Goal: Task Accomplishment & Management: Use online tool/utility

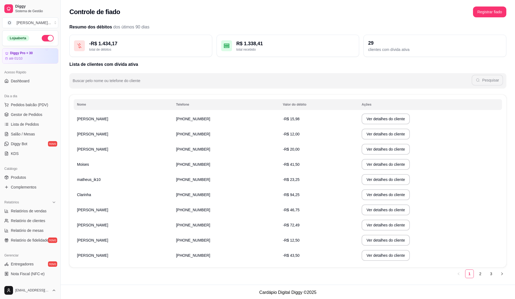
scroll to position [91, 0]
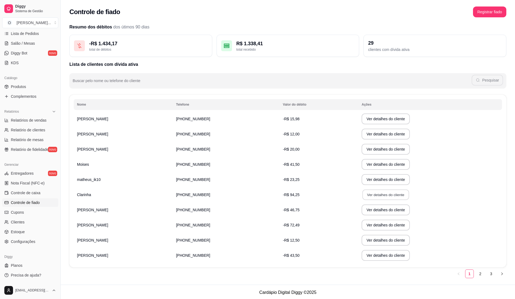
click at [364, 194] on button "Ver detalhes do cliente" at bounding box center [385, 195] width 47 height 11
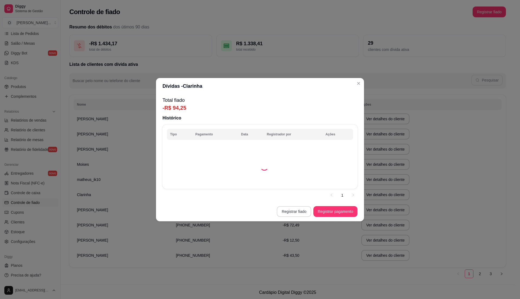
click at [293, 212] on button "Registrar fiado" at bounding box center [294, 211] width 34 height 11
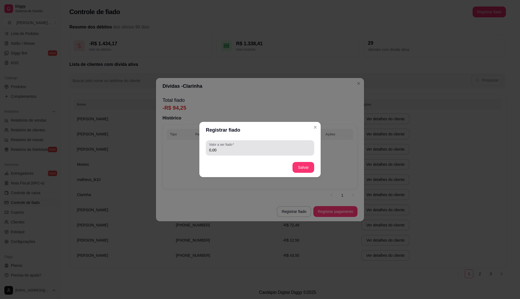
click at [222, 145] on label "Valor a ser fiado" at bounding box center [222, 144] width 27 height 5
click at [222, 147] on input "0,00" at bounding box center [260, 149] width 102 height 5
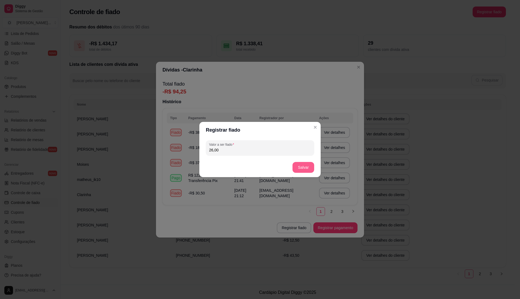
type input "26,00"
click at [311, 165] on button "Salvar" at bounding box center [304, 167] width 22 height 11
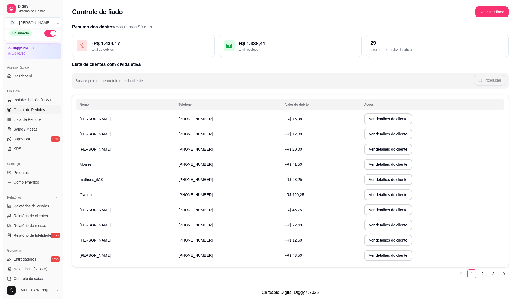
scroll to position [0, 0]
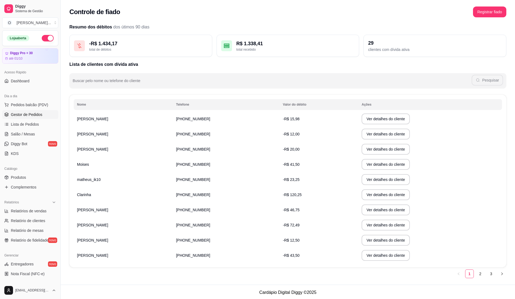
click at [35, 116] on span "Gestor de Pedidos" at bounding box center [26, 114] width 31 height 5
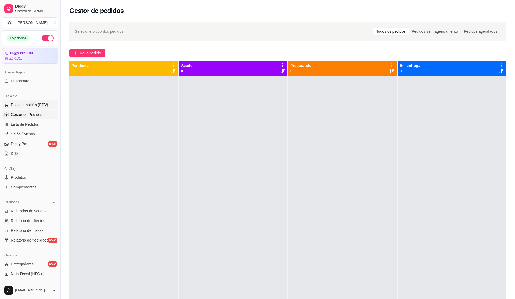
click at [36, 103] on span "Pedidos balcão (PDV)" at bounding box center [29, 104] width 37 height 5
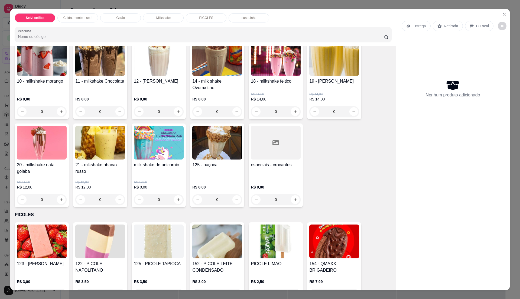
scroll to position [397, 0]
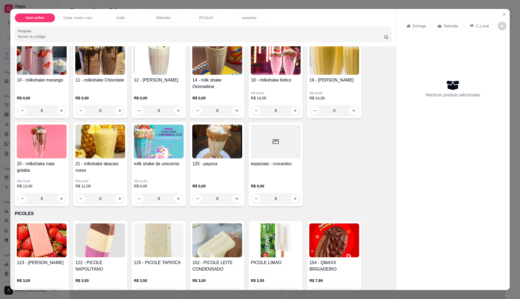
click at [44, 72] on img at bounding box center [42, 58] width 50 height 34
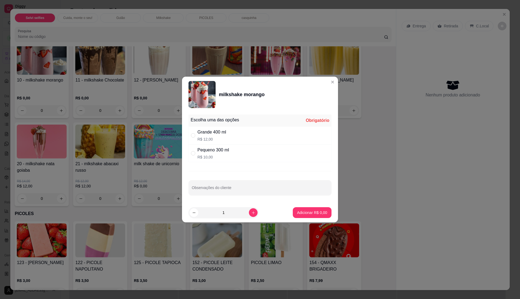
click at [226, 135] on div "Grande 400 ml" at bounding box center [212, 132] width 29 height 7
radio input "true"
click at [249, 216] on button "increase-product-quantity" at bounding box center [253, 212] width 8 height 8
click at [192, 215] on icon "decrease-product-quantity" at bounding box center [194, 213] width 4 height 4
type input "1"
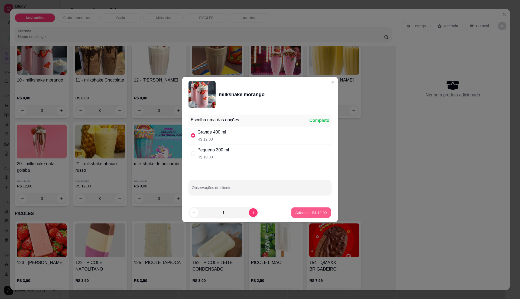
click at [301, 213] on p "Adicionar R$ 12,00" at bounding box center [311, 212] width 31 height 5
type input "1"
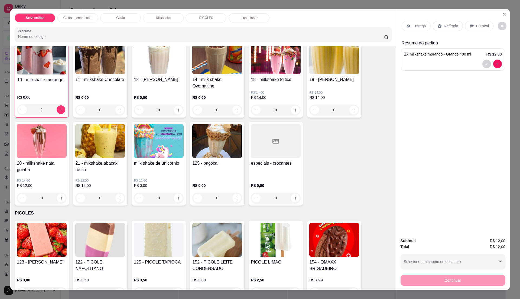
click at [34, 89] on div "R$ 0,00 1" at bounding box center [41, 102] width 49 height 26
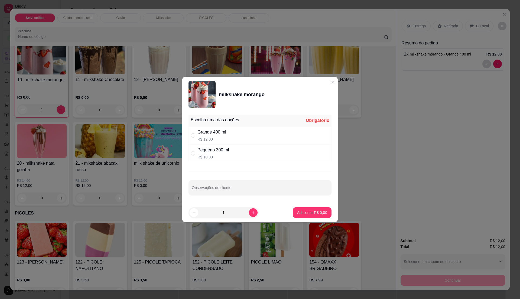
click at [210, 153] on div "Pequeno 300 ml" at bounding box center [214, 150] width 32 height 7
radio input "true"
click at [308, 217] on button "Adicionar R$ 10,00" at bounding box center [311, 213] width 40 height 11
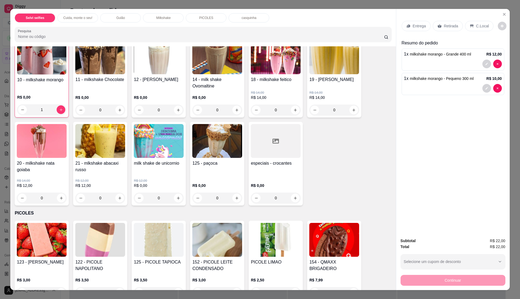
click at [477, 24] on p "C.Local" at bounding box center [483, 25] width 13 height 5
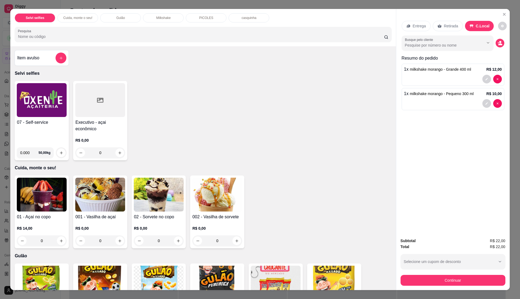
scroll to position [0, 0]
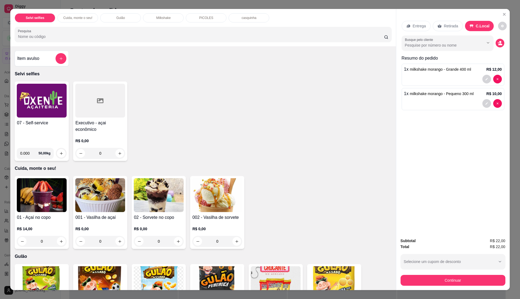
click at [51, 113] on img at bounding box center [42, 101] width 50 height 34
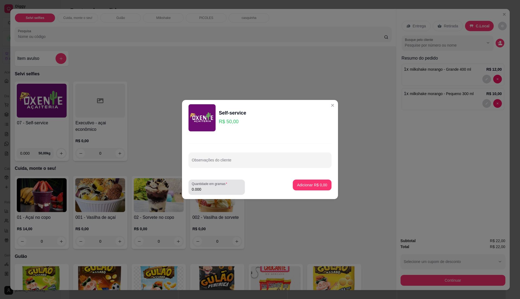
click at [232, 187] on input "0.000" at bounding box center [217, 189] width 50 height 5
type input "0.42"
click at [307, 186] on p "Adicionar R$ 21,00" at bounding box center [311, 184] width 31 height 5
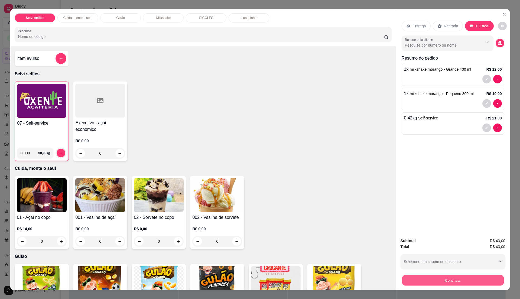
click at [469, 282] on button "Continuar" at bounding box center [453, 280] width 102 height 11
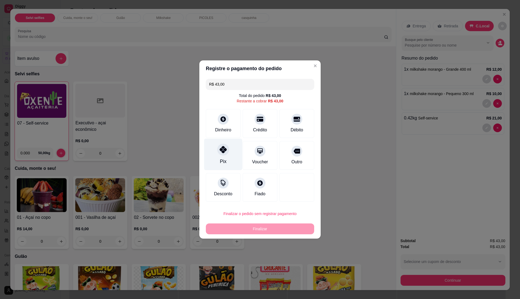
click at [220, 154] on div at bounding box center [223, 150] width 12 height 12
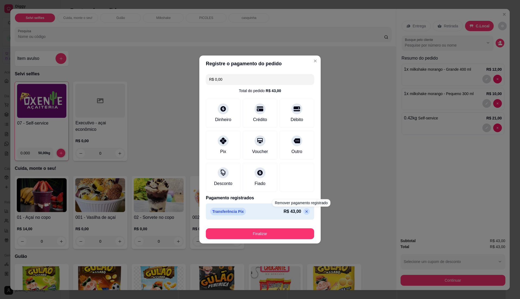
click at [304, 215] on p at bounding box center [307, 211] width 7 height 7
type input "R$ 43,00"
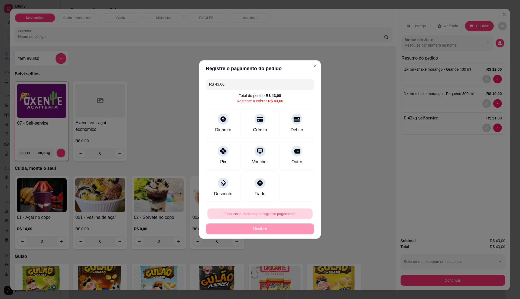
click at [285, 216] on button "Finalizar o pedido sem registrar pagamento" at bounding box center [260, 214] width 105 height 11
click at [297, 260] on button "Confirmar" at bounding box center [293, 259] width 19 height 8
type input "0"
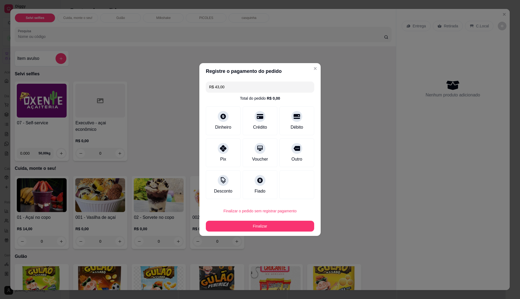
type input "R$ 0,00"
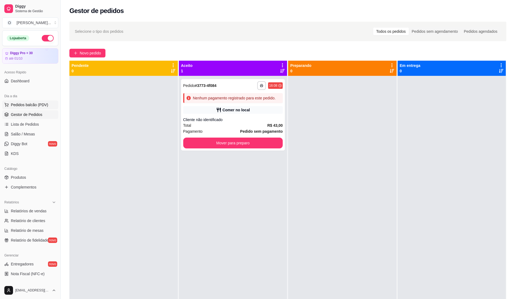
click at [38, 106] on span "Pedidos balcão (PDV)" at bounding box center [29, 104] width 37 height 5
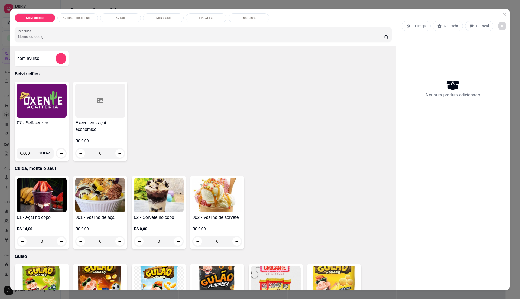
click at [50, 116] on img at bounding box center [42, 101] width 50 height 34
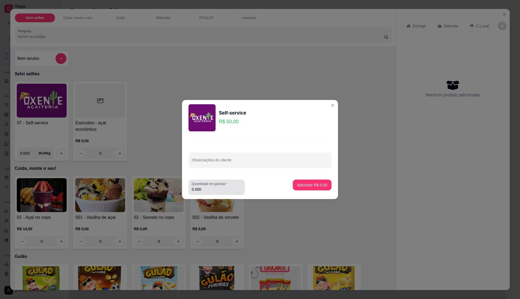
click at [220, 190] on input "0.000" at bounding box center [217, 189] width 50 height 5
type input "0.255"
click at [321, 183] on p "Adicionar R$ 12,75" at bounding box center [311, 184] width 31 height 5
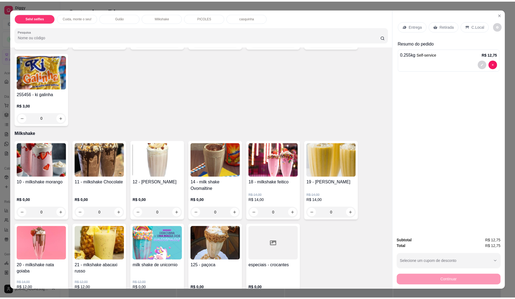
scroll to position [325, 0]
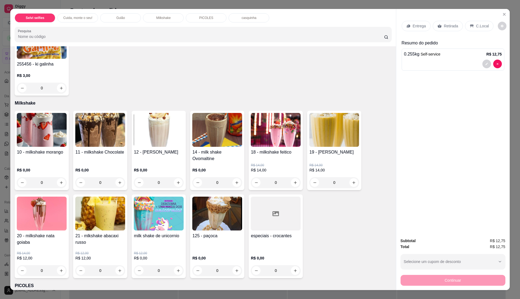
click at [236, 183] on div "0" at bounding box center [217, 182] width 50 height 11
click at [177, 181] on div "0" at bounding box center [159, 182] width 50 height 11
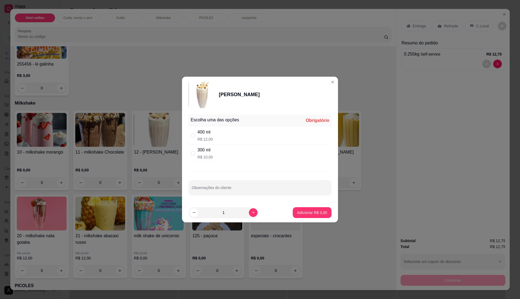
click at [332, 81] on header "milkshake Baunilha" at bounding box center [260, 95] width 156 height 36
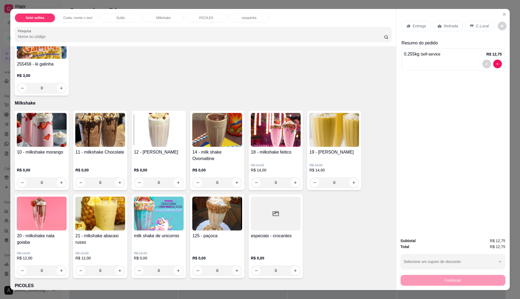
click at [166, 169] on p "R$ 0,00" at bounding box center [159, 170] width 50 height 5
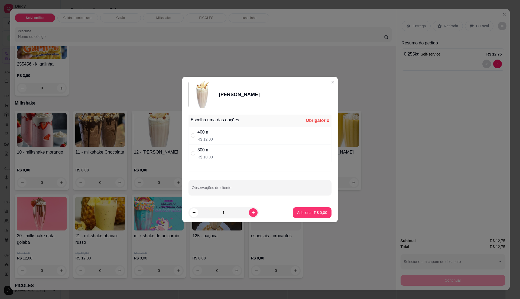
click at [236, 134] on div "400 ml R$ 12,00" at bounding box center [260, 136] width 143 height 18
radio input "true"
click at [318, 210] on p "Adicionar R$ 12,00" at bounding box center [311, 212] width 32 height 5
type input "1"
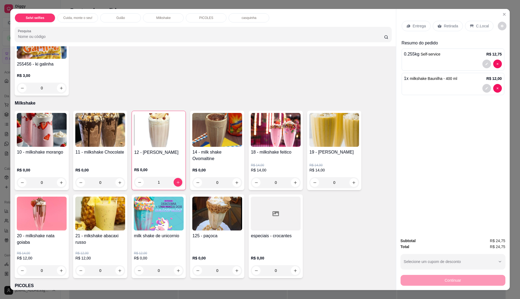
click at [135, 181] on div "1" at bounding box center [158, 182] width 49 height 11
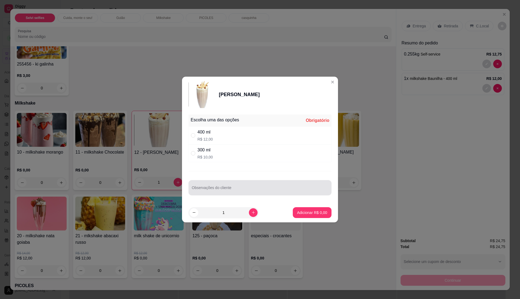
drag, startPoint x: 200, startPoint y: 213, endPoint x: 480, endPoint y: 64, distance: 317.0
click at [458, 102] on div "milkshake Baunilha Escolha uma das opções Obrigatório 400 ml R$ 12,00 300 ml R$…" at bounding box center [260, 149] width 520 height 299
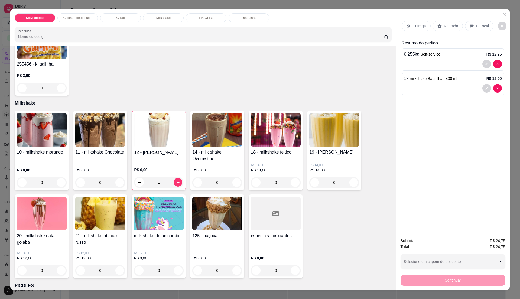
click at [221, 147] on img at bounding box center [217, 130] width 50 height 34
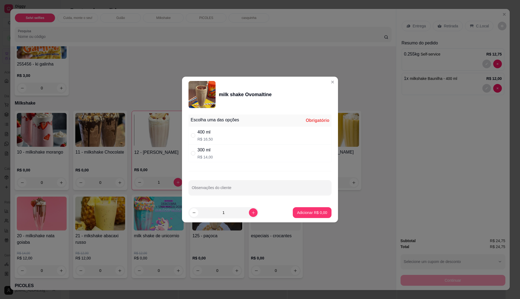
click at [236, 151] on div "300 ml R$ 14,00" at bounding box center [260, 153] width 143 height 18
radio input "true"
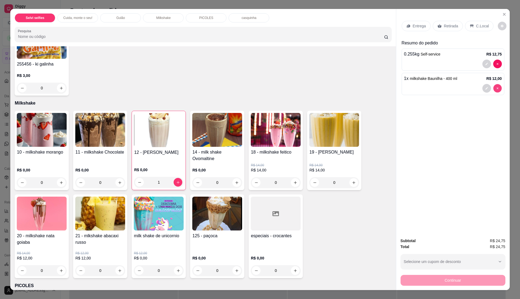
type input "0"
click at [218, 138] on img at bounding box center [217, 130] width 50 height 34
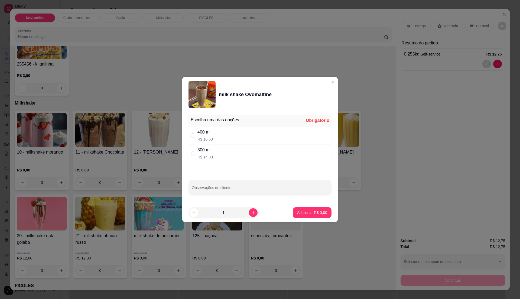
click at [216, 152] on div "300 ml R$ 14,00" at bounding box center [260, 153] width 143 height 18
radio input "true"
click at [304, 213] on p "Adicionar R$ 14,00" at bounding box center [311, 212] width 31 height 5
type input "1"
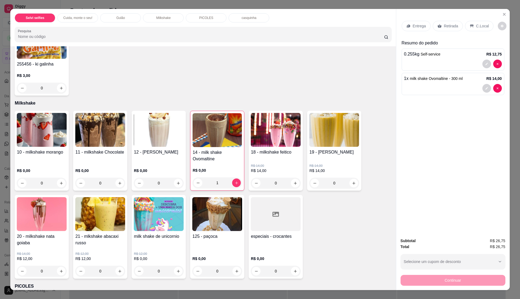
click at [482, 21] on div "C.Local" at bounding box center [479, 26] width 28 height 10
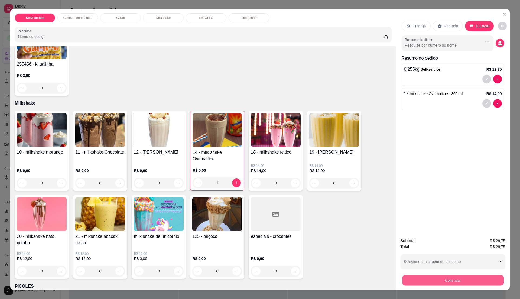
click at [452, 279] on button "Continuar" at bounding box center [453, 280] width 102 height 11
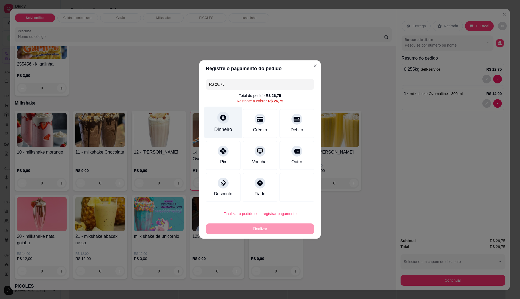
click at [217, 125] on div "Dinheiro" at bounding box center [223, 123] width 38 height 32
click at [259, 83] on input "R$ 26,75" at bounding box center [260, 84] width 102 height 11
type input "R$ 15,00"
click at [223, 127] on div "Dinheiro" at bounding box center [223, 129] width 18 height 7
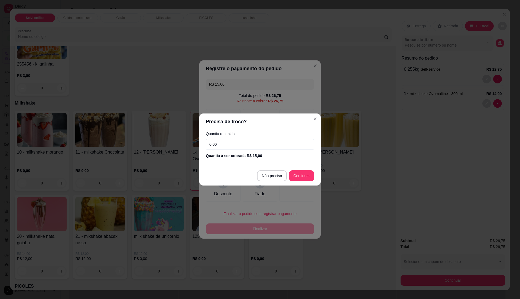
click at [234, 146] on input "0,00" at bounding box center [260, 144] width 108 height 11
type input "0,01"
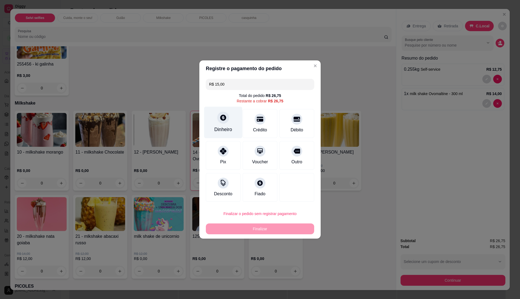
click at [220, 125] on div "Dinheiro" at bounding box center [223, 123] width 38 height 32
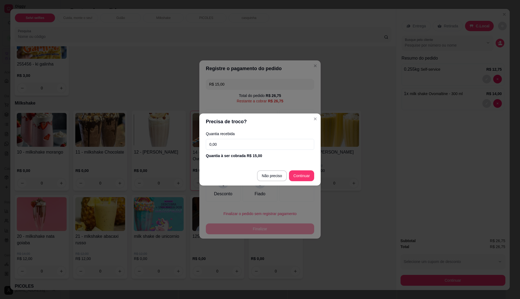
click at [232, 147] on input "0,00" at bounding box center [260, 144] width 108 height 11
type input "15,00"
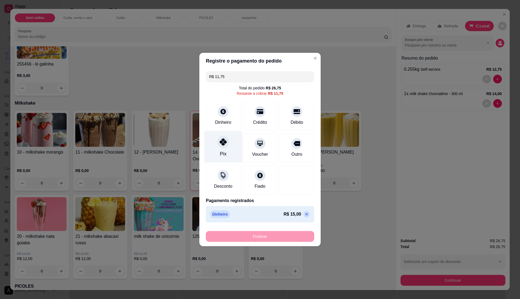
click at [220, 148] on div "Pix" at bounding box center [223, 147] width 38 height 32
type input "R$ 0,00"
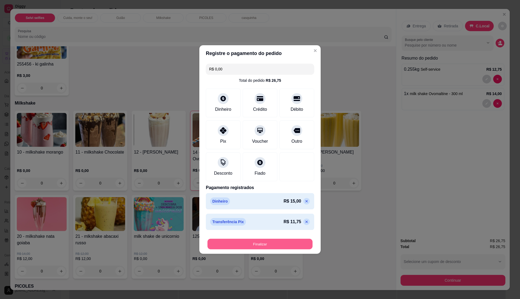
click at [250, 243] on button "Finalizar" at bounding box center [260, 244] width 105 height 11
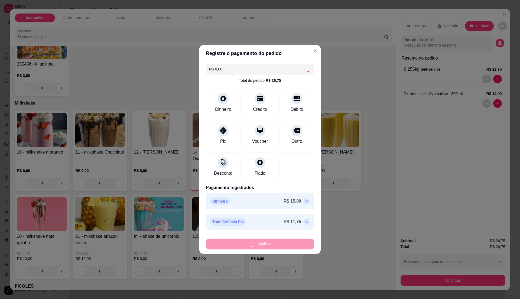
type input "0"
type input "-R$ 26,75"
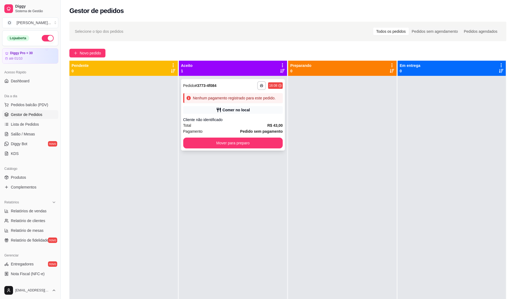
click at [241, 123] on div "Total R$ 43,00" at bounding box center [233, 126] width 100 height 6
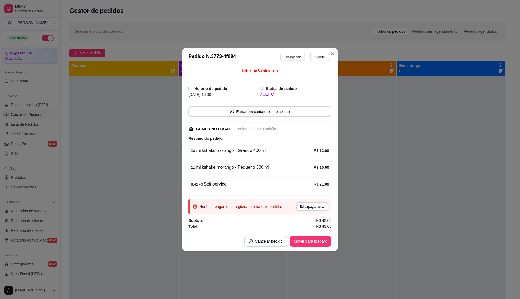
click at [294, 57] on button "Editar pedido" at bounding box center [293, 57] width 25 height 8
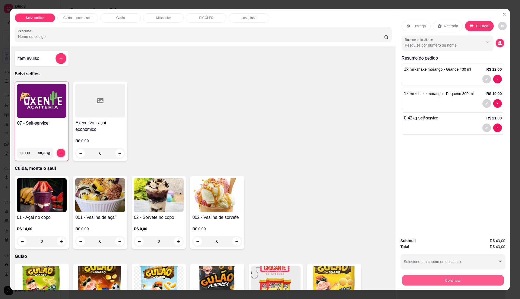
click at [478, 282] on button "Continuar" at bounding box center [453, 280] width 102 height 11
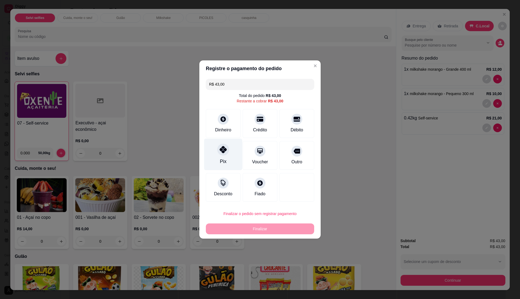
click at [222, 158] on div "Pix" at bounding box center [223, 161] width 7 height 7
type input "R$ 0,00"
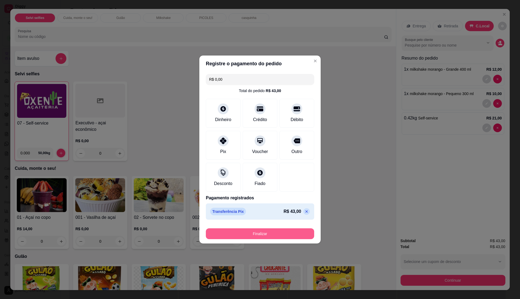
click at [279, 235] on button "Finalizar" at bounding box center [260, 234] width 108 height 11
type input "0"
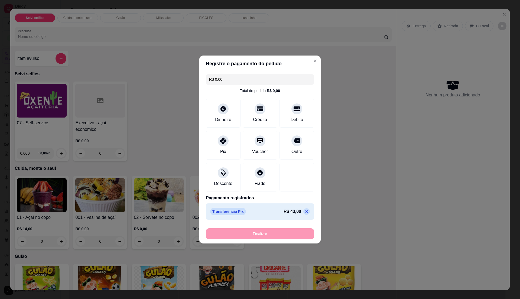
type input "-R$ 43,00"
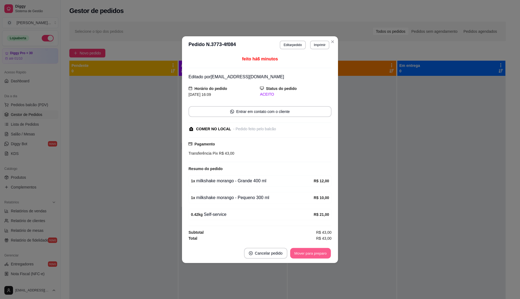
click at [319, 250] on button "Mover para preparo" at bounding box center [310, 253] width 41 height 11
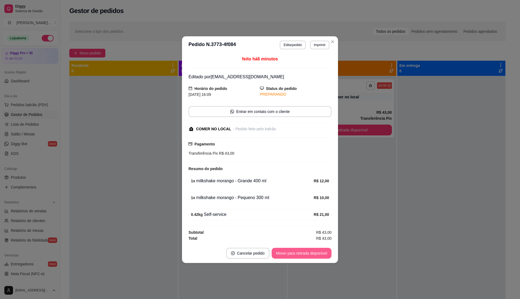
click at [321, 256] on button "Mover para retirada disponível" at bounding box center [302, 253] width 60 height 11
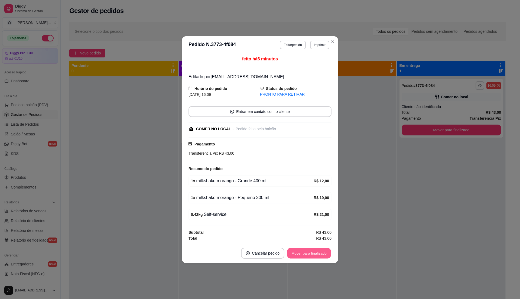
click at [321, 257] on button "Mover para finalizado" at bounding box center [310, 253] width 44 height 11
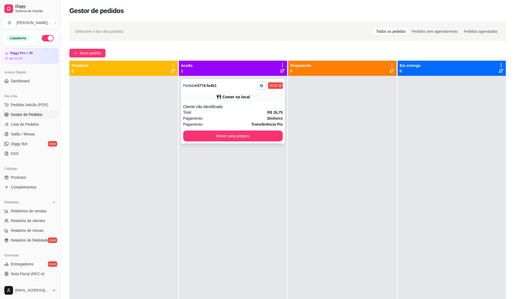
click at [253, 117] on div "Pagamento Dinheiro" at bounding box center [233, 118] width 100 height 6
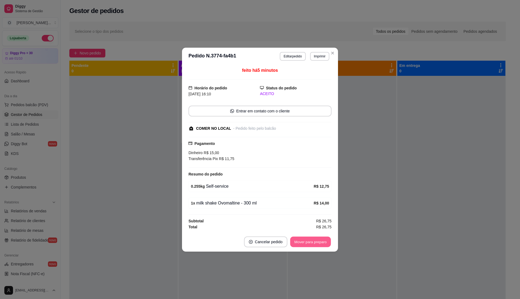
click at [304, 244] on button "Mover para preparo" at bounding box center [310, 242] width 41 height 11
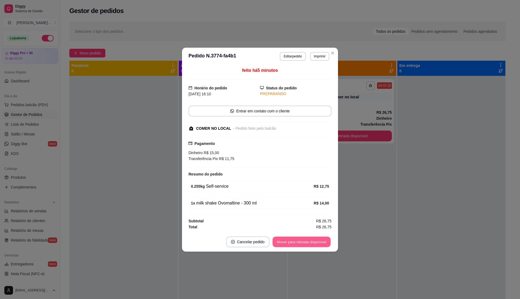
click at [304, 244] on button "Mover para retirada disponível" at bounding box center [302, 242] width 58 height 11
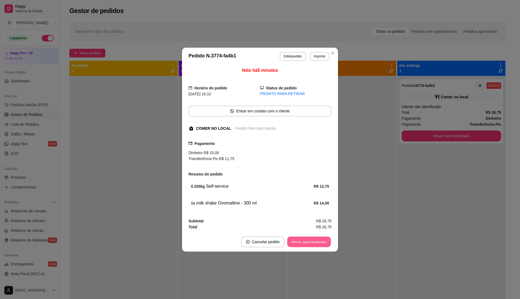
click at [304, 244] on button "Mover para finalizado" at bounding box center [310, 242] width 44 height 11
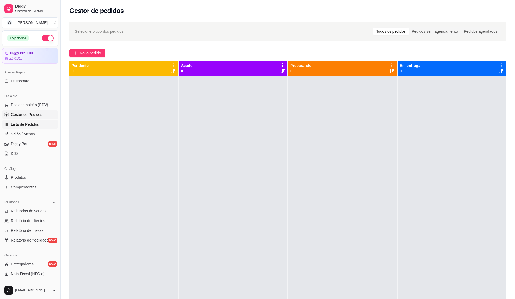
click at [18, 126] on span "Lista de Pedidos" at bounding box center [25, 124] width 28 height 5
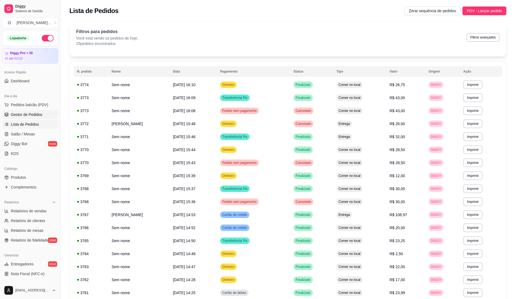
click at [36, 115] on span "Gestor de Pedidos" at bounding box center [26, 114] width 31 height 5
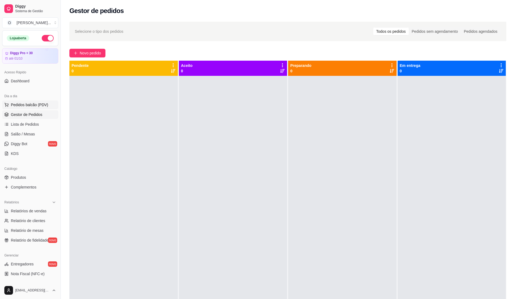
click at [40, 107] on span "Pedidos balcão (PDV)" at bounding box center [29, 104] width 37 height 5
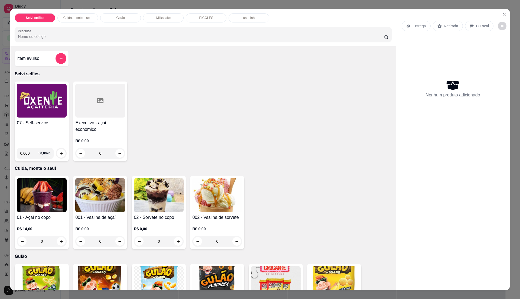
click at [211, 121] on div "07 - Self-service 0.000 50,00 kg Executivo - açai econômico R$ 0,00 0" at bounding box center [203, 121] width 377 height 79
click at [50, 121] on h4 "07 - Self-service" at bounding box center [42, 123] width 50 height 7
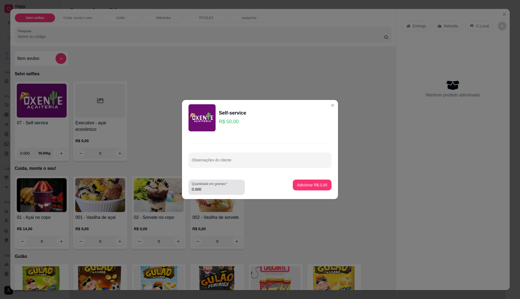
click at [224, 194] on div "Quantidade em gramas 0.000" at bounding box center [217, 187] width 56 height 15
click at [225, 189] on input "0.000" at bounding box center [217, 189] width 50 height 5
type input "0.27"
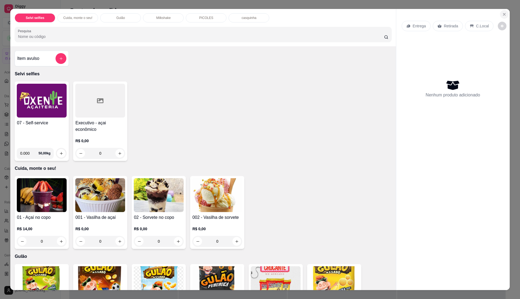
click at [500, 16] on button "Close" at bounding box center [504, 14] width 9 height 9
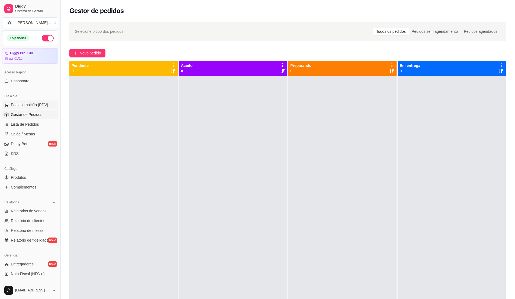
click at [31, 107] on span "Pedidos balcão (PDV)" at bounding box center [29, 104] width 37 height 5
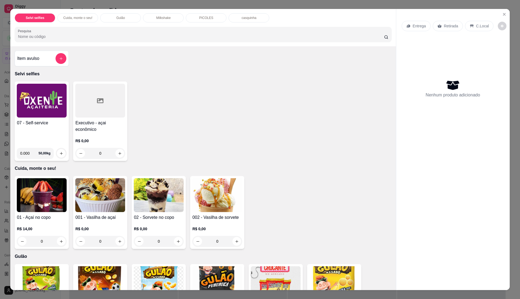
click at [47, 134] on div "07 - Self-service" at bounding box center [42, 132] width 50 height 24
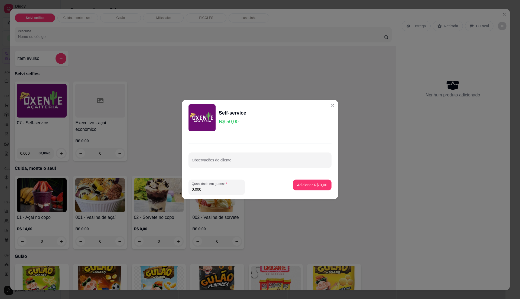
click at [210, 191] on input "0.000" at bounding box center [217, 189] width 50 height 5
type input "0.28"
click at [305, 188] on p "Adicionar R$ 14,00" at bounding box center [311, 184] width 31 height 5
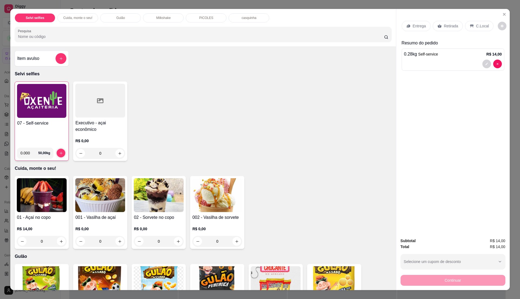
click at [50, 134] on div "07 - Self-service" at bounding box center [41, 131] width 49 height 23
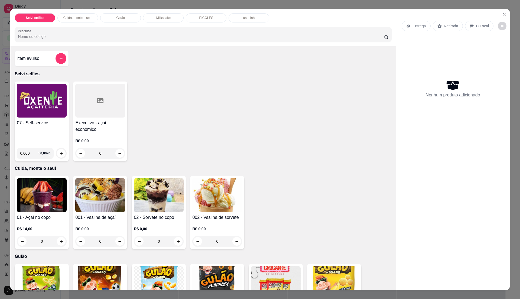
click at [7, 126] on div "Selvi selfies Cuida, monte o seu! Gulão Milkshake PICOLES casquinha Pesquisa It…" at bounding box center [260, 149] width 520 height 299
click at [23, 124] on h4 "07 - Self-service" at bounding box center [42, 123] width 50 height 7
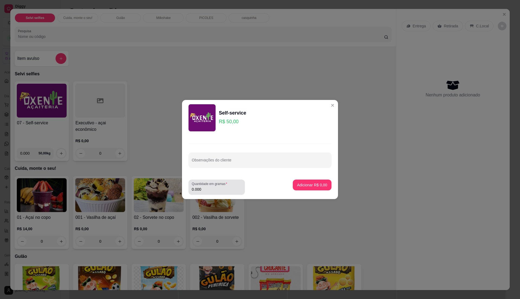
click at [205, 191] on input "0.000" at bounding box center [217, 189] width 50 height 5
type input "0.54"
click at [309, 184] on p "Adicionar R$ 27,00" at bounding box center [311, 184] width 32 height 5
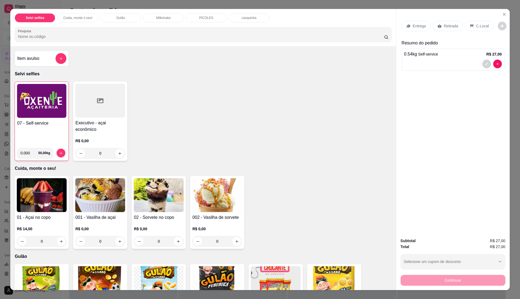
click at [480, 25] on p "C.Local" at bounding box center [483, 25] width 13 height 5
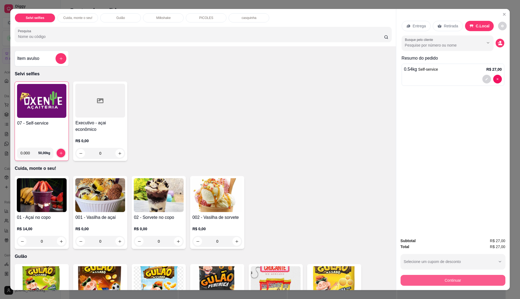
click at [433, 280] on button "Continuar" at bounding box center [453, 280] width 105 height 11
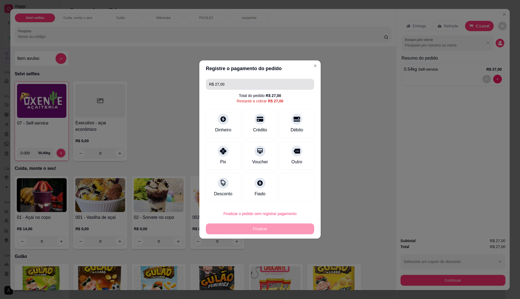
click at [249, 85] on input "R$ 27,00" at bounding box center [260, 84] width 102 height 11
click at [219, 132] on div "Dinheiro" at bounding box center [223, 129] width 18 height 7
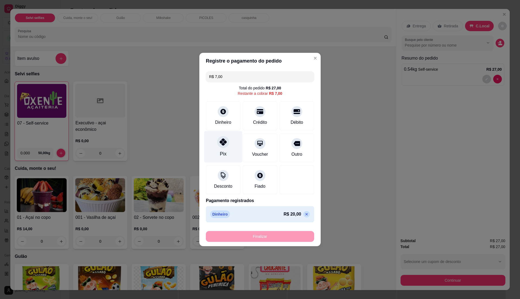
click at [219, 147] on div at bounding box center [223, 142] width 12 height 12
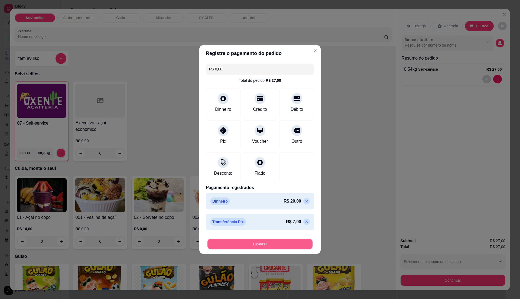
click at [266, 244] on button "Finalizar" at bounding box center [260, 244] width 105 height 11
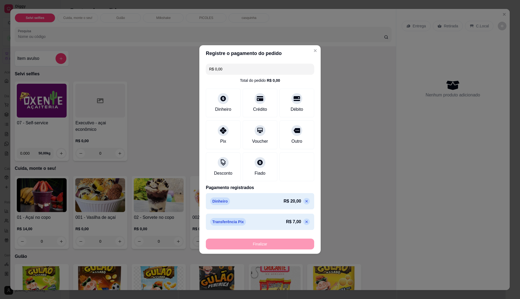
type input "-R$ 27,00"
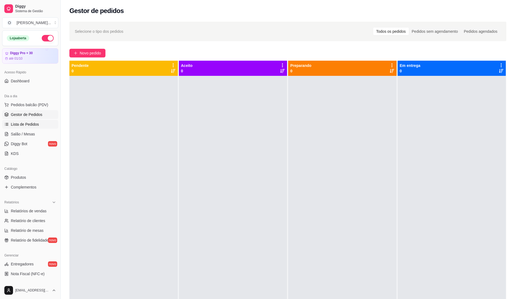
click at [37, 128] on link "Lista de Pedidos" at bounding box center [30, 124] width 56 height 9
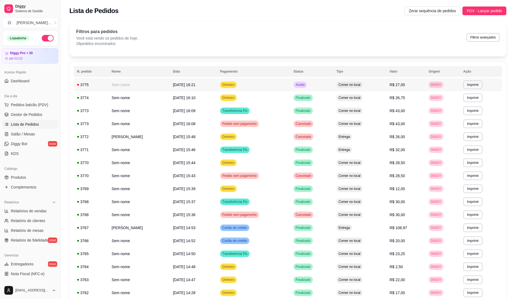
click at [381, 83] on td "Comer no local" at bounding box center [359, 84] width 53 height 13
click at [330, 84] on td "Aceito" at bounding box center [311, 84] width 43 height 13
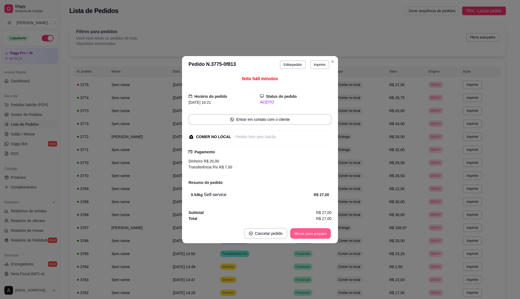
click at [311, 233] on button "Mover para preparo" at bounding box center [310, 233] width 41 height 11
click at [311, 233] on button "Mover para retirada disponível" at bounding box center [302, 233] width 60 height 11
click at [311, 233] on div "Mover para retirada disponível" at bounding box center [297, 233] width 67 height 11
click at [311, 233] on button "Mover para finalizado" at bounding box center [309, 233] width 45 height 11
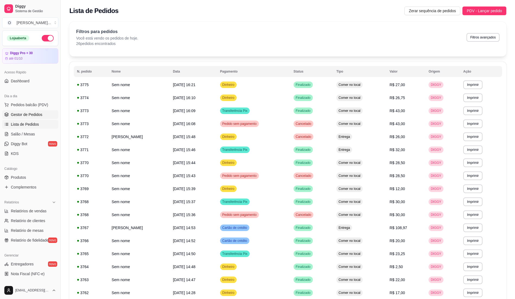
click at [44, 115] on link "Gestor de Pedidos" at bounding box center [30, 114] width 56 height 9
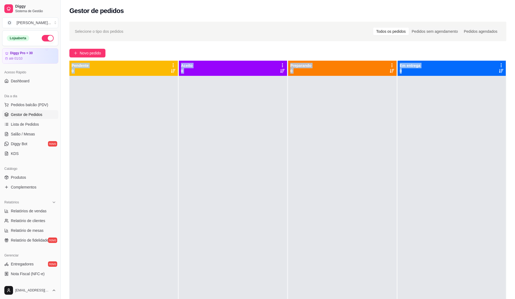
drag, startPoint x: 500, startPoint y: 34, endPoint x: 478, endPoint y: 101, distance: 70.0
click at [478, 101] on div "Selecione o tipo dos pedidos Todos os pedidos Pedidos sem agendamento Pedidos a…" at bounding box center [288, 192] width 454 height 348
click at [17, 105] on span "Pedidos balcão (PDV)" at bounding box center [29, 104] width 37 height 5
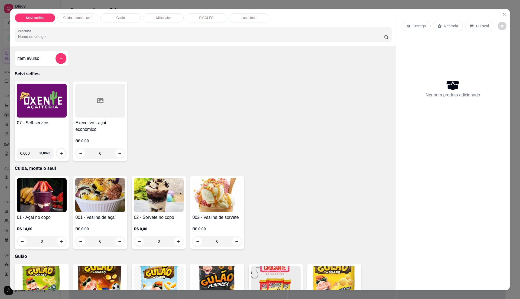
click at [54, 98] on img at bounding box center [42, 101] width 50 height 34
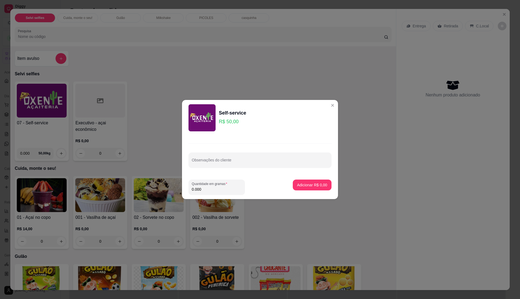
click at [226, 189] on input "0.000" at bounding box center [217, 189] width 50 height 5
type input "0"
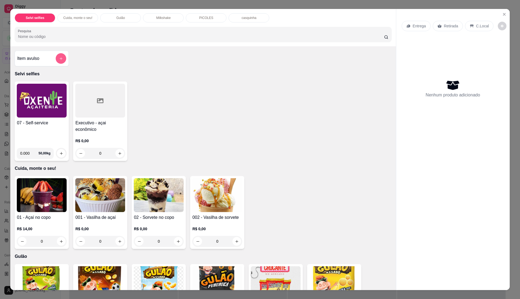
click at [56, 55] on button "add-separate-item" at bounding box center [61, 58] width 11 height 11
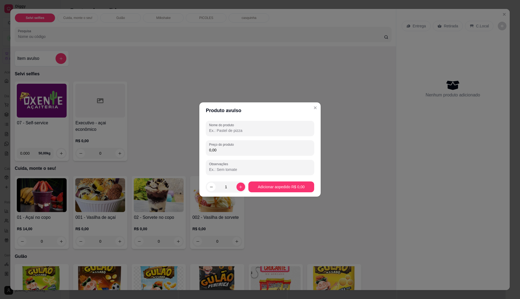
click at [230, 151] on input "0,00" at bounding box center [260, 149] width 102 height 5
type input "20,00"
click at [240, 132] on input "Nome do produto" at bounding box center [260, 130] width 102 height 5
type input "acai"
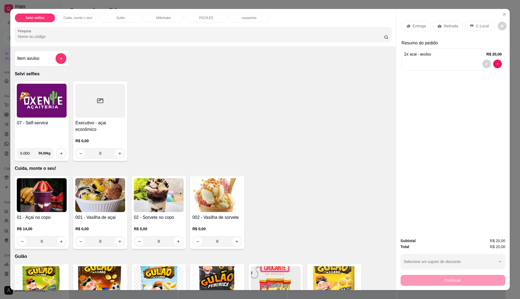
click at [407, 27] on icon at bounding box center [409, 26] width 4 height 3
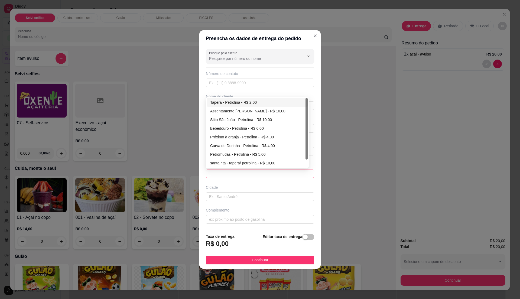
click at [291, 177] on span at bounding box center [260, 174] width 102 height 8
click at [286, 101] on div "Tapera - Petrolina - R$ 2,00" at bounding box center [257, 102] width 94 height 6
type input "Petrolina"
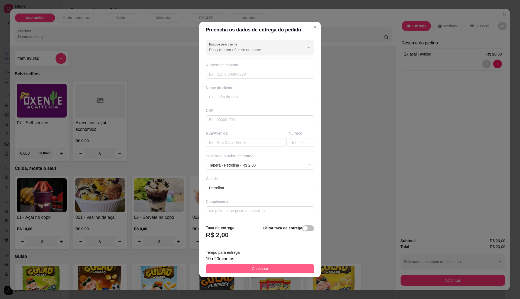
click at [285, 271] on button "Continuar" at bounding box center [260, 269] width 108 height 9
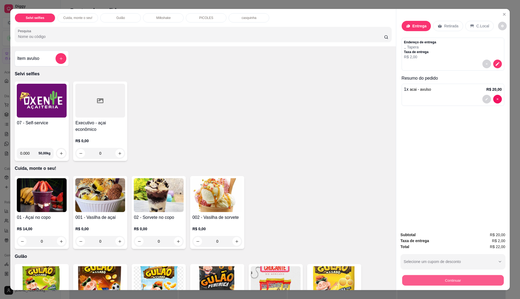
click at [440, 276] on button "Continuar" at bounding box center [453, 280] width 102 height 11
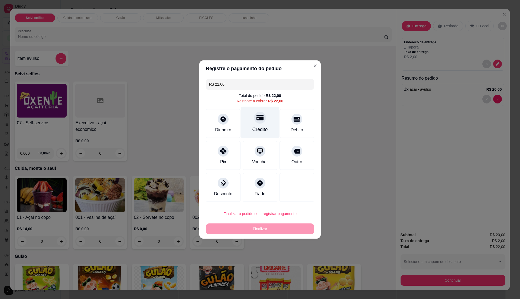
click at [258, 128] on div "Crédito" at bounding box center [260, 129] width 15 height 7
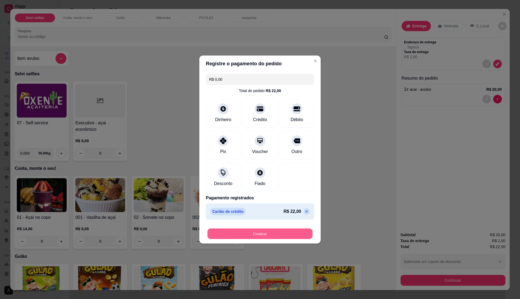
click at [280, 236] on button "Finalizar" at bounding box center [260, 234] width 105 height 11
type input "-R$ 22,00"
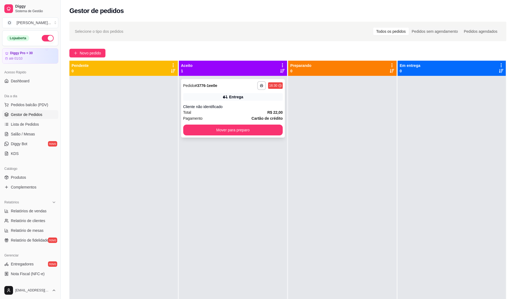
click at [253, 112] on div "Total R$ 22,00" at bounding box center [233, 113] width 100 height 6
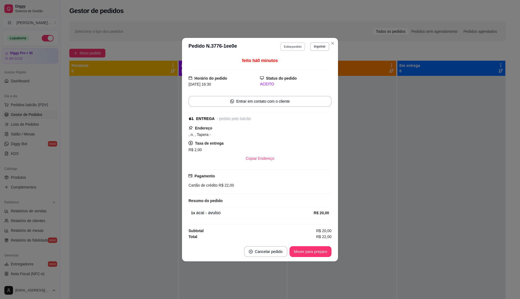
click at [297, 43] on button "Editar pedido" at bounding box center [293, 46] width 25 height 8
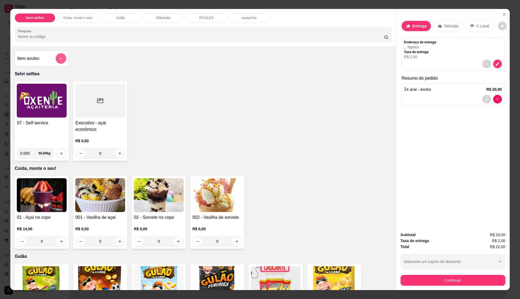
click at [56, 58] on button "add-separate-item" at bounding box center [61, 58] width 11 height 11
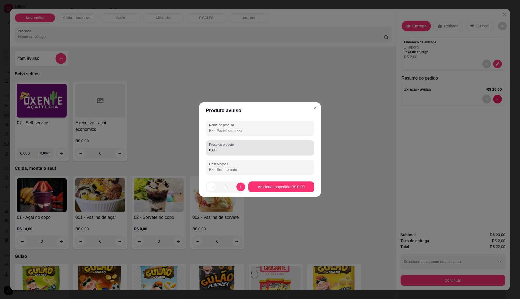
click at [232, 152] on input "0,00" at bounding box center [260, 149] width 102 height 5
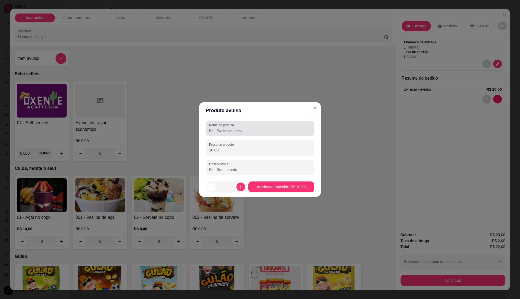
type input "10,00"
click at [252, 131] on input "Nome do produto" at bounding box center [260, 130] width 102 height 5
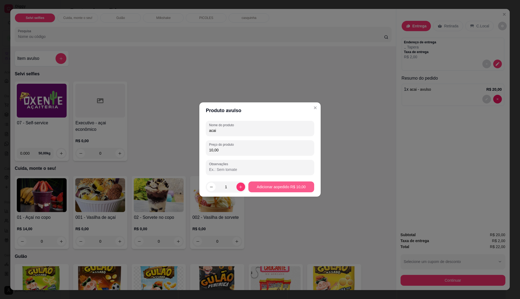
type input "acai"
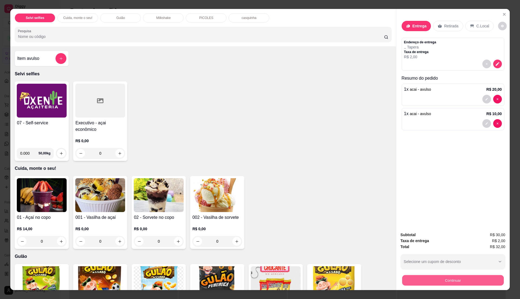
click at [467, 278] on button "Continuar" at bounding box center [453, 280] width 102 height 11
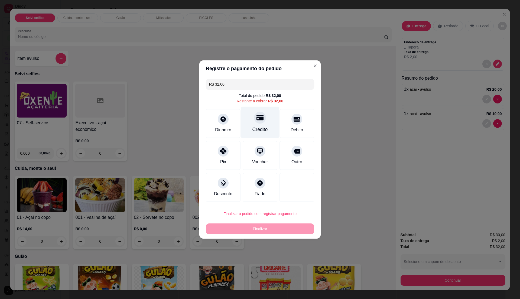
click at [253, 123] on div "Crédito" at bounding box center [260, 123] width 38 height 32
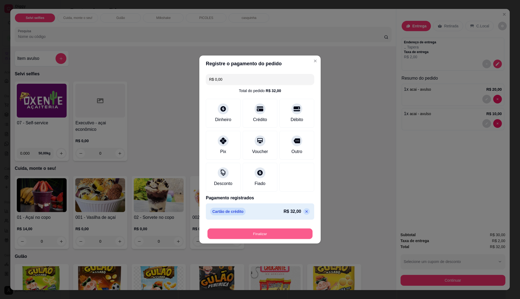
click at [285, 232] on button "Finalizar" at bounding box center [260, 234] width 105 height 11
type input "-R$ 32,00"
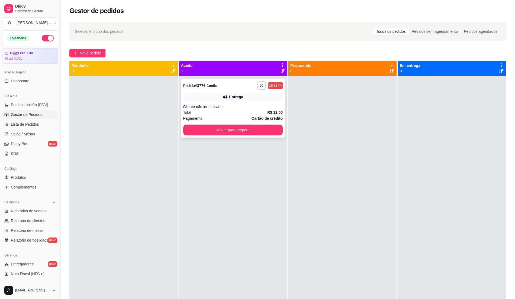
click at [211, 114] on div "Total R$ 32,00" at bounding box center [233, 113] width 100 height 6
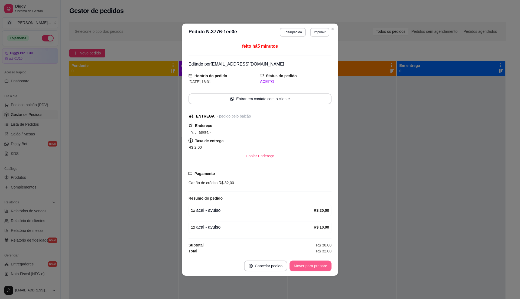
click at [315, 268] on button "Mover para preparo" at bounding box center [311, 266] width 42 height 11
click at [315, 268] on div "Mover para preparo" at bounding box center [307, 266] width 50 height 11
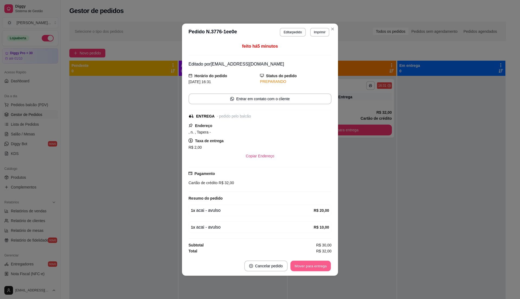
click at [315, 268] on button "Mover para entrega" at bounding box center [311, 266] width 41 height 11
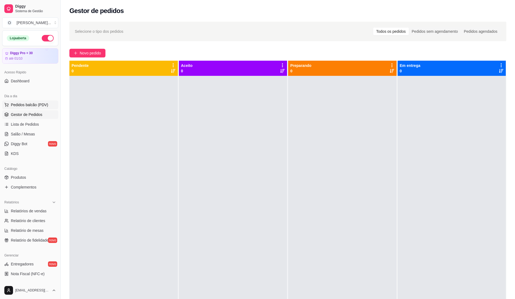
click at [46, 108] on button "Pedidos balcão (PDV)" at bounding box center [30, 105] width 56 height 9
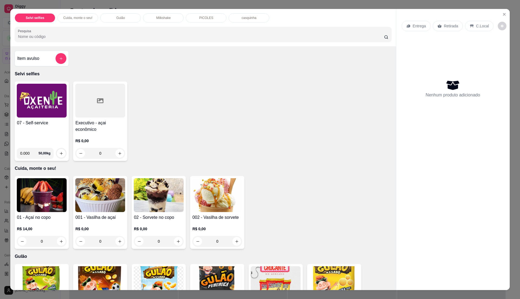
click at [48, 104] on img at bounding box center [42, 101] width 50 height 34
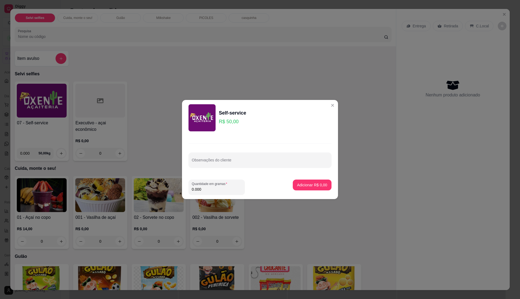
click at [241, 188] on input "0.000" at bounding box center [217, 189] width 50 height 5
type input "0.2"
click at [304, 184] on p "Adicionar R$ 10,00" at bounding box center [311, 184] width 31 height 5
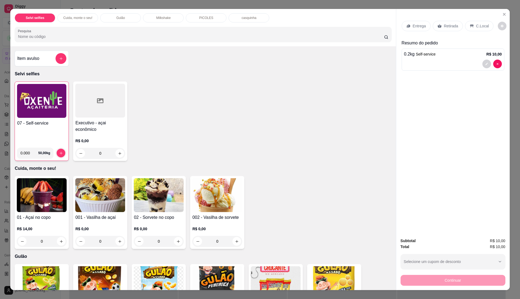
drag, startPoint x: 207, startPoint y: 112, endPoint x: 215, endPoint y: 143, distance: 32.2
click at [207, 114] on div "07 - Self-service 0.000 50,00 kg Executivo - açai econômico R$ 0,00 0" at bounding box center [203, 121] width 377 height 79
drag, startPoint x: 195, startPoint y: 216, endPoint x: 179, endPoint y: 106, distance: 111.8
drag, startPoint x: 179, startPoint y: 106, endPoint x: 480, endPoint y: 27, distance: 311.0
click at [480, 27] on p "C.Local" at bounding box center [483, 25] width 13 height 5
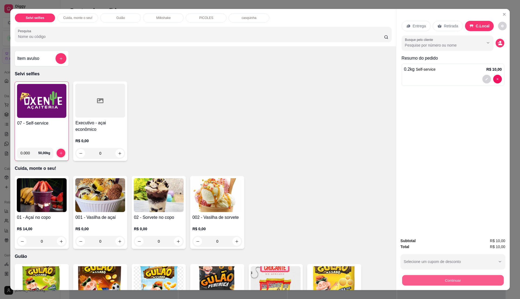
click at [434, 281] on button "Continuar" at bounding box center [453, 280] width 102 height 11
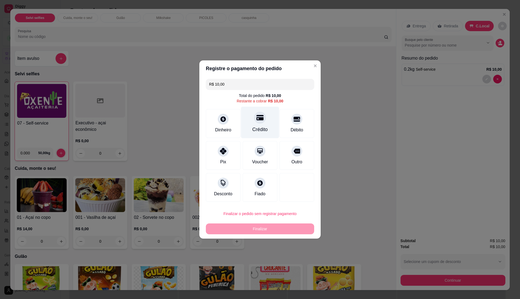
click at [262, 125] on div "Crédito" at bounding box center [260, 123] width 38 height 32
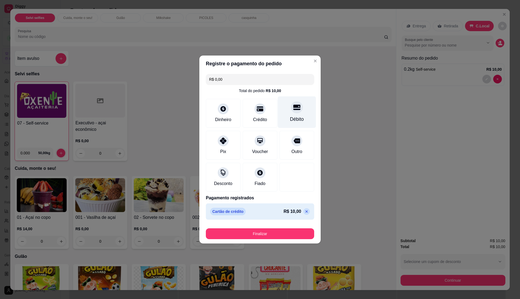
click at [302, 117] on div "Débito" at bounding box center [297, 113] width 38 height 32
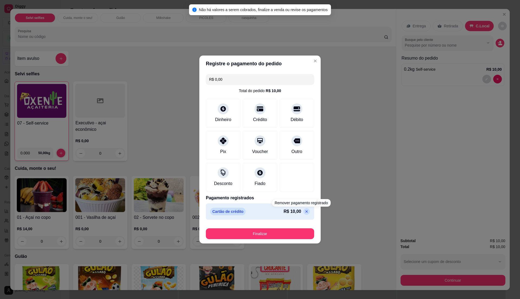
click at [304, 211] on p at bounding box center [307, 211] width 7 height 7
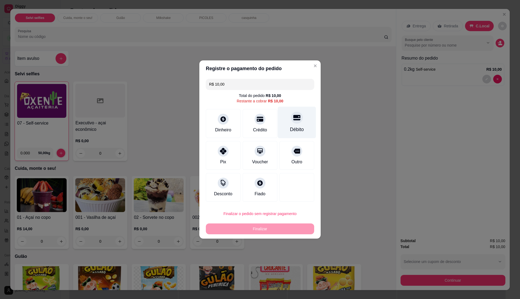
click at [299, 129] on div "Débito" at bounding box center [297, 129] width 14 height 7
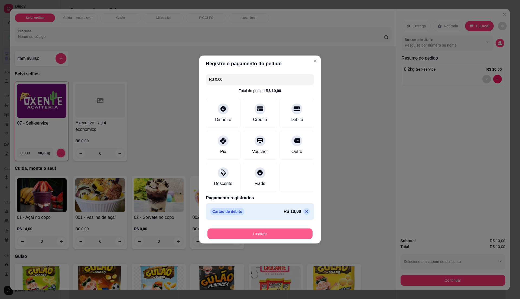
click at [268, 240] on footer "Finalizar" at bounding box center [260, 233] width 121 height 22
click at [294, 240] on footer "Finalizar" at bounding box center [260, 233] width 121 height 22
click at [294, 234] on button "Finalizar" at bounding box center [260, 234] width 105 height 11
type input "-R$ 10,00"
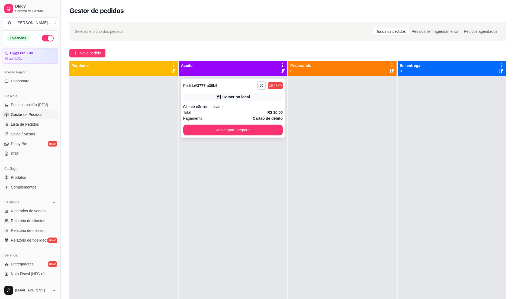
click at [230, 113] on div "Total R$ 10,00" at bounding box center [233, 113] width 100 height 6
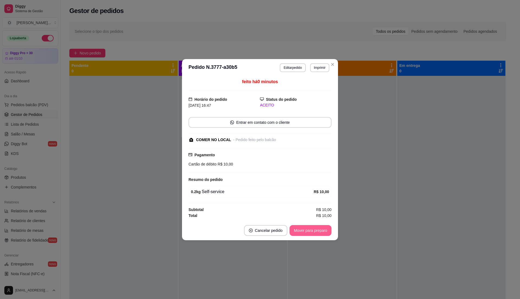
drag, startPoint x: 312, startPoint y: 225, endPoint x: 311, endPoint y: 232, distance: 7.3
click at [311, 232] on footer "Cancelar pedido Mover para preparo" at bounding box center [260, 231] width 156 height 20
click at [311, 232] on button "Mover para preparo" at bounding box center [310, 230] width 41 height 11
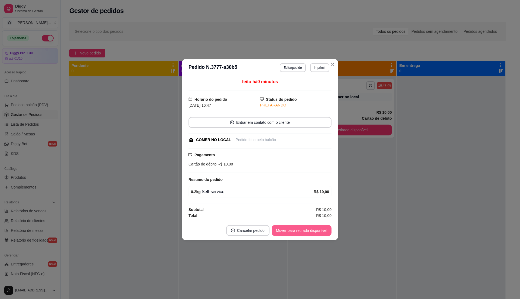
click at [311, 232] on button "Mover para retirada disponível" at bounding box center [302, 230] width 60 height 11
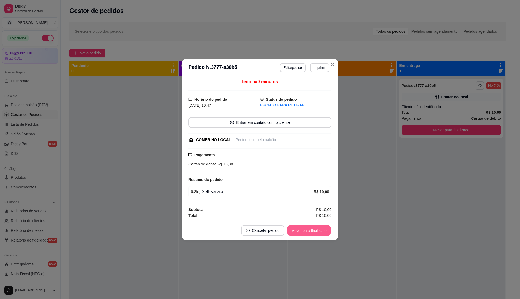
click at [317, 229] on button "Mover para finalizado" at bounding box center [310, 230] width 44 height 11
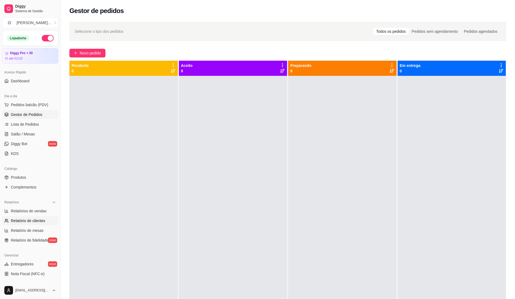
click at [42, 218] on link "Relatório de clientes" at bounding box center [30, 221] width 56 height 9
select select "30"
select select "HIGHEST_TOTAL_SPENT_WITH_ORDERS"
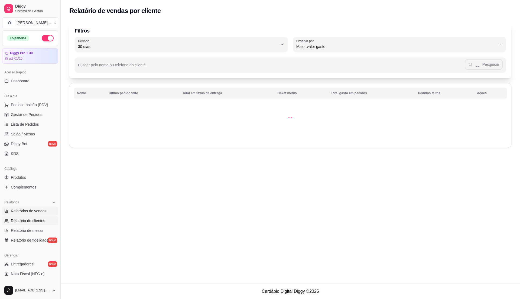
click at [41, 213] on span "Relatórios de vendas" at bounding box center [29, 210] width 36 height 5
select select "ALL"
select select "0"
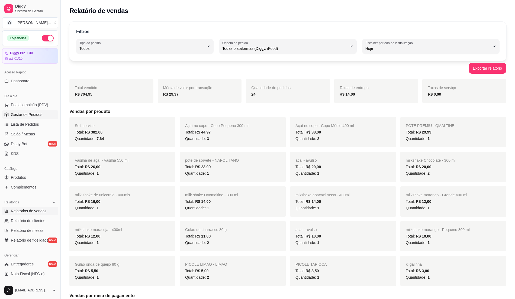
click at [43, 117] on link "Gestor de Pedidos" at bounding box center [30, 114] width 56 height 9
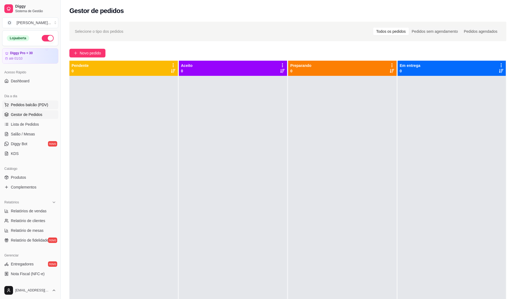
click at [41, 106] on span "Pedidos balcão (PDV)" at bounding box center [29, 104] width 37 height 5
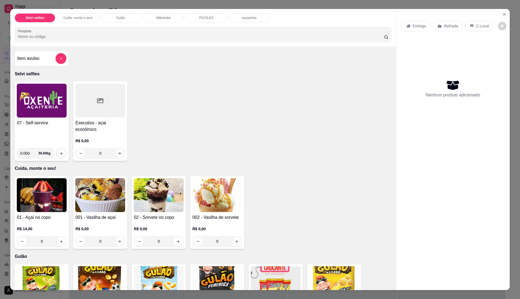
click at [44, 133] on div "07 - Self-service" at bounding box center [42, 132] width 50 height 24
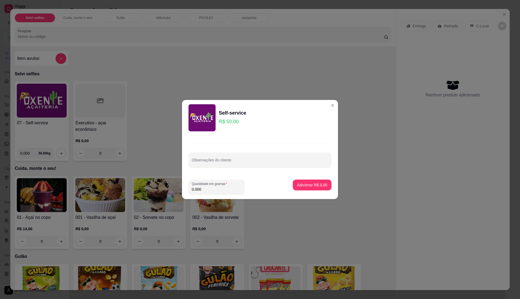
click at [218, 187] on input "0.000" at bounding box center [217, 189] width 50 height 5
click at [218, 187] on input "0" at bounding box center [217, 189] width 50 height 5
type input "0.27"
click at [310, 184] on p "Adicionar R$ 13,50" at bounding box center [311, 184] width 31 height 5
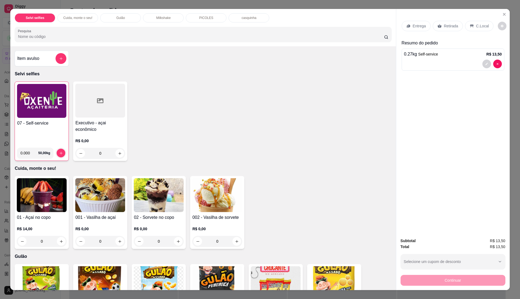
click at [472, 25] on div "C.Local" at bounding box center [479, 26] width 28 height 10
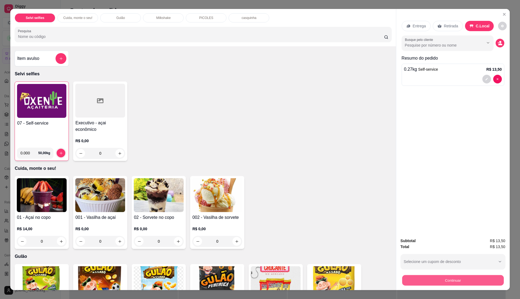
click at [435, 279] on button "Continuar" at bounding box center [453, 280] width 102 height 11
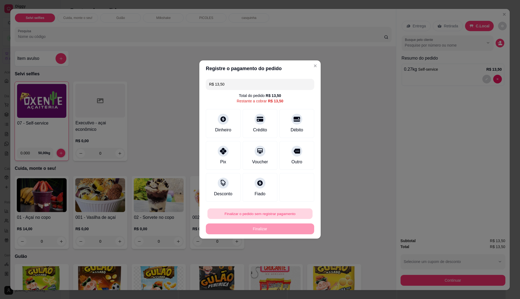
click at [244, 217] on button "Finalizar o pedido sem registrar pagamento" at bounding box center [260, 214] width 105 height 11
click at [301, 261] on button "Confirmar" at bounding box center [294, 259] width 20 height 8
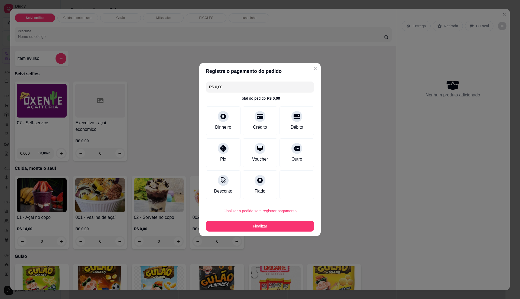
type input "R$ 0,00"
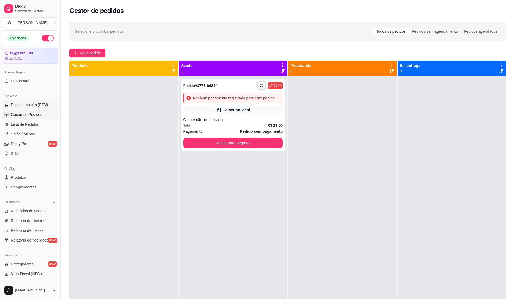
click at [32, 104] on span "Pedidos balcão (PDV)" at bounding box center [29, 104] width 37 height 5
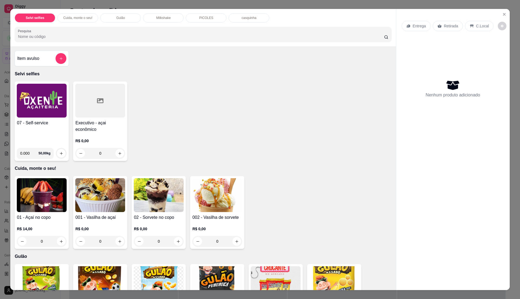
click at [49, 118] on div "07 - Self-service 0.000 50,00 kg" at bounding box center [42, 121] width 54 height 79
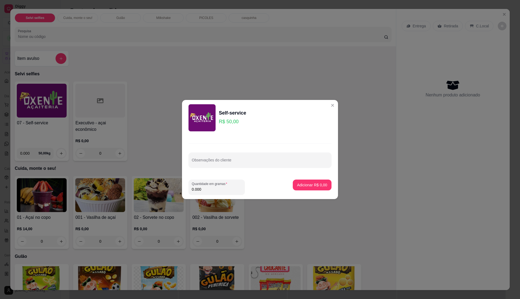
click at [208, 188] on input "0.000" at bounding box center [217, 189] width 50 height 5
type input "0"
click at [208, 188] on input "0" at bounding box center [217, 189] width 50 height 5
click at [204, 190] on input "0" at bounding box center [217, 189] width 50 height 5
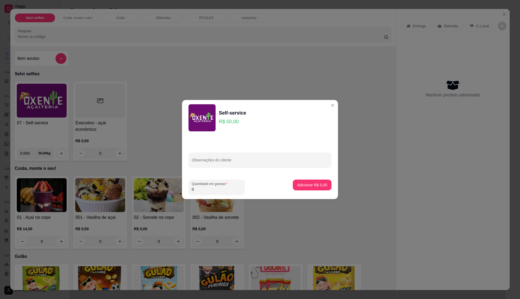
click at [204, 190] on input "0" at bounding box center [217, 189] width 50 height 5
click at [323, 106] on div "Self-service R$ 50,00" at bounding box center [260, 117] width 143 height 27
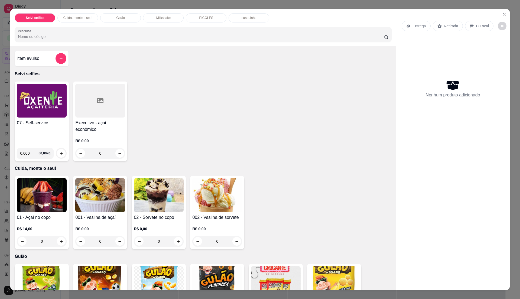
click at [49, 102] on img at bounding box center [42, 101] width 50 height 34
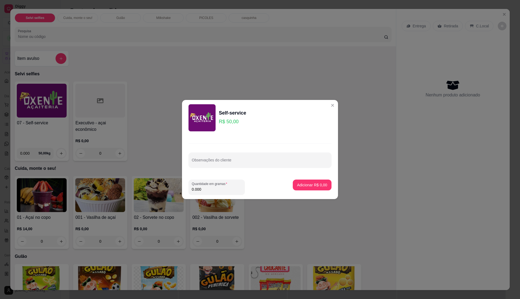
click at [217, 188] on input "0.000" at bounding box center [217, 189] width 50 height 5
type input "0.62"
click at [217, 188] on input "0.62" at bounding box center [217, 189] width 50 height 5
click at [297, 184] on p "Adicionar R$ 31,00" at bounding box center [311, 184] width 32 height 5
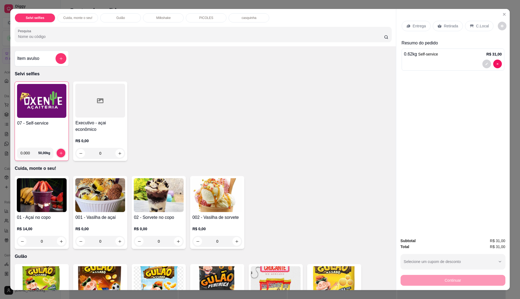
click at [479, 24] on p "C.Local" at bounding box center [483, 25] width 13 height 5
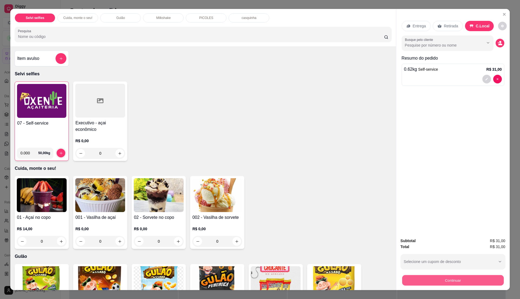
click at [452, 281] on button "Continuar" at bounding box center [453, 280] width 102 height 11
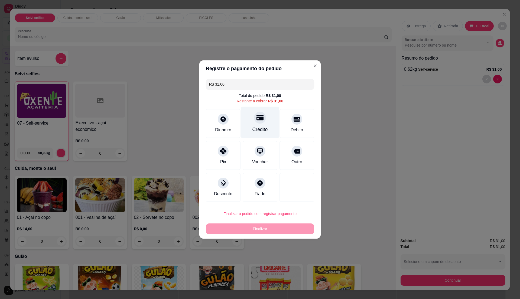
click at [257, 123] on div at bounding box center [260, 118] width 12 height 12
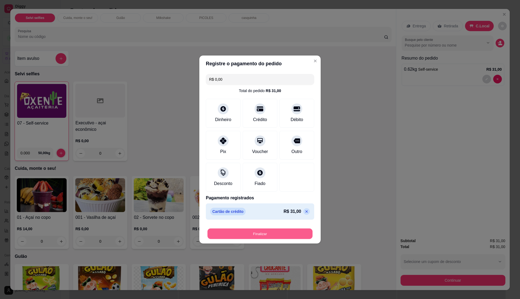
click at [287, 231] on button "Finalizar" at bounding box center [260, 234] width 105 height 11
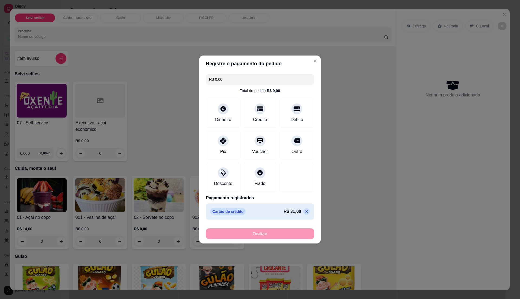
type input "-R$ 31,00"
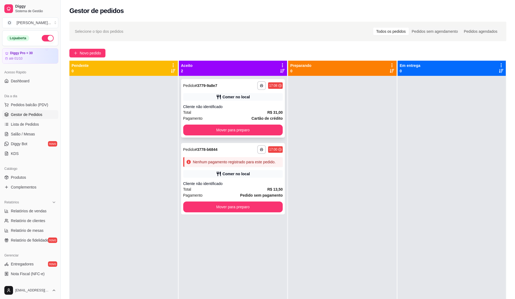
click at [278, 104] on div "**********" at bounding box center [233, 108] width 104 height 59
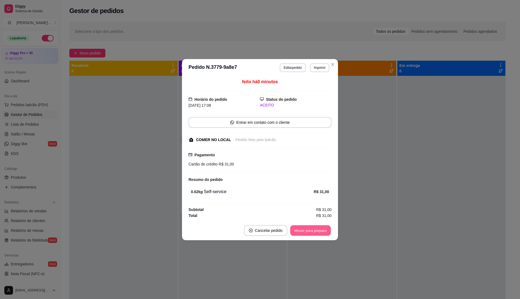
click at [322, 231] on button "Mover para preparo" at bounding box center [310, 230] width 41 height 11
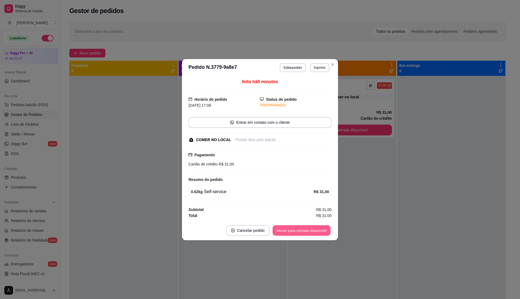
click at [322, 231] on button "Mover para retirada disponível" at bounding box center [302, 230] width 58 height 11
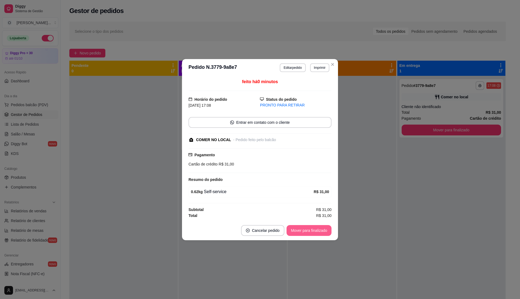
click at [322, 231] on button "Mover para finalizado" at bounding box center [309, 230] width 45 height 11
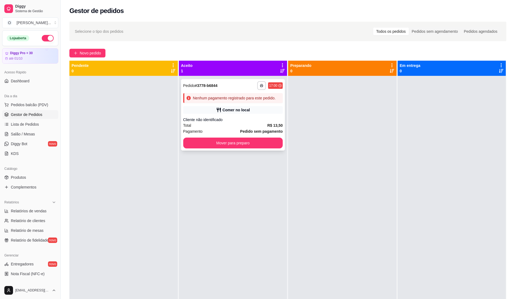
click at [265, 110] on div "Comer no local" at bounding box center [233, 110] width 100 height 8
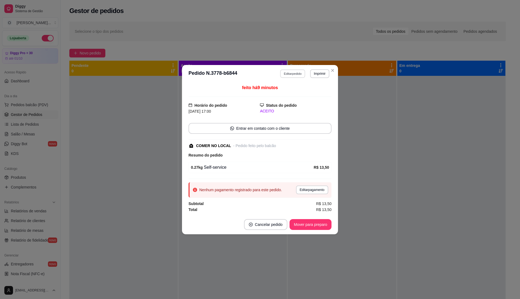
click at [293, 70] on button "Editar pedido" at bounding box center [293, 73] width 25 height 8
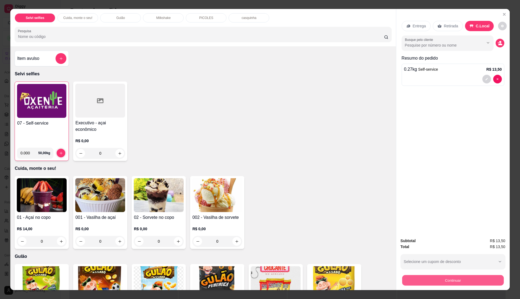
click at [481, 285] on button "Continuar" at bounding box center [453, 280] width 102 height 11
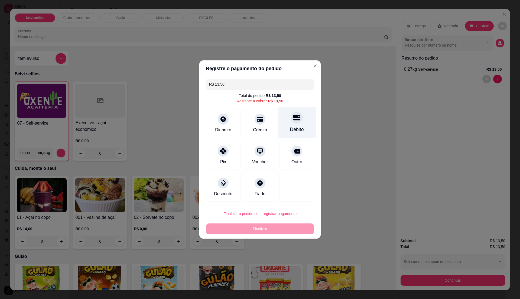
click at [293, 121] on div at bounding box center [297, 118] width 12 height 12
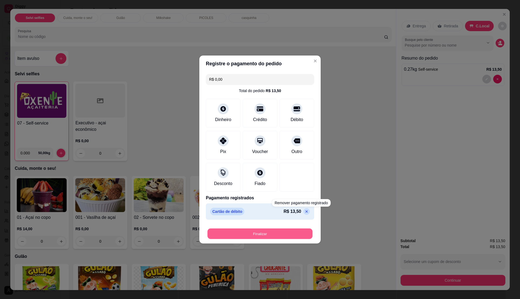
click at [259, 234] on button "Finalizar" at bounding box center [260, 234] width 105 height 11
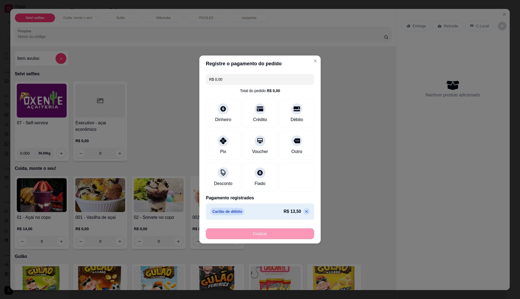
type input "-R$ 13,50"
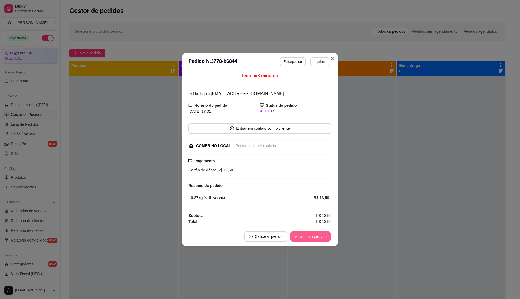
click at [319, 234] on button "Mover para preparo" at bounding box center [310, 236] width 41 height 11
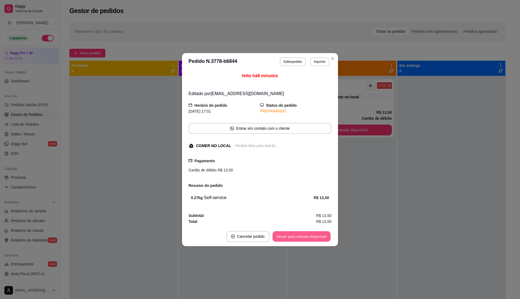
click at [320, 239] on button "Mover para retirada disponível" at bounding box center [302, 236] width 58 height 11
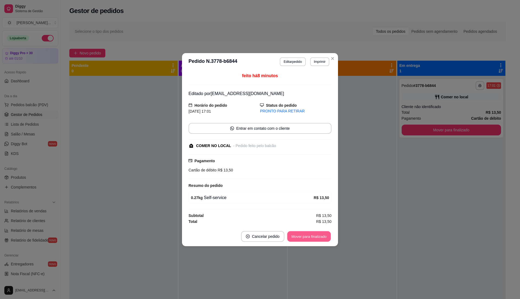
click at [320, 239] on button "Mover para finalizado" at bounding box center [310, 236] width 44 height 11
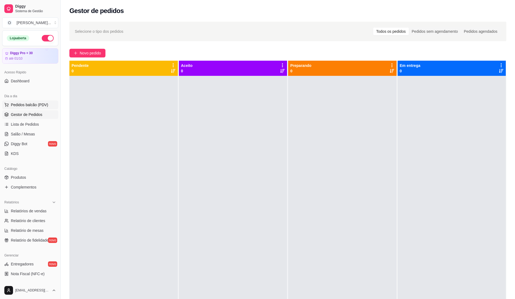
click at [46, 103] on span "Pedidos balcão (PDV)" at bounding box center [29, 104] width 37 height 5
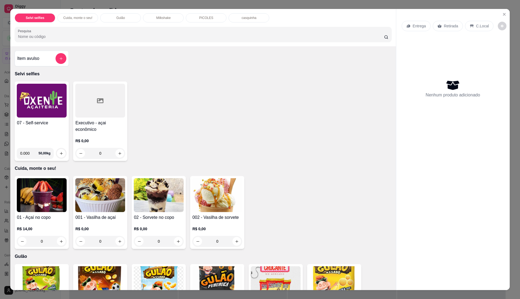
click at [49, 121] on h4 "07 - Self-service" at bounding box center [42, 123] width 50 height 7
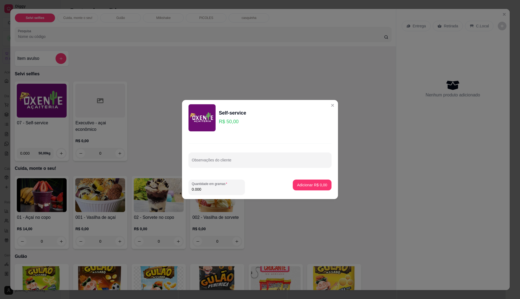
click at [231, 190] on input "0.000" at bounding box center [217, 189] width 50 height 5
type input "0"
click at [220, 189] on input "0" at bounding box center [217, 189] width 50 height 5
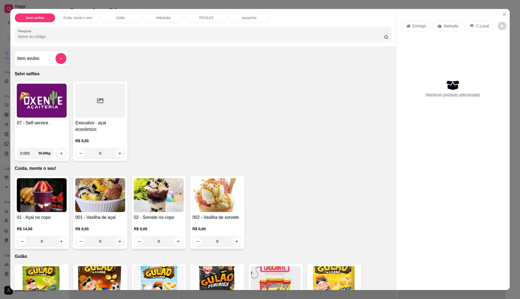
click at [45, 125] on h4 "07 - Self-service" at bounding box center [42, 123] width 50 height 7
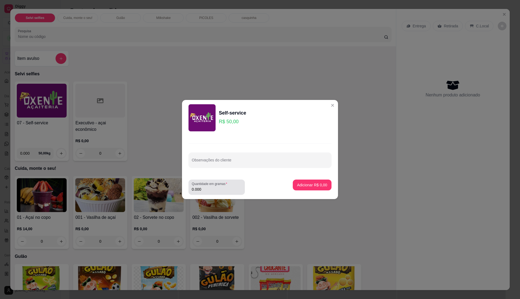
click at [235, 188] on input "0.000" at bounding box center [217, 189] width 50 height 5
type input "0.46"
click at [311, 182] on button "Adicionar R$ 23,00" at bounding box center [311, 185] width 40 height 11
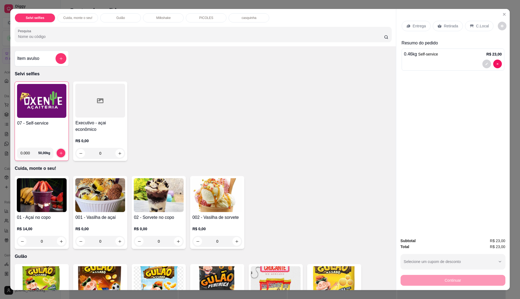
click at [480, 29] on div "C.Local" at bounding box center [479, 26] width 28 height 10
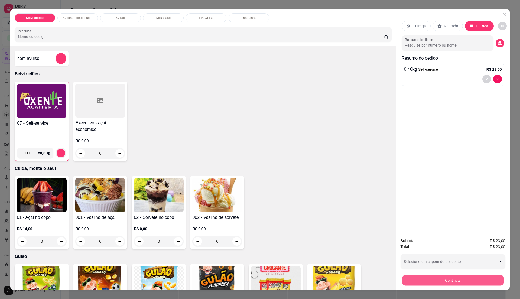
click at [485, 281] on button "Continuar" at bounding box center [453, 280] width 102 height 11
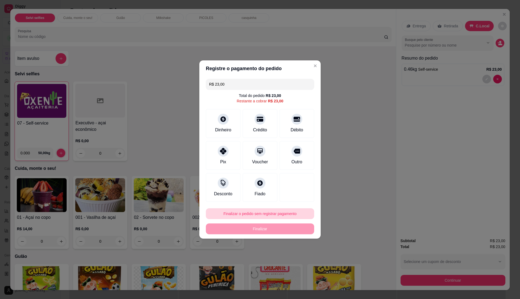
click at [237, 214] on button "Finalizar o pedido sem registrar pagamento" at bounding box center [260, 213] width 108 height 11
click at [293, 263] on button "Confirmar" at bounding box center [293, 259] width 19 height 8
type input "R$ 0,00"
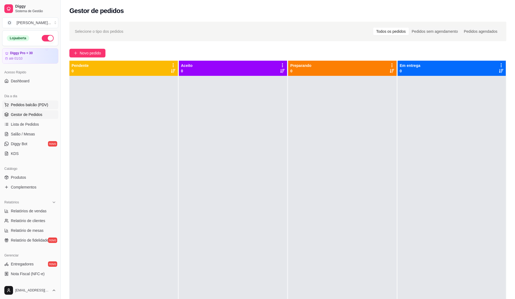
click at [37, 101] on button "Pedidos balcão (PDV)" at bounding box center [30, 105] width 56 height 9
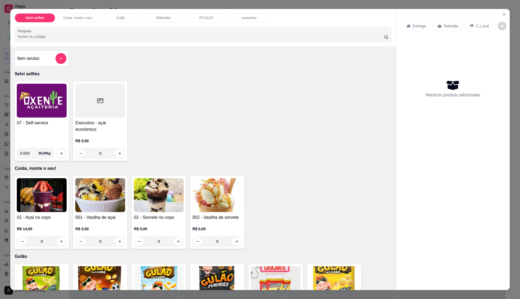
click at [46, 108] on img at bounding box center [42, 101] width 50 height 34
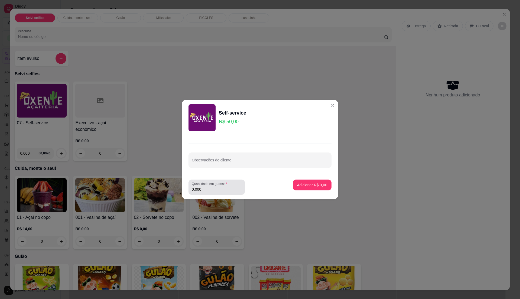
click at [217, 190] on input "0.000" at bounding box center [217, 189] width 50 height 5
type input "0.36"
click at [308, 182] on button "Adicionar R$ 18,00" at bounding box center [311, 185] width 41 height 11
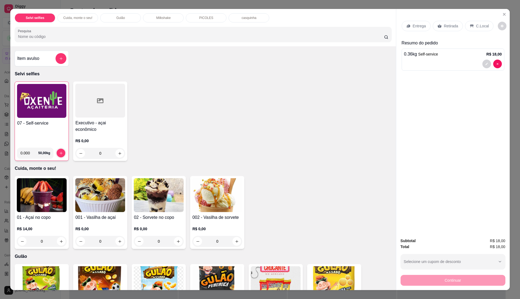
drag, startPoint x: 240, startPoint y: 233, endPoint x: 238, endPoint y: 239, distance: 6.0
drag, startPoint x: 238, startPoint y: 239, endPoint x: 471, endPoint y: 25, distance: 316.0
click at [471, 25] on icon at bounding box center [472, 26] width 4 height 4
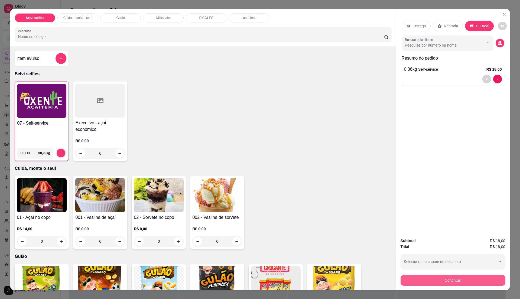
click at [432, 278] on button "Continuar" at bounding box center [453, 280] width 105 height 11
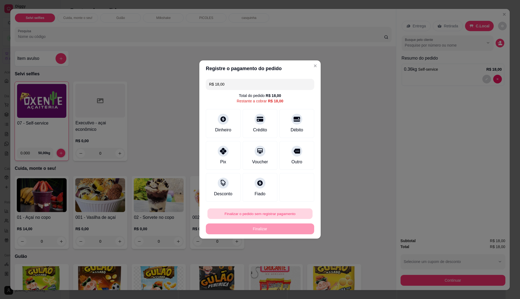
click at [299, 216] on button "Finalizar o pedido sem registrar pagamento" at bounding box center [260, 214] width 105 height 11
click at [293, 261] on button "Confirmar" at bounding box center [293, 259] width 20 height 8
type input "R$ 0,00"
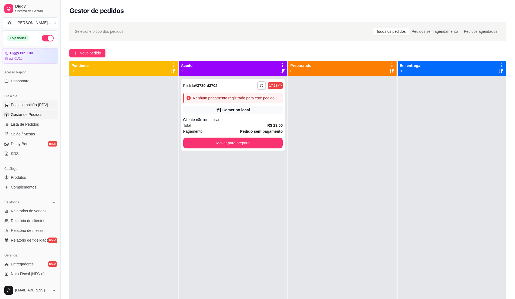
click at [38, 104] on span "Pedidos balcão (PDV)" at bounding box center [29, 104] width 37 height 5
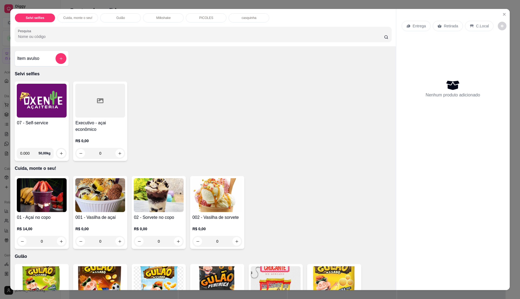
click at [38, 104] on img at bounding box center [42, 101] width 50 height 34
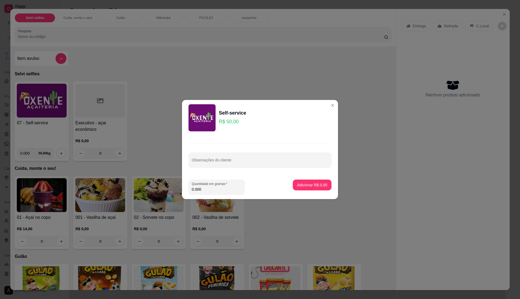
click at [210, 191] on input "0.000" at bounding box center [217, 189] width 50 height 5
type input "0.36"
click at [314, 186] on p "Adicionar R$ 18,00" at bounding box center [311, 184] width 31 height 5
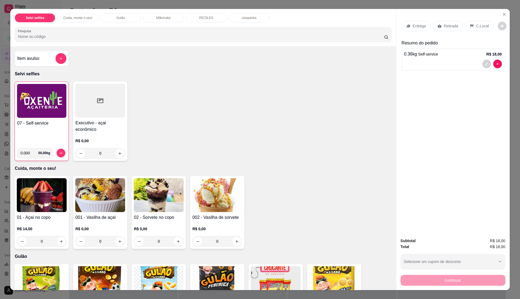
click at [34, 104] on img at bounding box center [41, 101] width 49 height 34
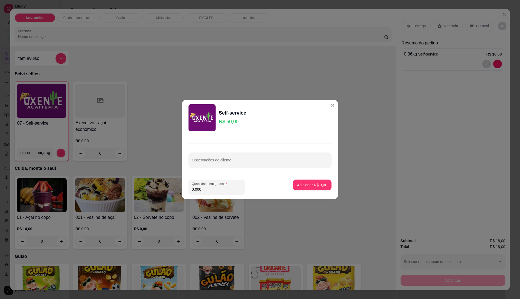
click at [207, 188] on input "0.000" at bounding box center [217, 189] width 50 height 5
type input "0.345"
click at [323, 184] on button "Adicionar R$ 17,25" at bounding box center [311, 185] width 40 height 11
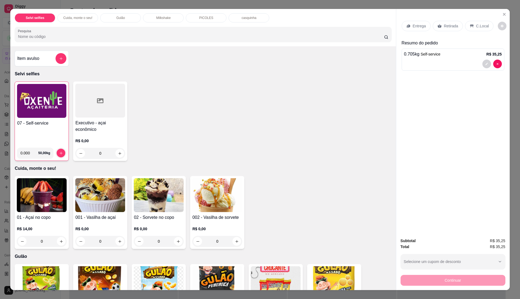
click at [480, 23] on div "C.Local" at bounding box center [479, 26] width 28 height 10
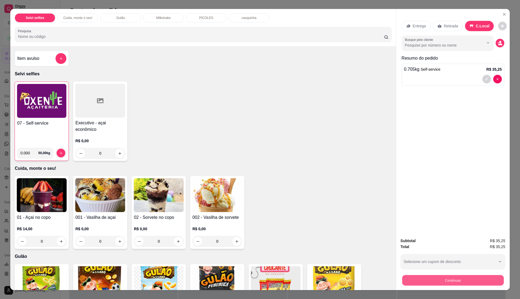
click at [438, 279] on button "Continuar" at bounding box center [453, 280] width 102 height 11
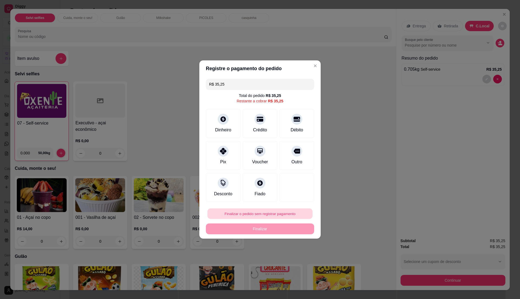
click at [275, 213] on button "Finalizar o pedido sem registrar pagamento" at bounding box center [260, 214] width 105 height 11
click at [293, 261] on button "Confirmar" at bounding box center [293, 259] width 20 height 8
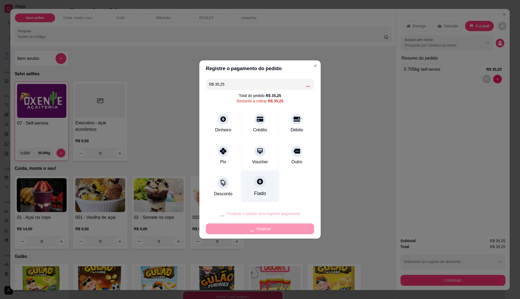
type input "R$ 0,00"
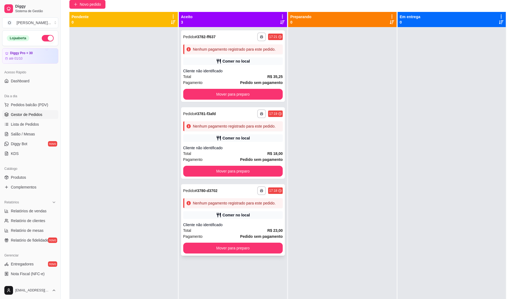
scroll to position [36, 0]
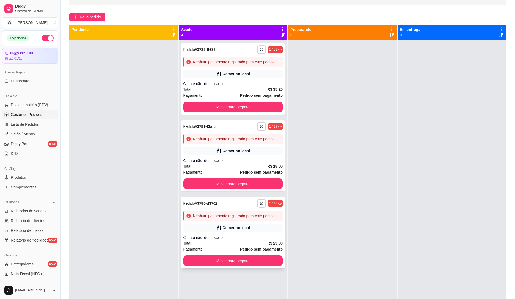
click at [256, 242] on div "Total R$ 23,00" at bounding box center [233, 243] width 100 height 6
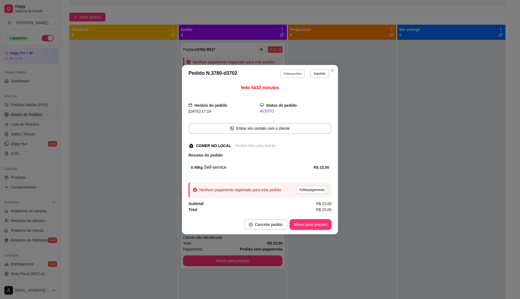
click at [292, 74] on button "Editar pedido" at bounding box center [293, 73] width 25 height 8
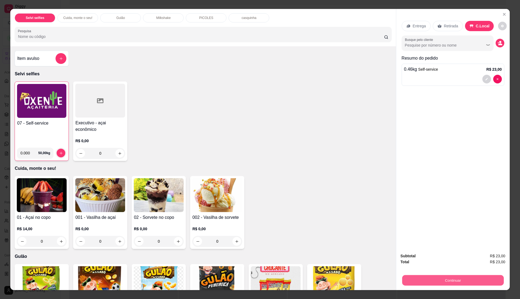
click at [475, 285] on button "Continuar" at bounding box center [453, 280] width 102 height 11
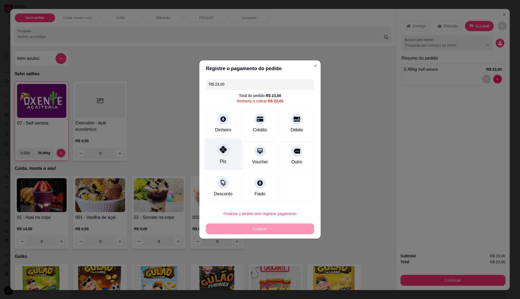
click at [208, 156] on div "Pix" at bounding box center [223, 155] width 38 height 32
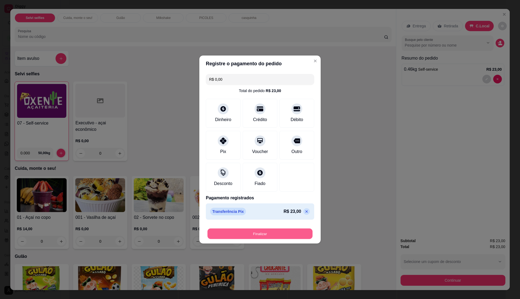
click at [257, 236] on button "Finalizar" at bounding box center [260, 234] width 105 height 11
type input "-R$ 23,00"
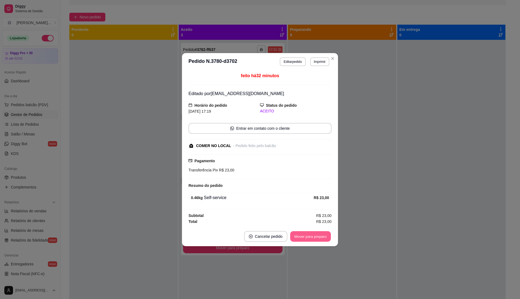
click at [313, 233] on button "Mover para preparo" at bounding box center [310, 236] width 41 height 11
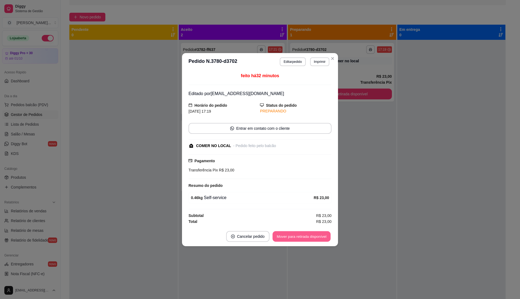
click at [312, 239] on button "Mover para retirada disponível" at bounding box center [302, 236] width 58 height 11
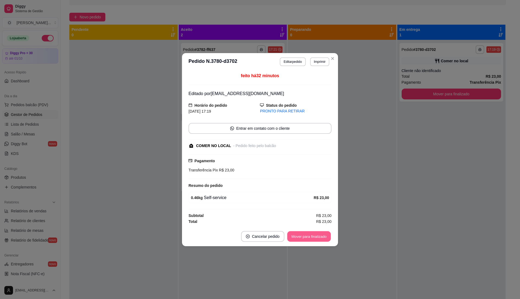
click at [312, 239] on button "Mover para finalizado" at bounding box center [310, 236] width 44 height 11
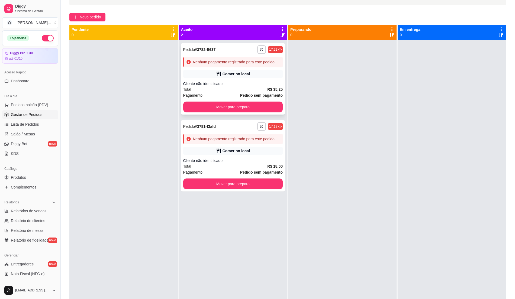
click at [260, 91] on div "Total R$ 35,25" at bounding box center [233, 89] width 100 height 6
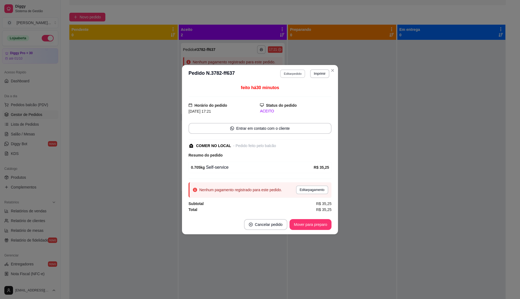
click at [298, 74] on button "Editar pedido" at bounding box center [293, 73] width 25 height 8
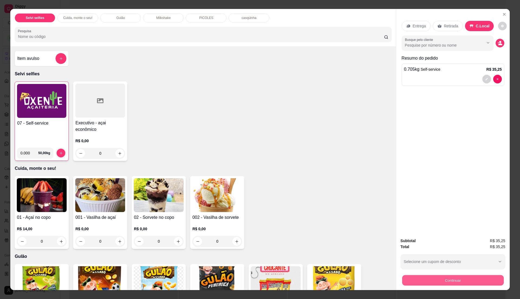
click at [480, 281] on button "Continuar" at bounding box center [453, 280] width 102 height 11
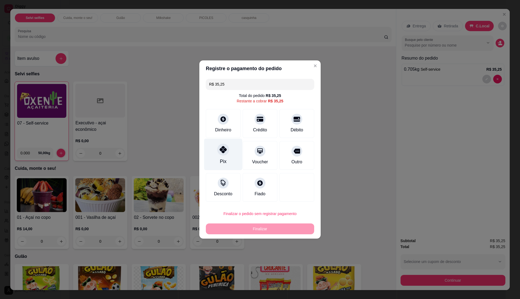
click at [222, 156] on div "Pix" at bounding box center [223, 155] width 38 height 32
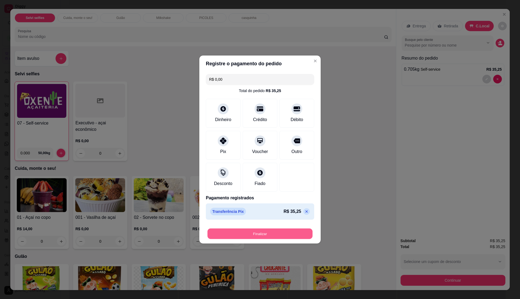
click at [269, 233] on button "Finalizar" at bounding box center [260, 234] width 105 height 11
type input "-R$ 35,25"
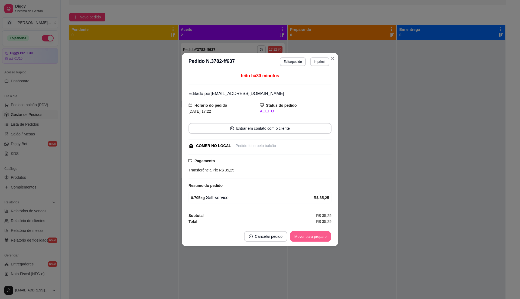
click at [322, 238] on button "Mover para preparo" at bounding box center [310, 236] width 41 height 11
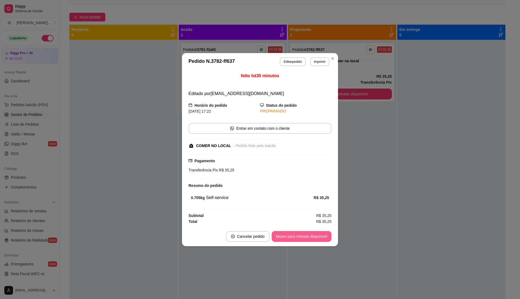
click at [322, 238] on button "Mover para retirada disponível" at bounding box center [302, 236] width 60 height 11
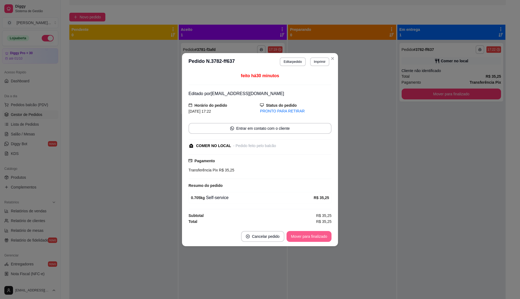
click at [322, 238] on button "Mover para finalizado" at bounding box center [309, 236] width 45 height 11
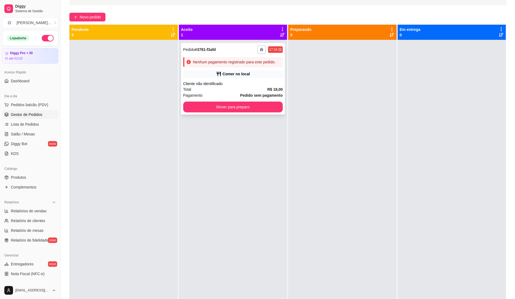
click at [267, 87] on strong "R$ 18,00" at bounding box center [274, 89] width 15 height 4
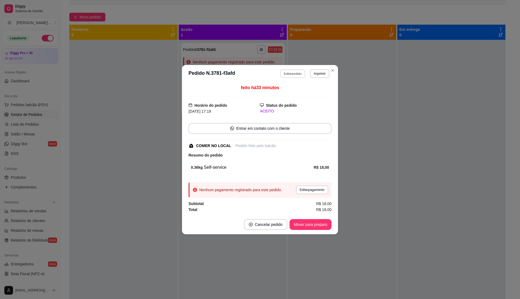
click at [300, 69] on div "**********" at bounding box center [305, 73] width 50 height 9
click at [297, 70] on button "Editar pedido" at bounding box center [293, 73] width 26 height 9
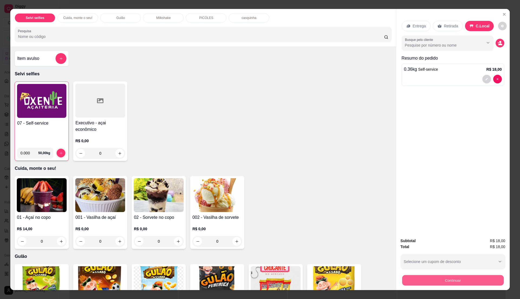
click at [470, 285] on button "Continuar" at bounding box center [453, 280] width 102 height 11
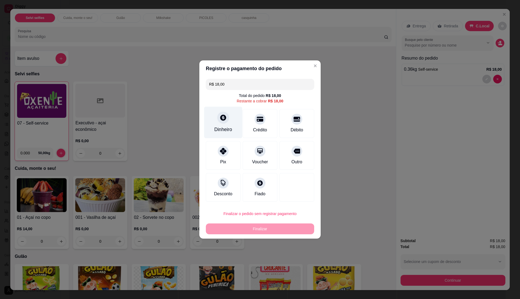
click at [214, 120] on div "Dinheiro" at bounding box center [223, 123] width 38 height 32
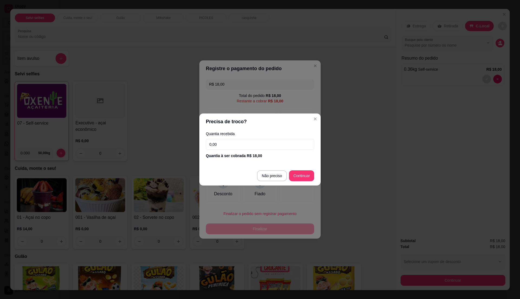
click at [228, 145] on input "0,00" at bounding box center [260, 144] width 108 height 11
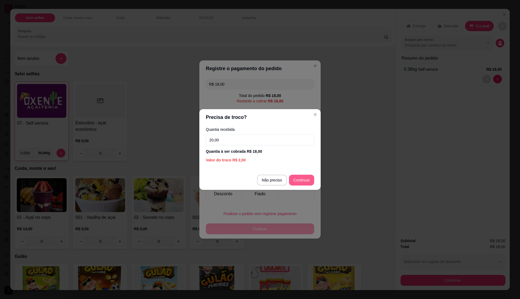
type input "20,00"
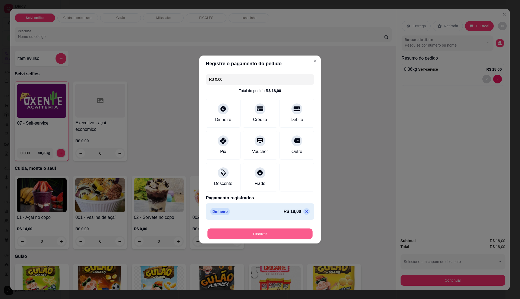
click at [277, 236] on button "Finalizar" at bounding box center [260, 234] width 105 height 11
type input "-R$ 18,00"
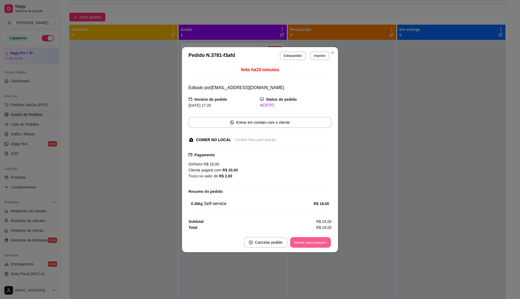
click at [311, 244] on button "Mover para preparo" at bounding box center [310, 242] width 41 height 11
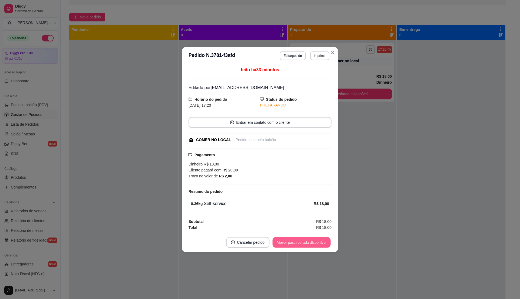
click at [312, 245] on button "Mover para retirada disponível" at bounding box center [302, 242] width 58 height 11
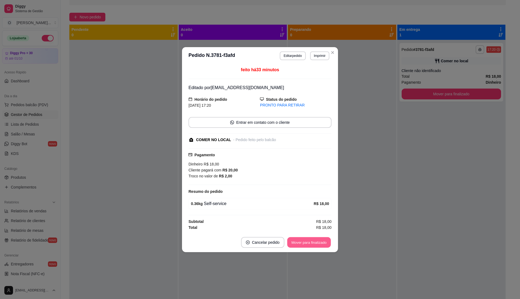
click at [312, 245] on button "Mover para finalizado" at bounding box center [310, 242] width 44 height 11
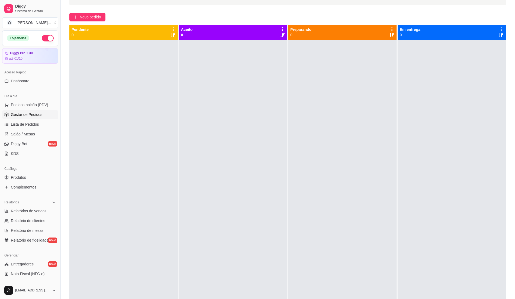
click at [54, 58] on div "Loja aberta Diggy Pro + 30 até 01/10" at bounding box center [30, 46] width 60 height 33
click at [29, 106] on span "Pedidos balcão (PDV)" at bounding box center [29, 104] width 37 height 5
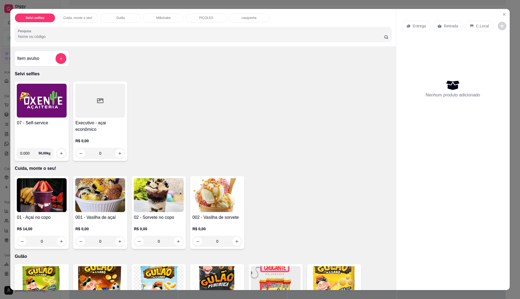
click at [52, 103] on img at bounding box center [42, 101] width 50 height 34
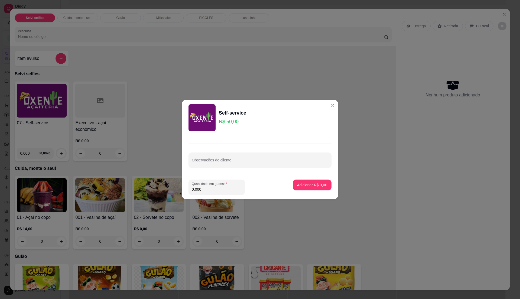
click at [222, 190] on input "0.000" at bounding box center [217, 189] width 50 height 5
type input "0.365"
click at [310, 185] on p "Adicionar R$ 18,25" at bounding box center [311, 184] width 31 height 5
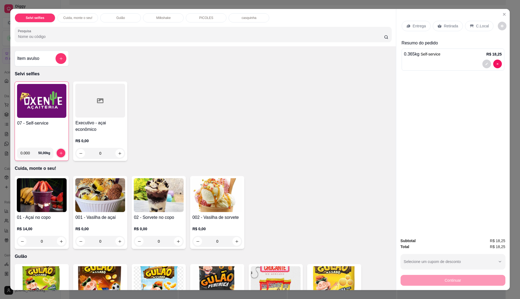
click at [43, 134] on div "07 - Self-service" at bounding box center [41, 131] width 49 height 23
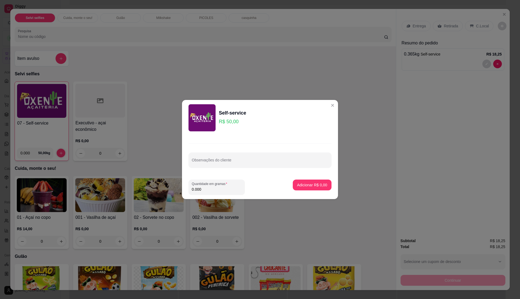
click at [210, 190] on input "0.000" at bounding box center [217, 189] width 50 height 5
click at [210, 190] on input "0" at bounding box center [217, 189] width 50 height 5
type input "0.36"
click at [313, 184] on p "Adicionar R$ 18,00" at bounding box center [311, 184] width 31 height 5
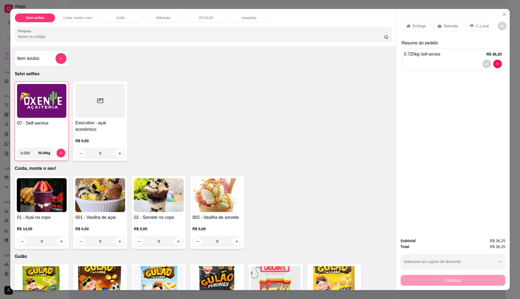
click at [482, 28] on p "C.Local" at bounding box center [483, 25] width 13 height 5
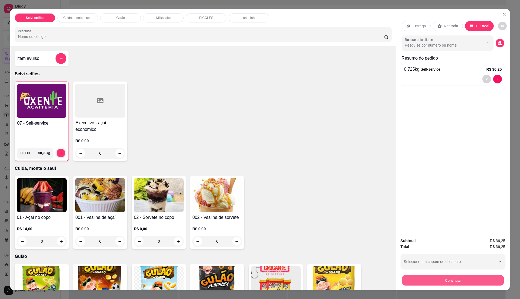
click at [441, 283] on button "Continuar" at bounding box center [453, 280] width 102 height 11
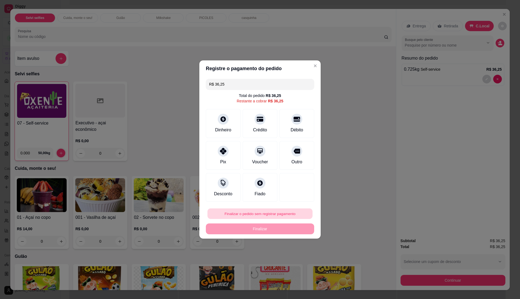
click at [282, 213] on button "Finalizar o pedido sem registrar pagamento" at bounding box center [260, 214] width 105 height 11
click at [292, 262] on button "Confirmar" at bounding box center [293, 259] width 19 height 8
type input "R$ 0,00"
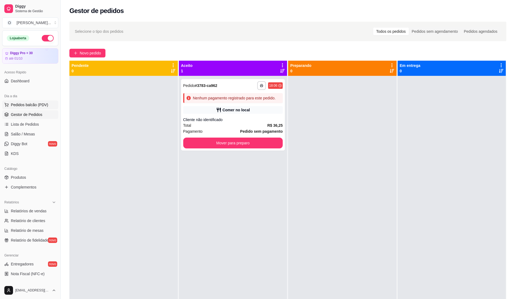
click at [41, 103] on span "Pedidos balcão (PDV)" at bounding box center [29, 104] width 37 height 5
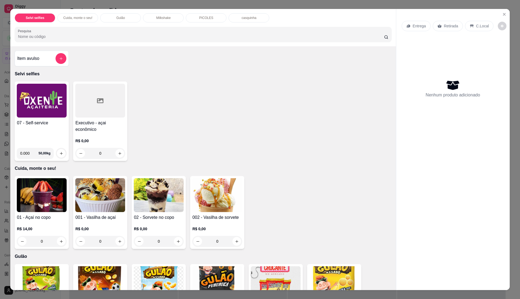
click at [51, 134] on div "07 - Self-service" at bounding box center [42, 132] width 50 height 24
click at [42, 131] on div "07 - Self-service" at bounding box center [42, 132] width 50 height 24
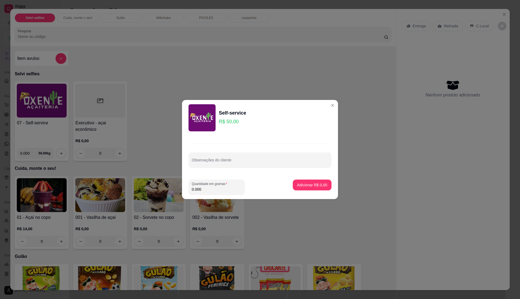
click at [219, 191] on input "0.000" at bounding box center [217, 189] width 50 height 5
drag, startPoint x: 218, startPoint y: 186, endPoint x: 184, endPoint y: 194, distance: 34.8
click at [217, 186] on div "0" at bounding box center [217, 187] width 50 height 11
click at [211, 192] on div "0" at bounding box center [217, 187] width 50 height 11
click at [210, 191] on input "0" at bounding box center [217, 189] width 50 height 5
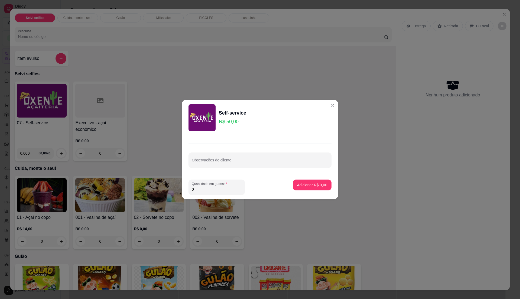
type input "0.225"
click at [317, 185] on p "Adicionar R$ 11,25" at bounding box center [311, 184] width 31 height 5
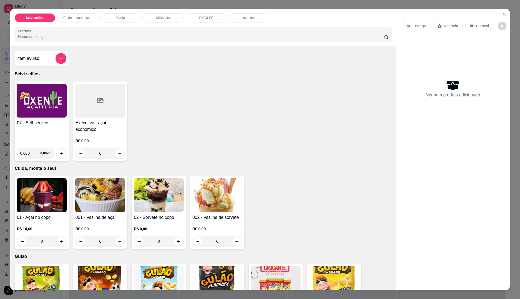
click at [53, 113] on img at bounding box center [42, 101] width 50 height 34
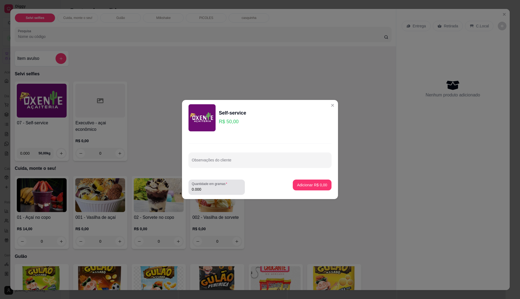
click at [213, 192] on div "0.000" at bounding box center [217, 187] width 50 height 11
click at [213, 191] on input "0.000" at bounding box center [217, 189] width 50 height 5
type input "0.46"
click at [315, 180] on button "Adicionar R$ 23,00" at bounding box center [311, 185] width 40 height 11
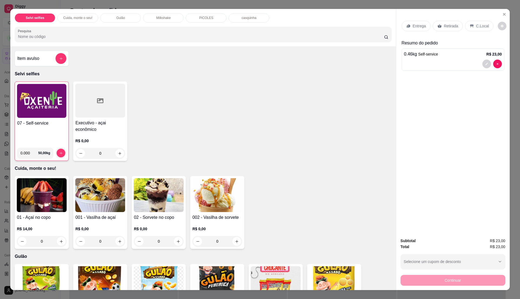
click at [41, 123] on h4 "07 - Self-service" at bounding box center [41, 123] width 49 height 7
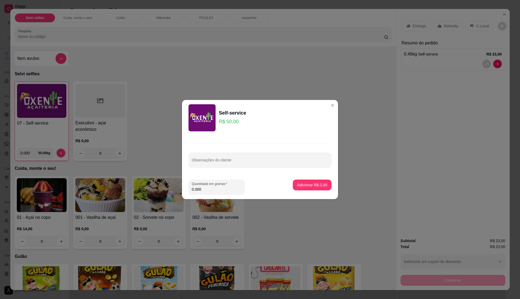
click at [208, 188] on input "0.000" at bounding box center [217, 189] width 50 height 5
click at [208, 188] on input "0" at bounding box center [217, 189] width 50 height 5
type input "0.215"
click at [319, 187] on p "Adicionar R$ 10,75" at bounding box center [311, 184] width 31 height 5
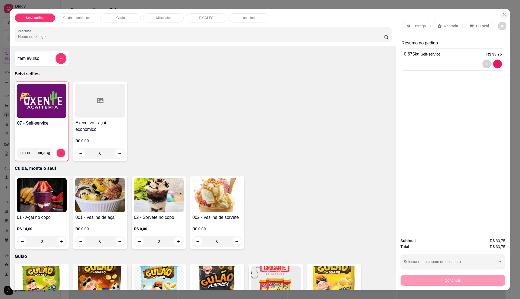
click at [504, 11] on button "Close" at bounding box center [504, 14] width 9 height 9
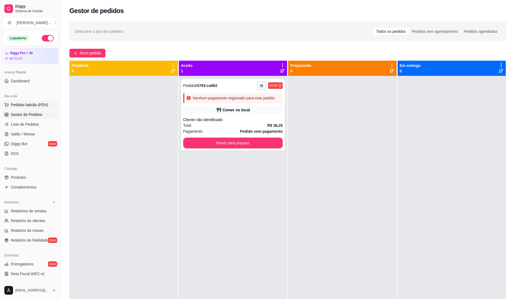
click at [34, 104] on span "Pedidos balcão (PDV)" at bounding box center [29, 104] width 37 height 5
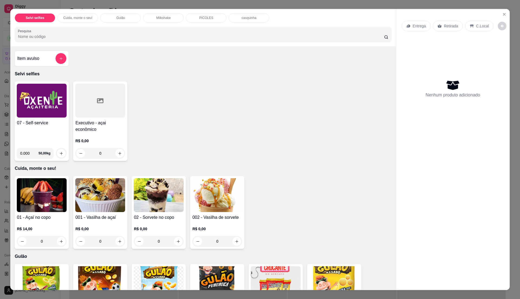
click at [32, 116] on img at bounding box center [42, 101] width 50 height 34
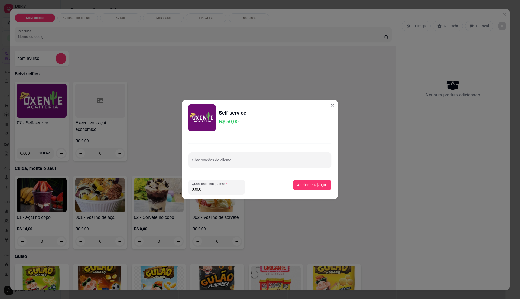
click at [221, 191] on input "0.000" at bounding box center [217, 189] width 50 height 5
type input "0.24"
click at [305, 186] on p "Adicionar R$ 12,00" at bounding box center [311, 184] width 31 height 5
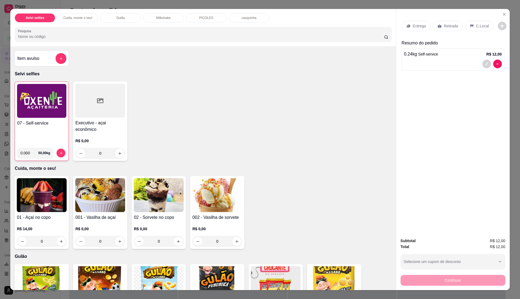
click at [480, 23] on p "C.Local" at bounding box center [483, 25] width 13 height 5
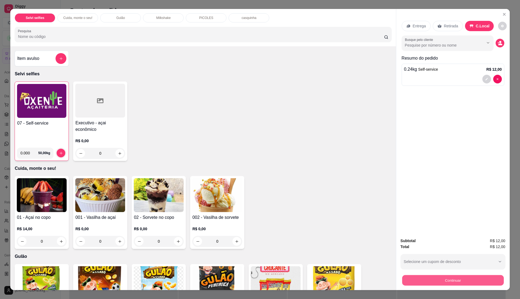
click at [474, 278] on button "Continuar" at bounding box center [453, 280] width 102 height 11
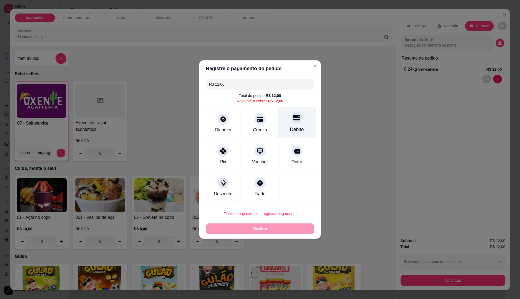
click at [296, 128] on div "Débito" at bounding box center [297, 129] width 14 height 7
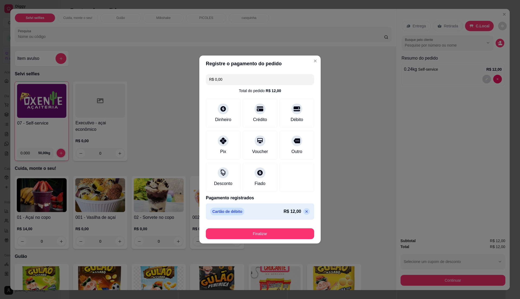
click at [276, 228] on div "Finalizar" at bounding box center [260, 232] width 108 height 13
click at [276, 231] on button "Finalizar" at bounding box center [260, 234] width 105 height 11
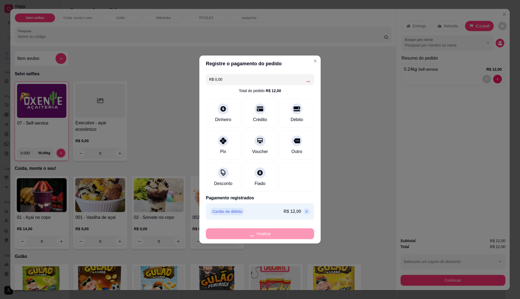
type input "-R$ 12,00"
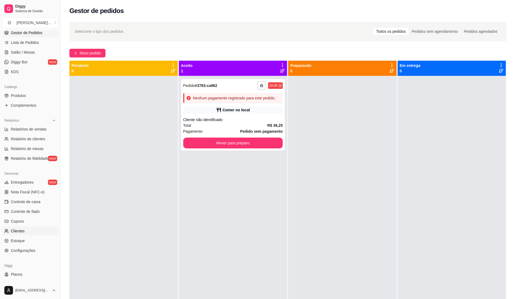
scroll to position [91, 0]
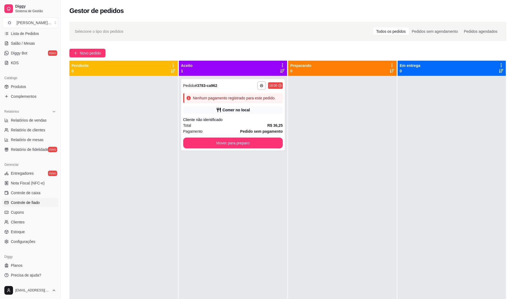
click at [35, 203] on span "Controle de fiado" at bounding box center [25, 202] width 29 height 5
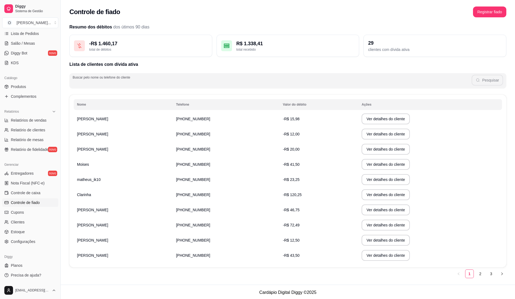
click at [97, 83] on input "Buscar pelo nome ou telefone do cliente" at bounding box center [272, 82] width 399 height 5
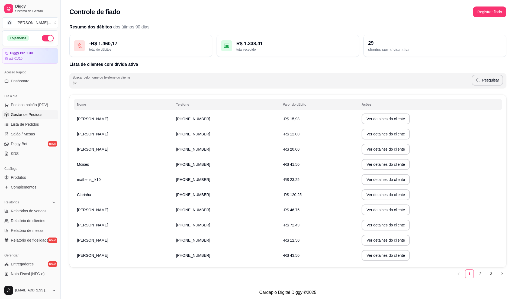
type input "jsa"
click at [33, 115] on span "Gestor de Pedidos" at bounding box center [26, 114] width 31 height 5
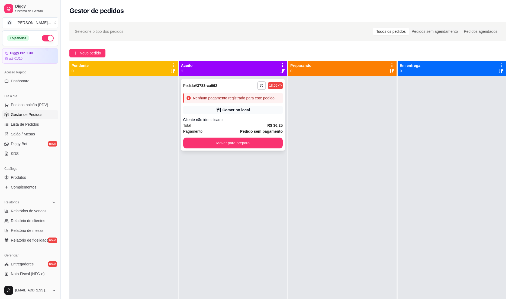
click at [224, 121] on div "Cliente não identificado" at bounding box center [233, 119] width 100 height 5
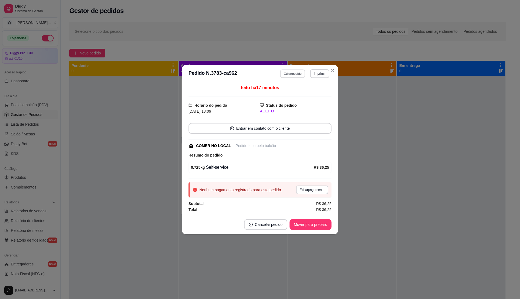
click at [294, 71] on button "Editar pedido" at bounding box center [293, 73] width 25 height 8
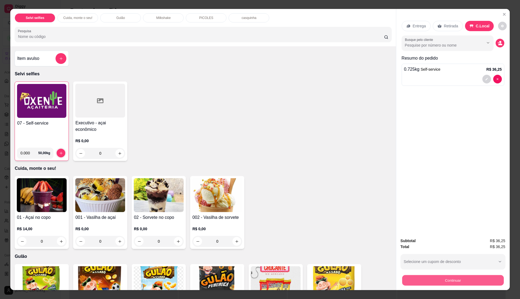
click at [483, 279] on button "Continuar" at bounding box center [453, 280] width 102 height 11
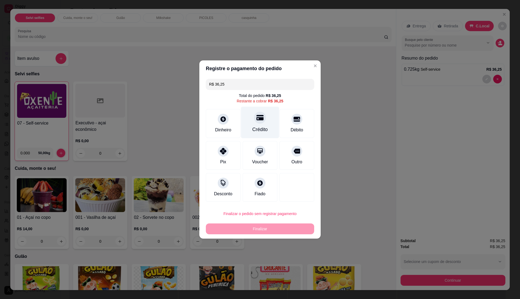
click at [262, 122] on div "Crédito" at bounding box center [260, 123] width 38 height 32
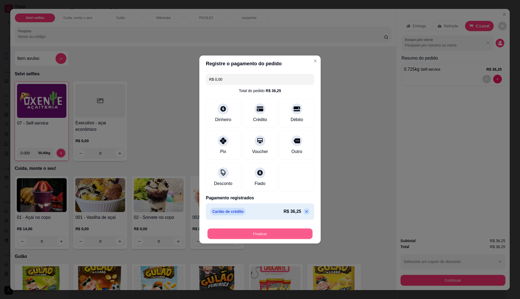
click at [284, 231] on button "Finalizar" at bounding box center [260, 234] width 105 height 11
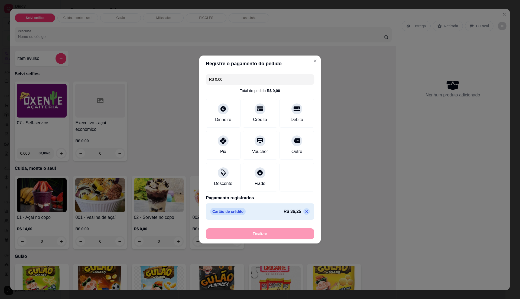
type input "-R$ 36,25"
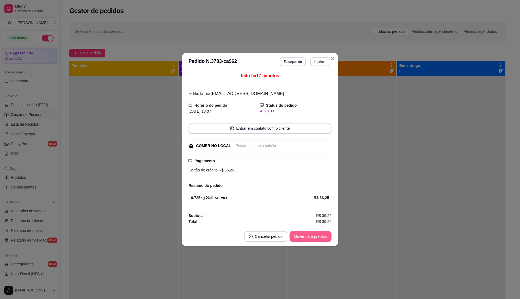
click at [306, 239] on button "Mover para preparo" at bounding box center [311, 236] width 42 height 11
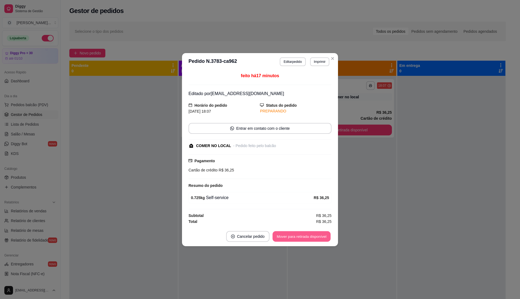
click at [306, 239] on button "Mover para retirada disponível" at bounding box center [302, 236] width 58 height 11
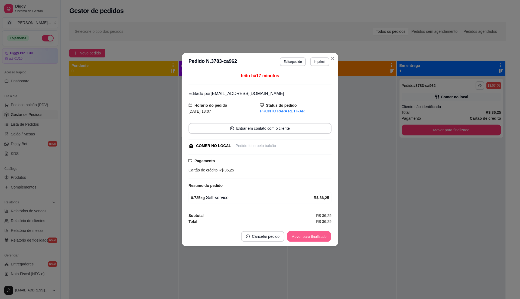
click at [306, 239] on button "Mover para finalizado" at bounding box center [310, 236] width 44 height 11
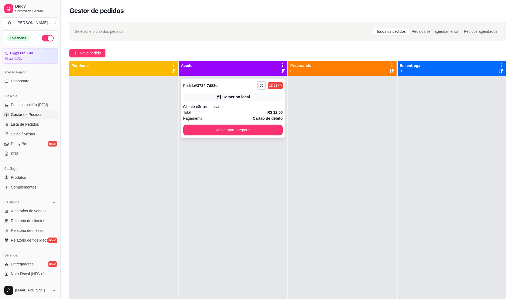
click at [233, 111] on div "Total R$ 12,00" at bounding box center [233, 113] width 100 height 6
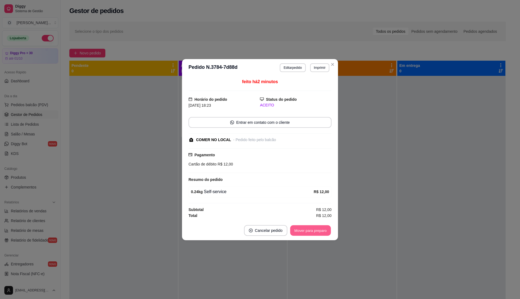
click at [309, 230] on button "Mover para preparo" at bounding box center [310, 230] width 41 height 11
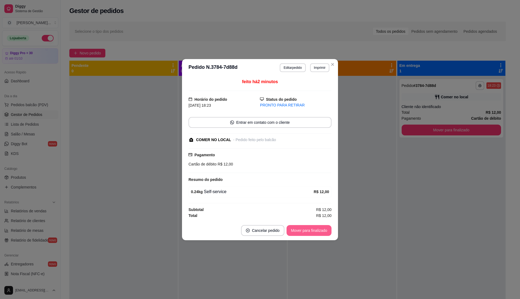
click at [309, 230] on button "Mover para finalizado" at bounding box center [309, 230] width 45 height 11
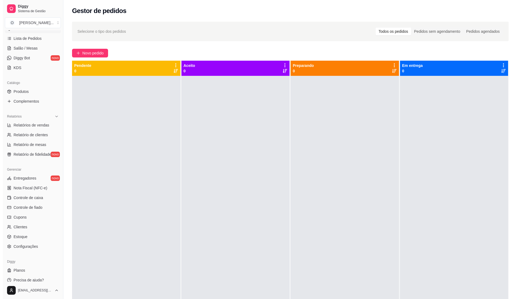
scroll to position [91, 0]
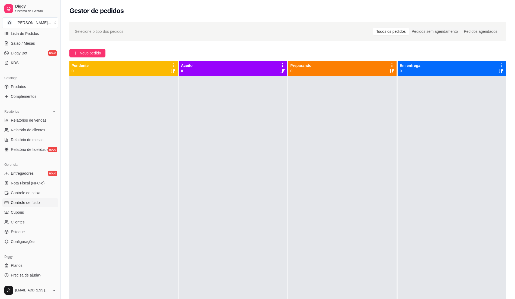
click at [28, 201] on span "Controle de fiado" at bounding box center [25, 202] width 29 height 5
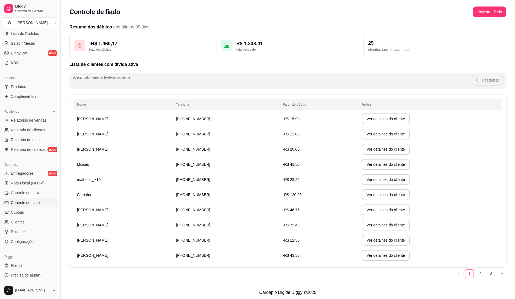
click at [104, 83] on input "Buscar pelo nome ou telefone do cliente" at bounding box center [272, 82] width 399 height 5
type input "janaina"
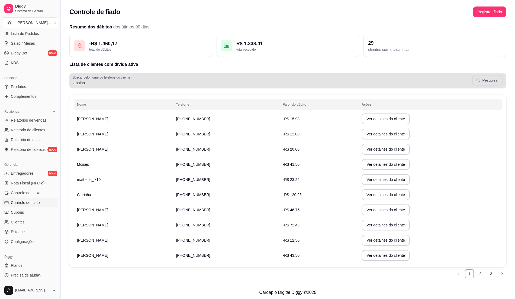
click at [491, 79] on button "Pesquisar" at bounding box center [487, 80] width 30 height 11
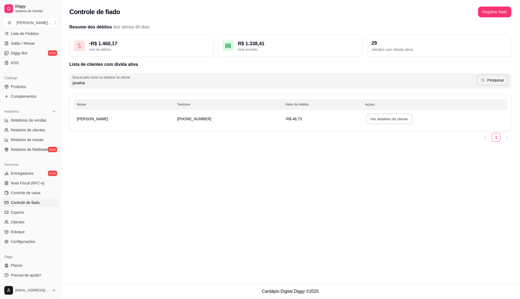
click at [385, 120] on button "Ver detalhes do cliente" at bounding box center [389, 119] width 47 height 11
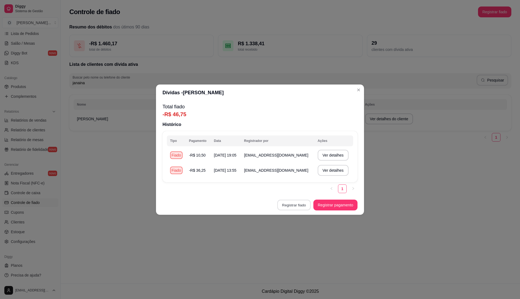
click at [303, 206] on button "Registrar fiado" at bounding box center [294, 205] width 33 height 11
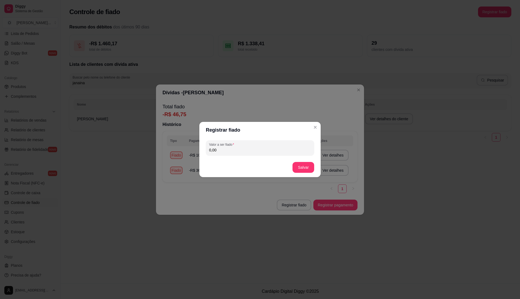
click at [287, 149] on input "0,00" at bounding box center [260, 149] width 102 height 5
type input "33,75"
click at [300, 166] on button "Salvar" at bounding box center [303, 167] width 21 height 11
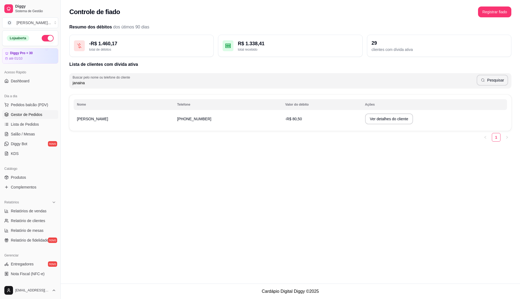
click at [12, 113] on span "Gestor de Pedidos" at bounding box center [26, 114] width 31 height 5
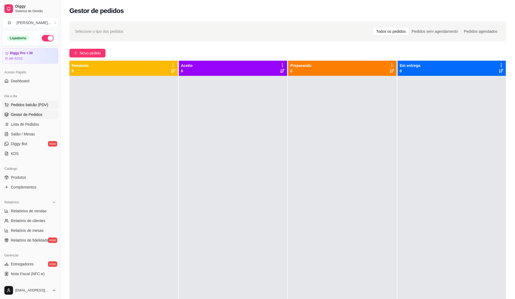
click at [33, 105] on span "Pedidos balcão (PDV)" at bounding box center [29, 104] width 37 height 5
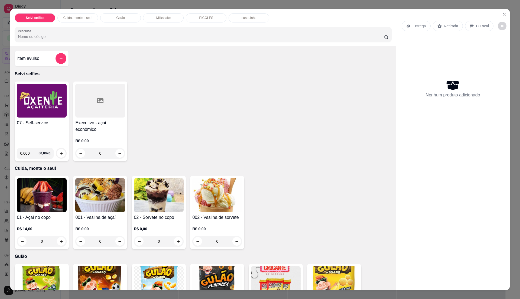
click at [42, 109] on img at bounding box center [42, 101] width 50 height 34
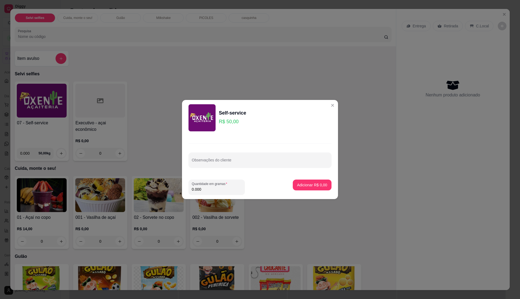
click at [213, 189] on input "0.000" at bounding box center [217, 189] width 50 height 5
click at [206, 188] on input "0" at bounding box center [217, 189] width 50 height 5
type input "0.41"
click at [206, 188] on input "0.41" at bounding box center [217, 189] width 50 height 5
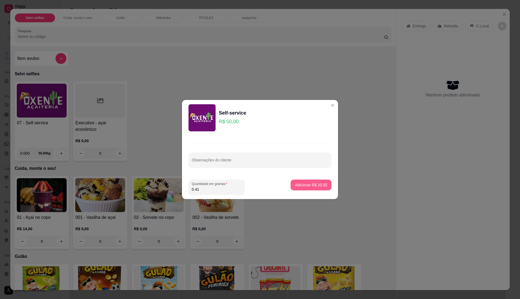
click at [317, 185] on p "Adicionar R$ 20,50" at bounding box center [311, 184] width 32 height 5
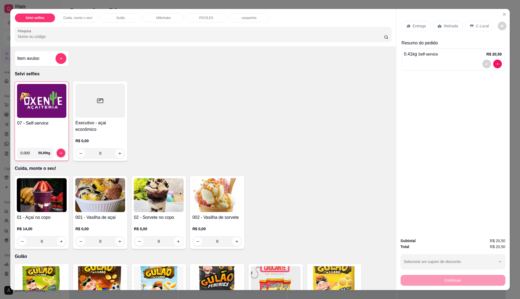
click at [39, 124] on h4 "07 - Self-service" at bounding box center [41, 123] width 49 height 7
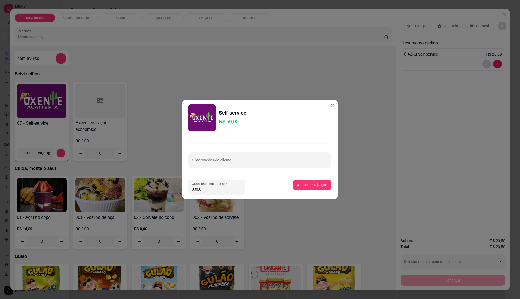
click at [209, 190] on input "0.000" at bounding box center [217, 189] width 50 height 5
click at [209, 190] on input "0" at bounding box center [217, 189] width 50 height 5
type input "0.4"
click at [311, 182] on button "Adicionar R$ 20,00" at bounding box center [311, 185] width 40 height 11
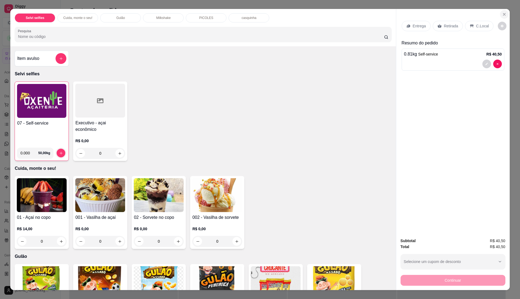
click at [503, 14] on icon "Close" at bounding box center [505, 14] width 4 height 4
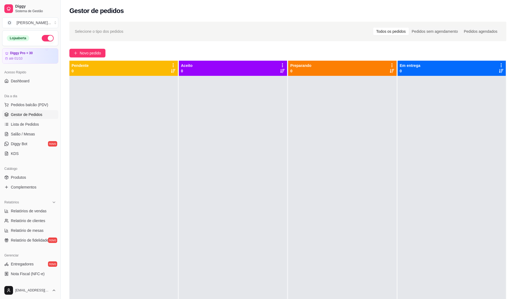
drag, startPoint x: 7, startPoint y: 108, endPoint x: 19, endPoint y: 98, distance: 15.8
click at [15, 100] on div "Dia a dia Pedidos balcão (PDV) Gestor de Pedidos Lista de Pedidos Salão / Mesas…" at bounding box center [30, 125] width 60 height 70
click at [18, 103] on span "Pedidos balcão (PDV)" at bounding box center [29, 104] width 37 height 5
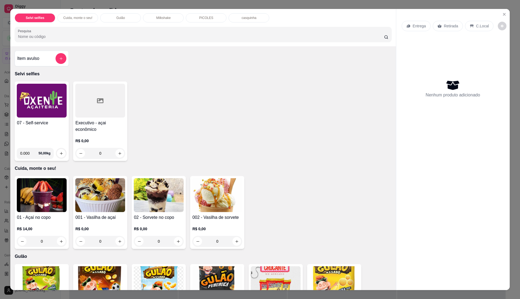
click at [36, 108] on img at bounding box center [42, 101] width 50 height 34
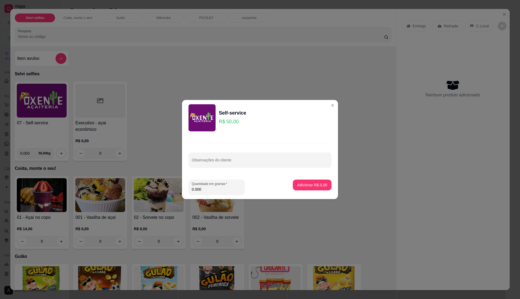
click at [214, 190] on input "0.000" at bounding box center [217, 189] width 50 height 5
type input "0.24"
click at [310, 188] on button "Adicionar R$ 12,00" at bounding box center [311, 185] width 40 height 11
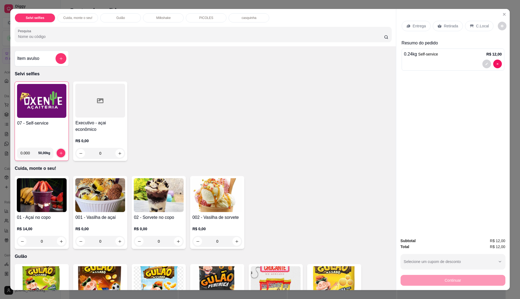
click at [479, 27] on p "C.Local" at bounding box center [483, 25] width 13 height 5
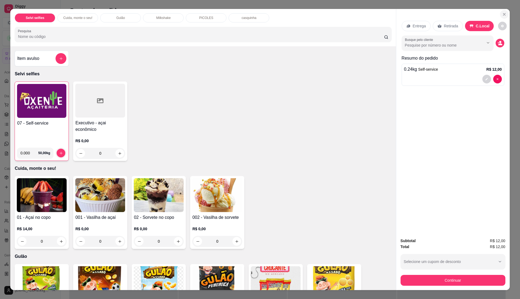
click at [504, 15] on icon "Close" at bounding box center [505, 14] width 4 height 4
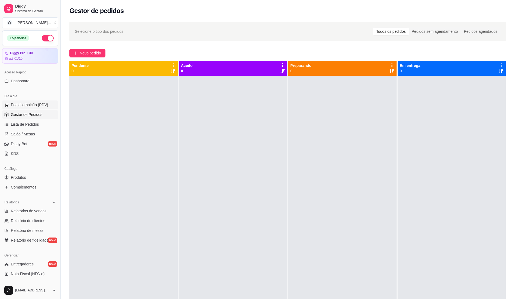
click at [40, 105] on span "Pedidos balcão (PDV)" at bounding box center [29, 104] width 37 height 5
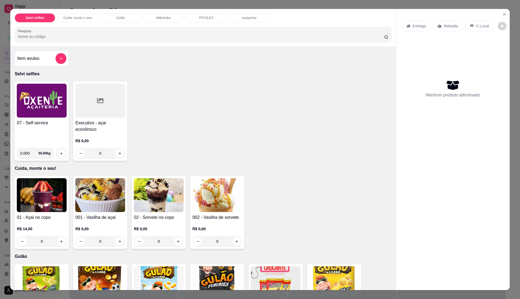
click at [54, 125] on h4 "07 - Self-service" at bounding box center [42, 123] width 50 height 7
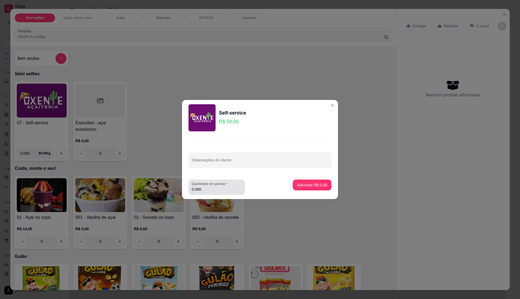
click at [208, 190] on input "0.000" at bounding box center [217, 189] width 50 height 5
type input "0.435"
click at [312, 184] on p "Adicionar R$ 21,75" at bounding box center [311, 184] width 32 height 5
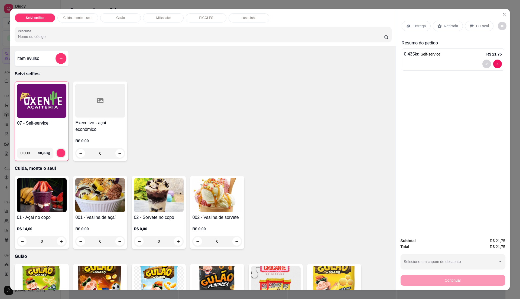
click at [483, 26] on p "C.Local" at bounding box center [483, 25] width 13 height 5
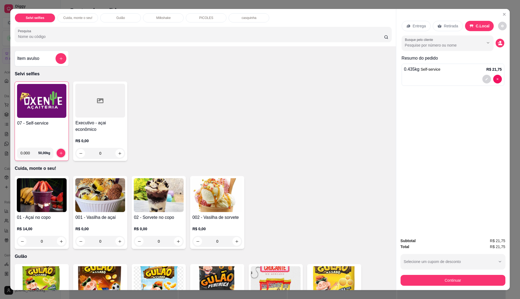
click at [44, 115] on img at bounding box center [41, 101] width 49 height 34
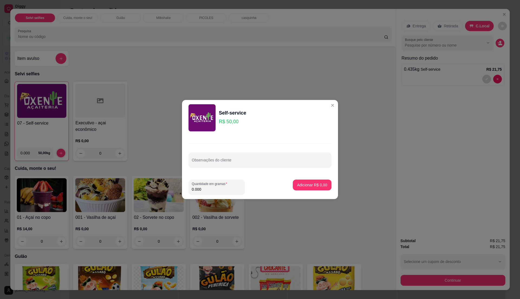
click at [210, 190] on input "0.000" at bounding box center [217, 189] width 50 height 5
type input "0.195"
click at [317, 184] on button "Adicionar R$ 9,75" at bounding box center [313, 185] width 38 height 11
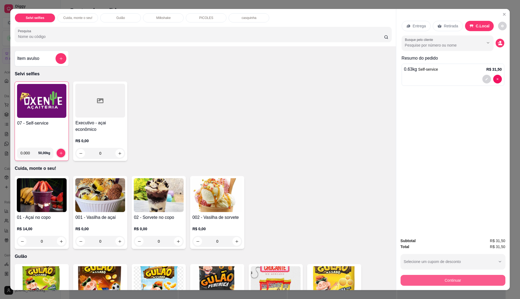
click at [475, 282] on button "Continuar" at bounding box center [453, 280] width 105 height 11
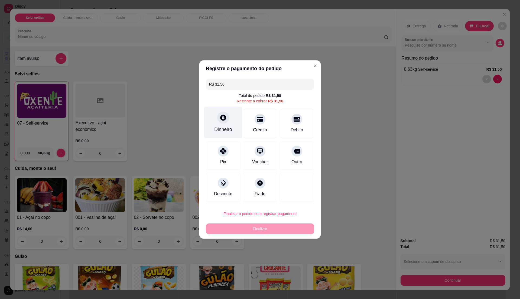
click at [237, 127] on div "Dinheiro" at bounding box center [223, 123] width 38 height 32
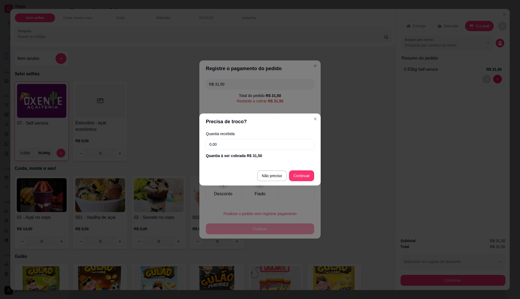
drag, startPoint x: 228, startPoint y: 149, endPoint x: 228, endPoint y: 145, distance: 3.5
click at [228, 147] on input "0,00" at bounding box center [260, 144] width 108 height 11
click at [224, 148] on input "0,00" at bounding box center [260, 144] width 108 height 11
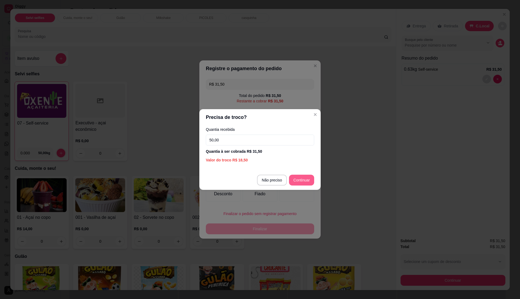
type input "50,00"
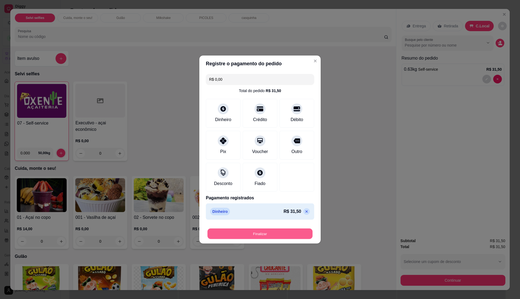
click at [287, 232] on button "Finalizar" at bounding box center [260, 234] width 105 height 11
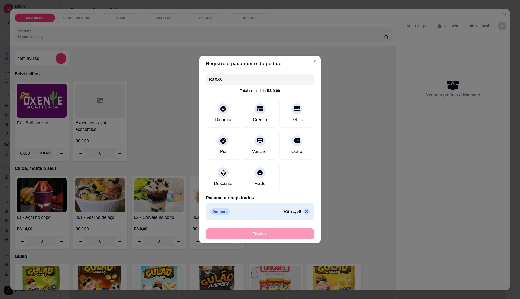
type input "-R$ 31,50"
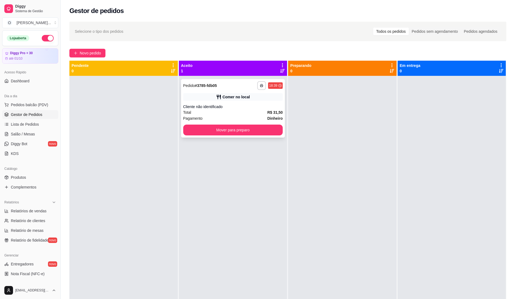
click at [267, 114] on strong "R$ 31,50" at bounding box center [274, 112] width 15 height 4
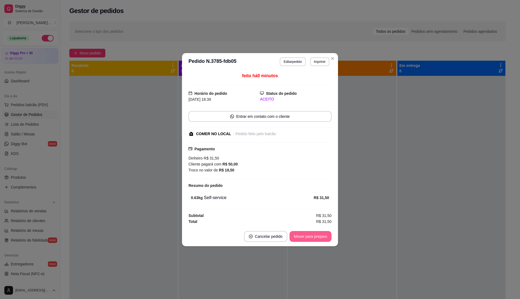
click at [313, 239] on button "Mover para preparo" at bounding box center [311, 236] width 42 height 11
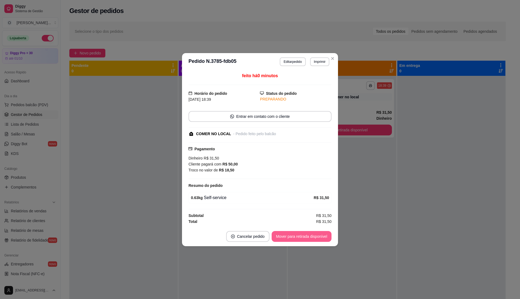
click at [313, 240] on button "Mover para retirada disponível" at bounding box center [302, 236] width 60 height 11
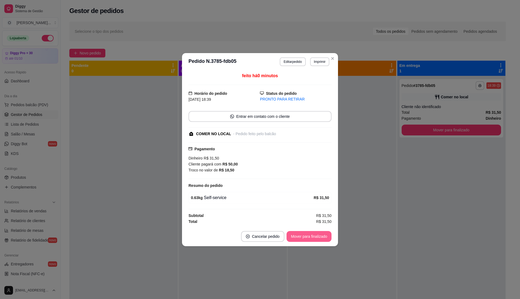
click at [313, 240] on button "Mover para finalizado" at bounding box center [309, 236] width 45 height 11
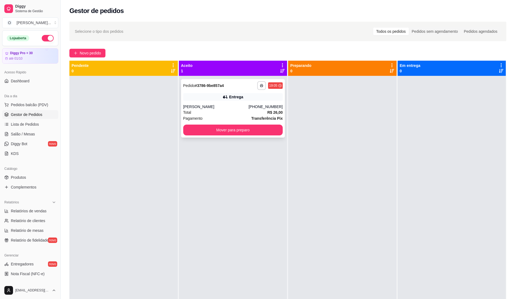
click at [268, 114] on strong "R$ 26,00" at bounding box center [274, 112] width 15 height 4
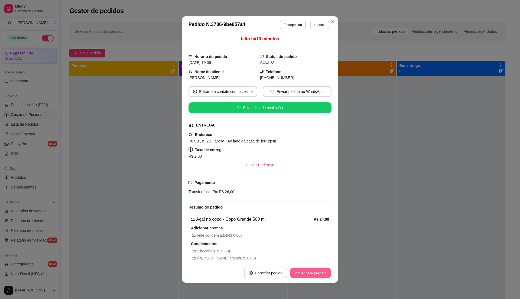
click at [301, 274] on button "Mover para preparo" at bounding box center [310, 273] width 41 height 11
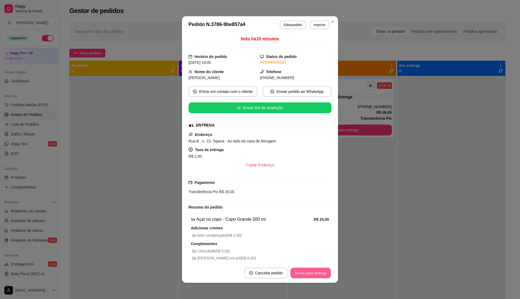
click at [314, 275] on button "Mover para entrega" at bounding box center [311, 273] width 41 height 11
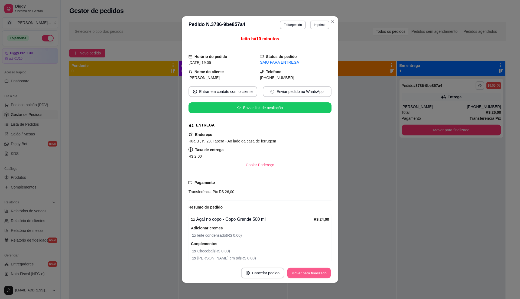
click at [314, 275] on button "Mover para finalizado" at bounding box center [310, 273] width 44 height 11
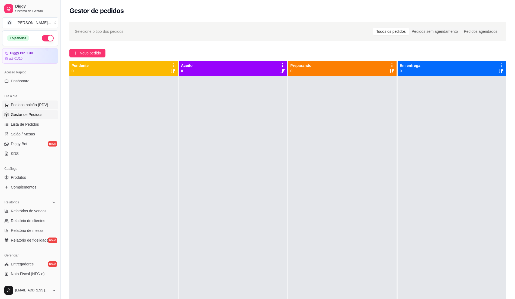
drag, startPoint x: 76, startPoint y: 223, endPoint x: 30, endPoint y: 104, distance: 127.7
click at [30, 104] on span "Pedidos balcão (PDV)" at bounding box center [29, 104] width 37 height 5
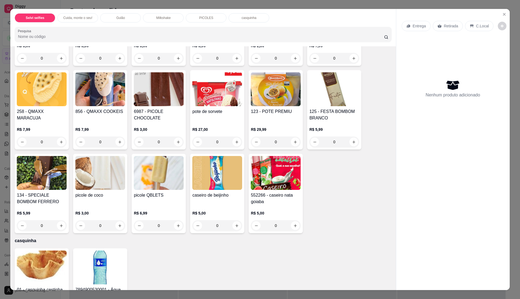
scroll to position [639, 0]
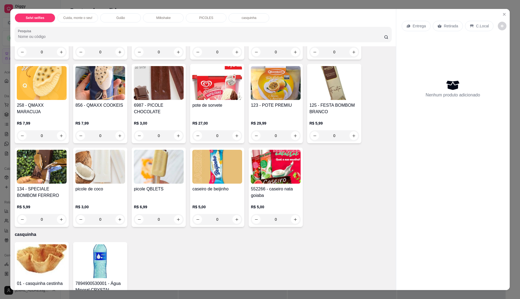
click at [45, 177] on img at bounding box center [42, 167] width 50 height 34
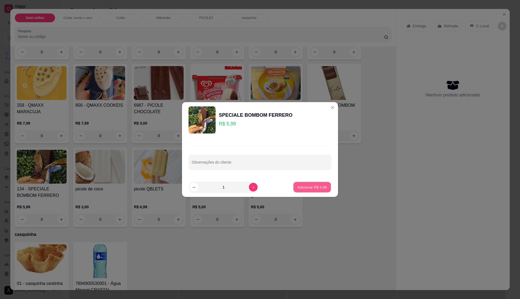
click at [319, 189] on p "Adicionar R$ 5,99" at bounding box center [312, 187] width 29 height 5
type input "1"
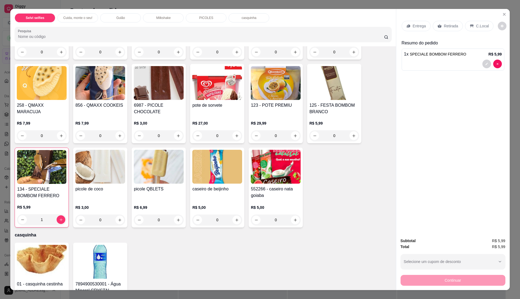
click at [477, 25] on p "C.Local" at bounding box center [483, 25] width 13 height 5
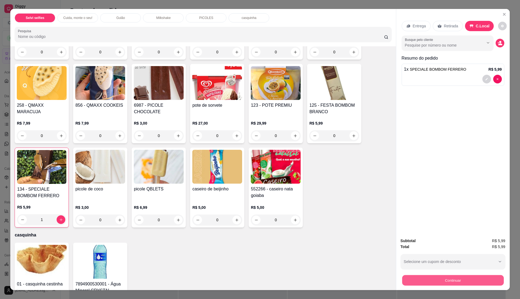
click at [459, 276] on button "Continuar" at bounding box center [453, 280] width 102 height 11
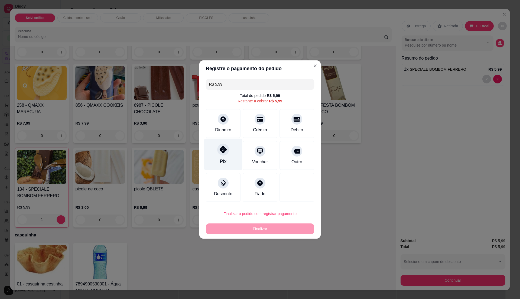
click at [227, 149] on div at bounding box center [223, 150] width 12 height 12
type input "R$ 0,00"
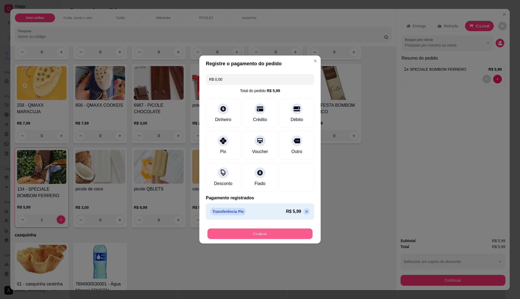
click at [231, 234] on button "Finalizar" at bounding box center [260, 234] width 105 height 11
type input "0"
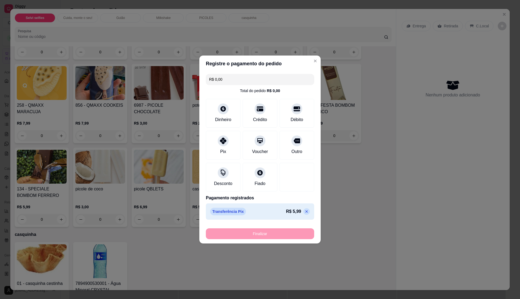
type input "-R$ 5,99"
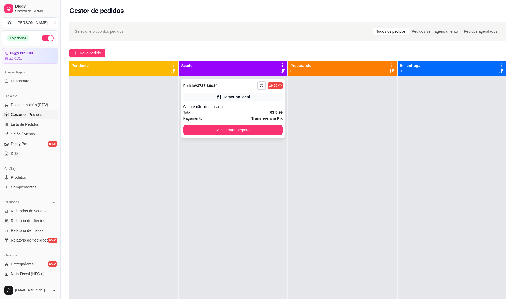
click at [227, 116] on div "Pagamento Transferência Pix" at bounding box center [233, 118] width 100 height 6
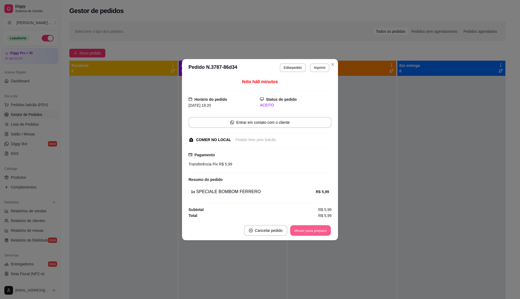
click at [305, 230] on button "Mover para preparo" at bounding box center [310, 230] width 41 height 11
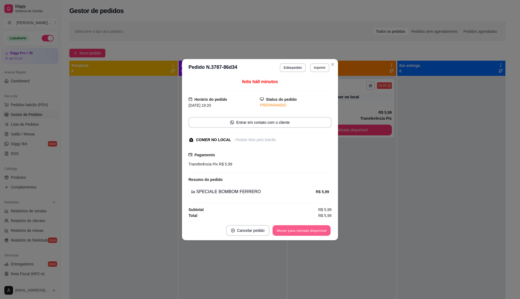
click at [305, 230] on button "Mover para retirada disponível" at bounding box center [302, 230] width 58 height 11
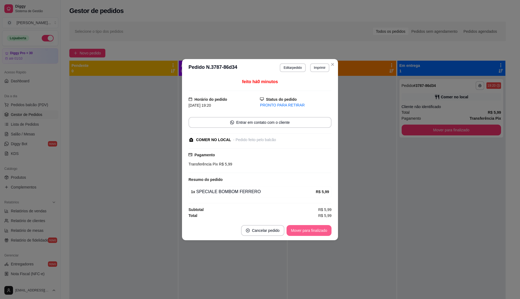
click at [305, 230] on button "Mover para finalizado" at bounding box center [309, 230] width 45 height 11
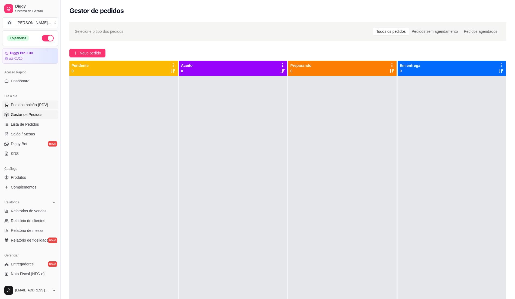
click at [24, 105] on span "Pedidos balcão (PDV)" at bounding box center [29, 104] width 37 height 5
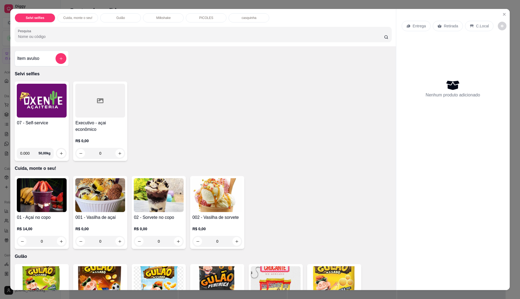
click at [40, 110] on img at bounding box center [42, 101] width 50 height 34
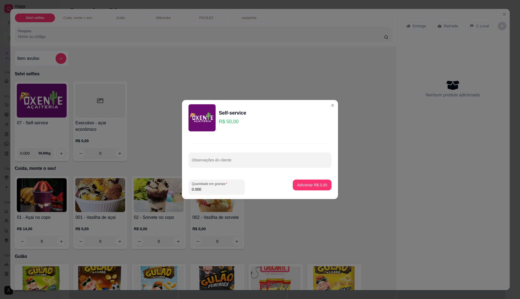
click at [203, 189] on input "0.000" at bounding box center [217, 189] width 50 height 5
click at [202, 189] on input "0" at bounding box center [217, 189] width 50 height 5
type input "0.46"
click at [299, 184] on p "Adicionar R$ 23,00" at bounding box center [311, 184] width 31 height 5
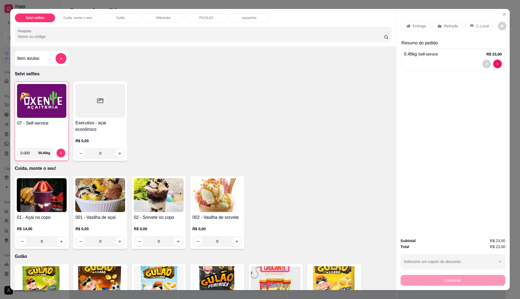
click at [477, 27] on p "C.Local" at bounding box center [483, 25] width 13 height 5
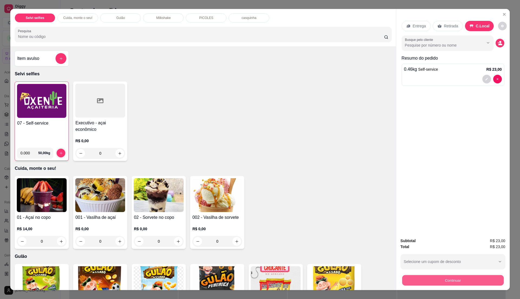
click at [468, 279] on button "Continuar" at bounding box center [453, 280] width 102 height 11
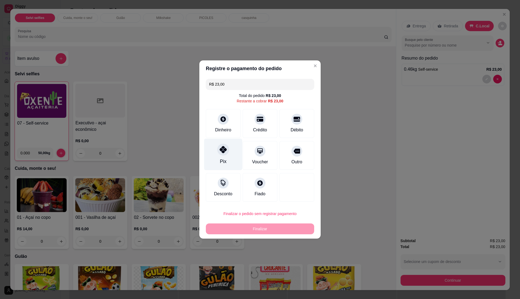
click at [226, 153] on icon at bounding box center [223, 149] width 7 height 7
type input "R$ 0,00"
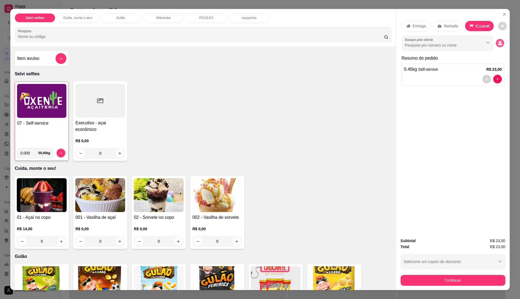
click at [499, 47] on button "decrease-product-quantity" at bounding box center [500, 43] width 8 height 8
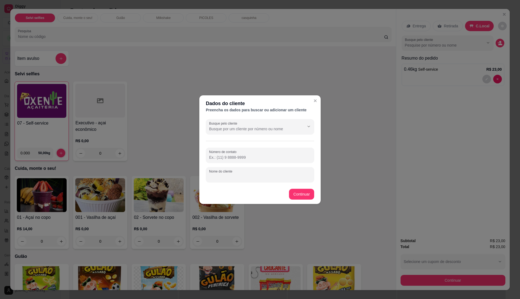
click at [250, 176] on input "Nome do cliente" at bounding box center [260, 176] width 102 height 5
type input "mayla"
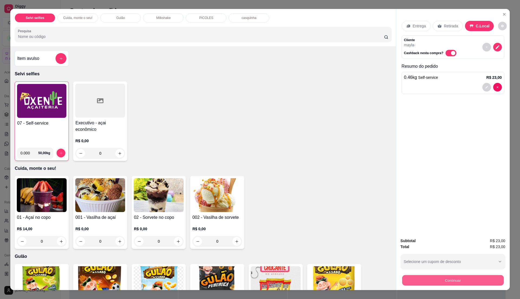
click at [462, 279] on button "Continuar" at bounding box center [453, 280] width 102 height 11
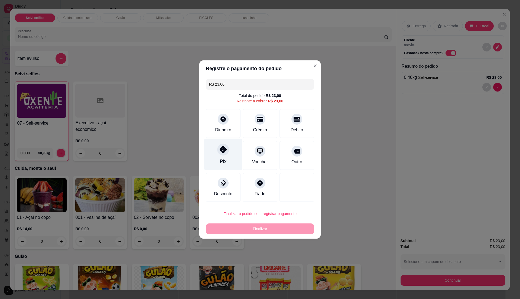
click at [225, 149] on icon at bounding box center [223, 149] width 7 height 7
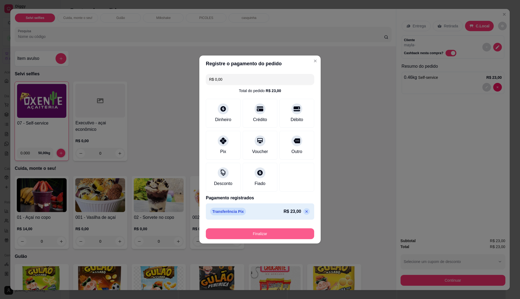
click at [263, 228] on div "Finalizar" at bounding box center [260, 232] width 108 height 13
click at [266, 234] on button "Finalizar" at bounding box center [260, 234] width 105 height 11
type input "-R$ 23,00"
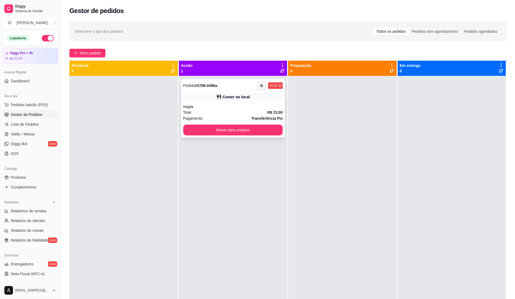
click at [257, 114] on div "Total R$ 23,00" at bounding box center [233, 113] width 100 height 6
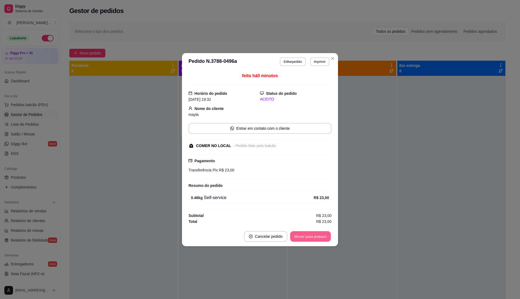
click at [311, 240] on button "Mover para preparo" at bounding box center [310, 236] width 41 height 11
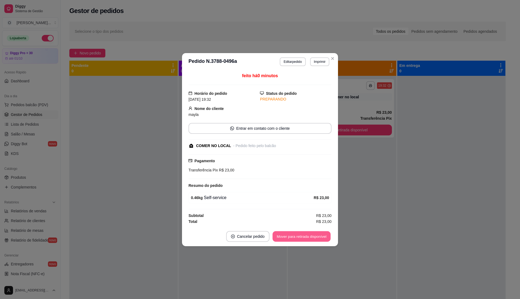
click at [311, 237] on button "Mover para retirada disponível" at bounding box center [302, 236] width 58 height 11
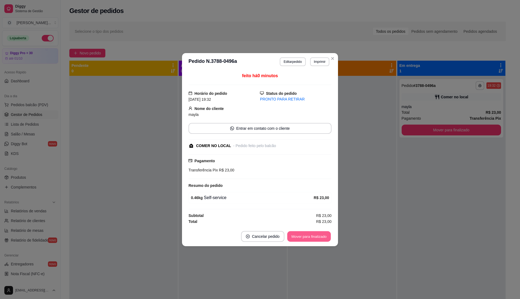
click at [311, 237] on button "Mover para finalizado" at bounding box center [310, 236] width 44 height 11
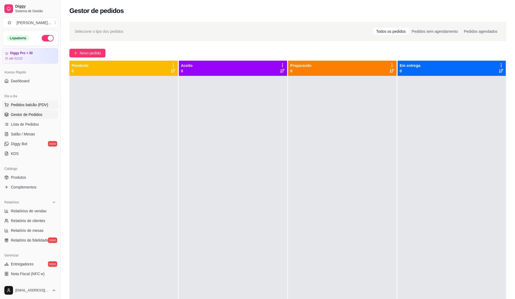
click at [29, 104] on span "Pedidos balcão (PDV)" at bounding box center [29, 104] width 37 height 5
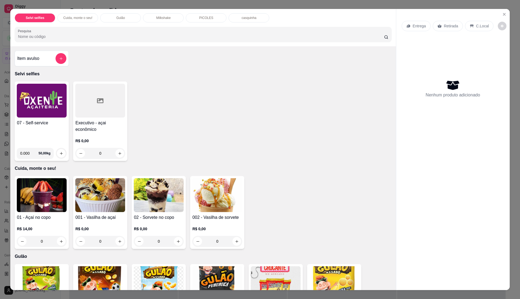
scroll to position [8, 0]
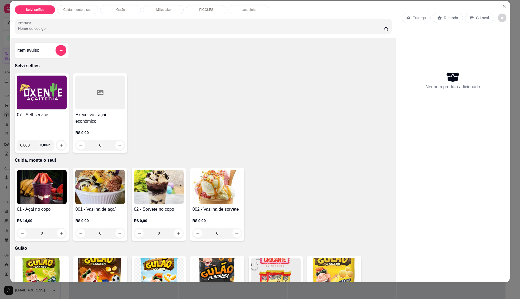
drag, startPoint x: 501, startPoint y: 69, endPoint x: 415, endPoint y: 91, distance: 89.0
click at [415, 91] on div "Nenhum produto adicionado" at bounding box center [453, 80] width 103 height 106
drag, startPoint x: 415, startPoint y: 91, endPoint x: 377, endPoint y: 86, distance: 37.7
click at [377, 86] on div "07 - Self-service 0.000 50,00 kg Executivo - açai econômico R$ 0,00 0" at bounding box center [203, 112] width 377 height 79
drag, startPoint x: 441, startPoint y: 199, endPoint x: 434, endPoint y: 199, distance: 7.0
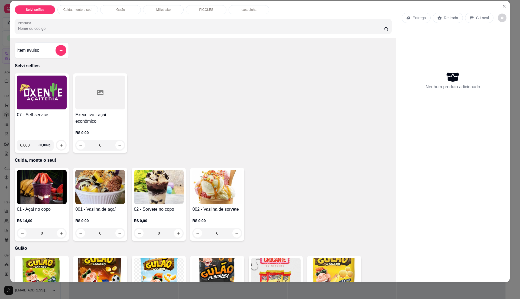
click at [434, 199] on div "Entrega Retirada C.Local Nenhum produto adicionado" at bounding box center [454, 137] width 114 height 273
click at [504, 5] on icon "Close" at bounding box center [505, 6] width 2 height 2
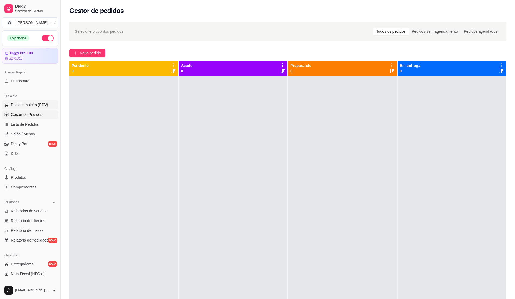
click at [34, 105] on span "Pedidos balcão (PDV)" at bounding box center [29, 104] width 37 height 5
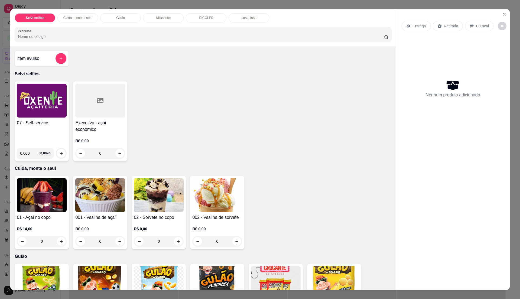
click at [35, 105] on img at bounding box center [42, 101] width 50 height 34
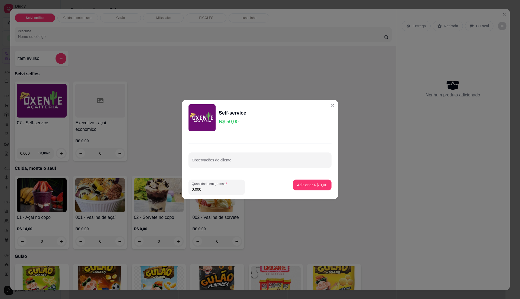
drag, startPoint x: 520, startPoint y: 114, endPoint x: 430, endPoint y: 152, distance: 97.1
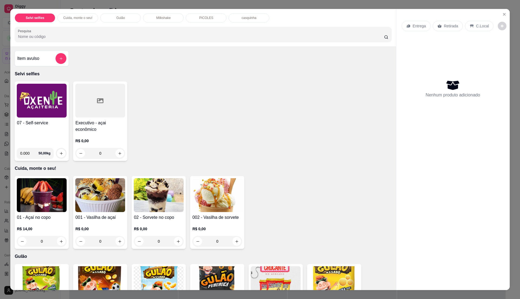
drag, startPoint x: 410, startPoint y: 7, endPoint x: 271, endPoint y: 114, distance: 175.7
click at [271, 114] on div "07 - Self-service 0.000 50,00 kg Executivo - açai econômico R$ 0,00 0" at bounding box center [203, 121] width 377 height 79
drag, startPoint x: 268, startPoint y: 112, endPoint x: 244, endPoint y: 121, distance: 25.4
drag, startPoint x: 244, startPoint y: 121, endPoint x: 188, endPoint y: 127, distance: 57.1
click at [188, 127] on div "07 - Self-service 0.000 50,00 kg Executivo - açai econômico R$ 0,00 0" at bounding box center [203, 121] width 377 height 79
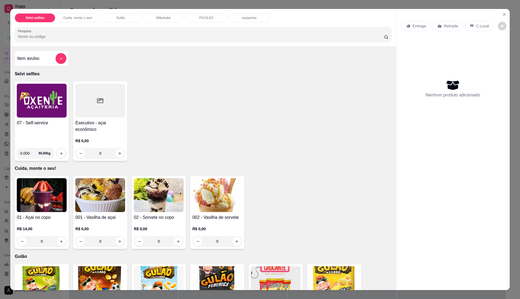
click at [45, 133] on div "07 - Self-service" at bounding box center [42, 132] width 50 height 24
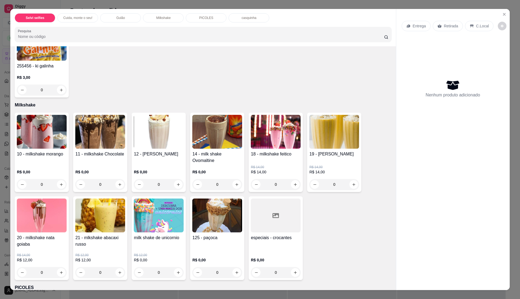
scroll to position [325, 0]
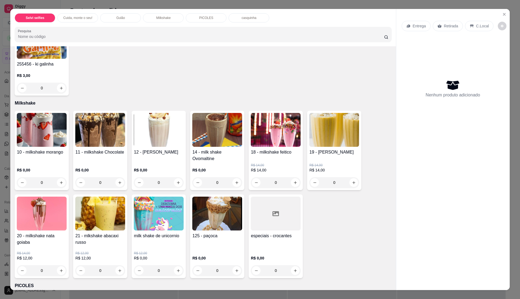
click at [88, 235] on h4 "21 - mlkshake abacaxi russo" at bounding box center [100, 239] width 50 height 13
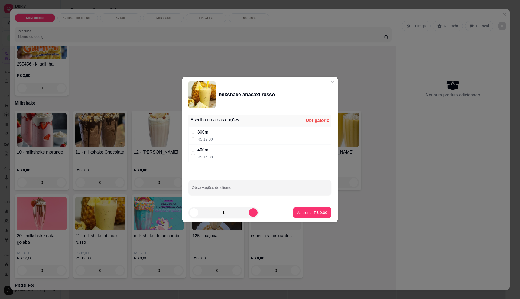
click at [233, 165] on div "Escolha uma das opções Obrigatório 300ml R$ 12,00 400ml R$ 14,00 Observações do…" at bounding box center [260, 157] width 156 height 91
click at [250, 157] on div "400ml R$ 14,00" at bounding box center [260, 153] width 143 height 18
radio input "true"
click at [314, 213] on p "Adicionar R$ 14,00" at bounding box center [311, 212] width 31 height 5
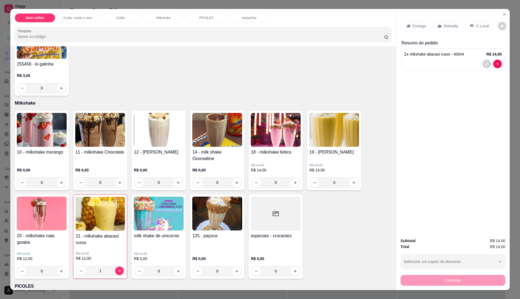
click at [479, 25] on p "C.Local" at bounding box center [483, 25] width 13 height 5
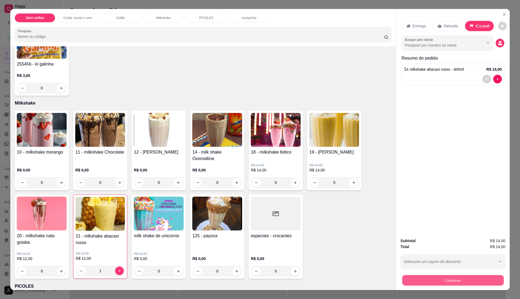
click at [453, 284] on button "Continuar" at bounding box center [453, 280] width 102 height 11
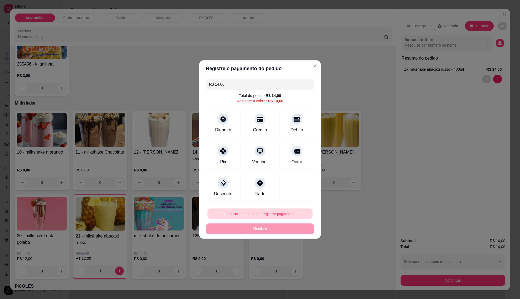
click at [288, 213] on button "Finalizar o pedido sem registrar pagamento" at bounding box center [260, 214] width 105 height 11
click at [294, 260] on button "Confirmar" at bounding box center [293, 259] width 19 height 8
type input "0"
type input "R$ 0,00"
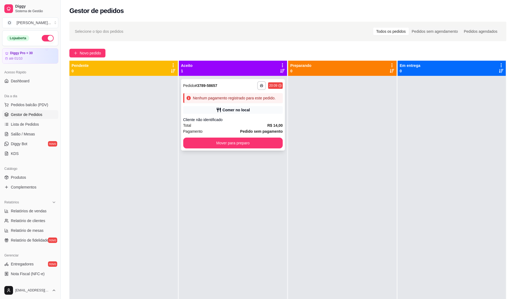
click at [263, 121] on div "Cliente não identificado" at bounding box center [233, 119] width 100 height 5
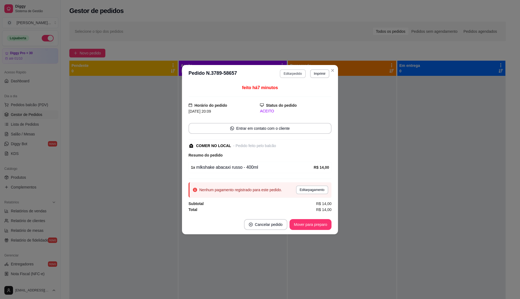
click at [295, 73] on button "Editar pedido" at bounding box center [293, 73] width 26 height 9
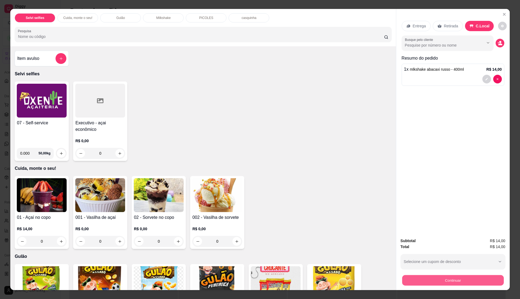
click at [445, 280] on button "Continuar" at bounding box center [453, 280] width 102 height 11
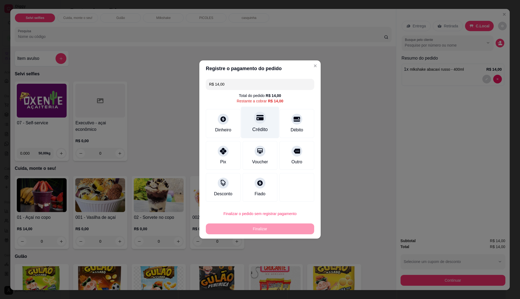
click at [255, 126] on div "Crédito" at bounding box center [260, 129] width 15 height 7
type input "R$ 0,00"
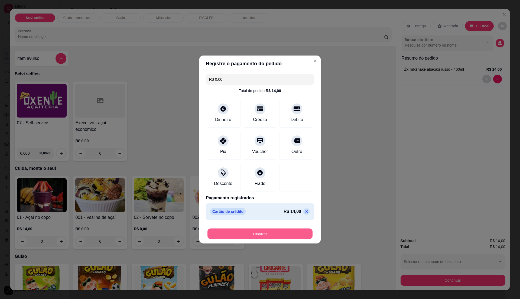
click at [276, 236] on button "Finalizar" at bounding box center [260, 234] width 105 height 11
type input "0"
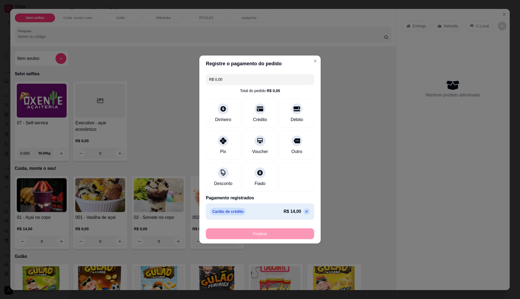
type input "-R$ 14,00"
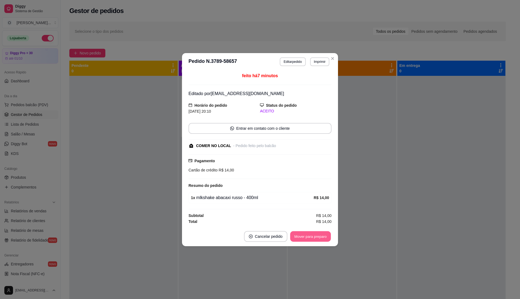
click at [329, 235] on button "Mover para preparo" at bounding box center [310, 236] width 41 height 11
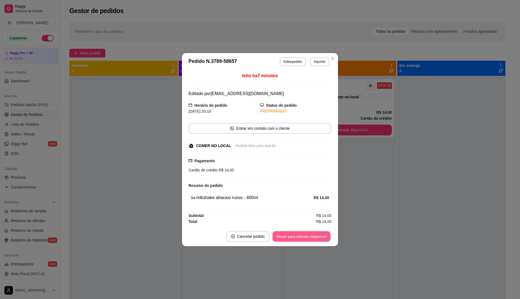
click at [303, 237] on button "Mover para retirada disponível" at bounding box center [302, 236] width 58 height 11
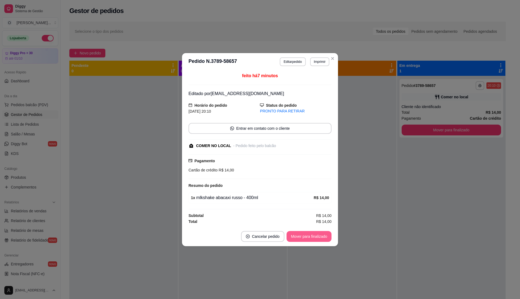
click at [303, 237] on button "Mover para finalizado" at bounding box center [309, 236] width 45 height 11
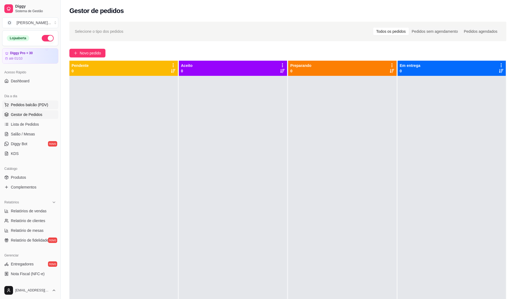
click at [35, 104] on span "Pedidos balcão (PDV)" at bounding box center [29, 104] width 37 height 5
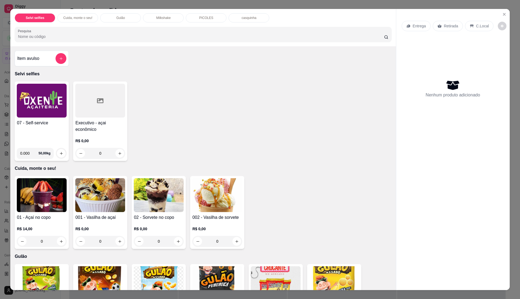
click at [108, 213] on div "001 - Vasilha de açaí R$ 0,00 0" at bounding box center [100, 212] width 54 height 73
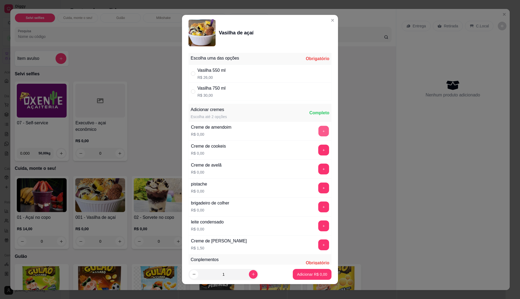
click at [319, 132] on button "+" at bounding box center [324, 131] width 11 height 11
click at [316, 152] on div "+" at bounding box center [323, 150] width 15 height 11
click at [319, 149] on button "+" at bounding box center [324, 150] width 11 height 11
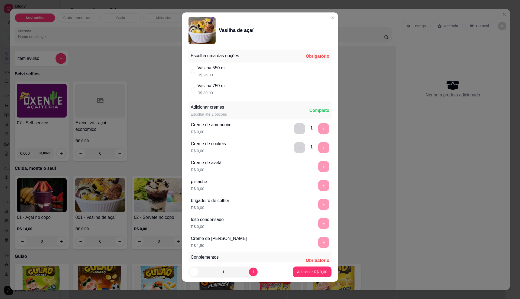
click at [316, 166] on div "+" at bounding box center [323, 166] width 15 height 11
click at [316, 164] on div "+" at bounding box center [323, 166] width 15 height 11
click at [294, 149] on button "-" at bounding box center [299, 147] width 11 height 11
click at [294, 131] on button "-" at bounding box center [299, 128] width 11 height 11
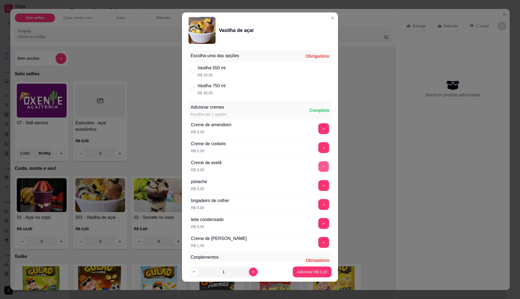
click at [319, 171] on button "+" at bounding box center [324, 167] width 11 height 11
click at [319, 147] on button "+" at bounding box center [324, 148] width 11 height 11
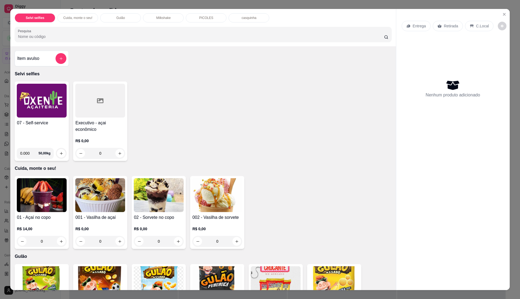
click at [369, 211] on div "01 - Açaí no copo R$ 14,00 0 001 - Vasilha de açaí R$ 0,00 0 02 - Sorvete no co…" at bounding box center [203, 212] width 377 height 73
drag, startPoint x: 369, startPoint y: 211, endPoint x: 347, endPoint y: 110, distance: 104.0
click at [347, 110] on div "07 - Self-service 0.000 50,00 kg Executivo - açai econômico R$ 0,00 0" at bounding box center [203, 121] width 377 height 79
click at [504, 13] on button "Close" at bounding box center [504, 14] width 9 height 9
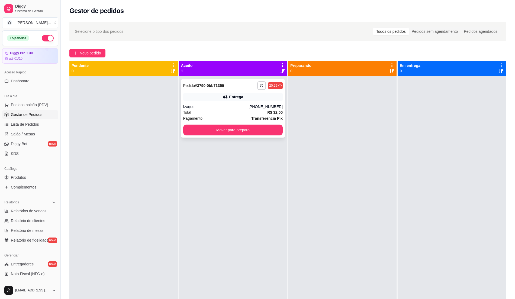
click at [252, 112] on div "Total R$ 32,00" at bounding box center [233, 113] width 100 height 6
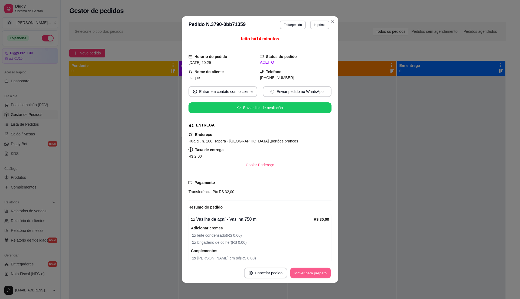
click at [318, 274] on button "Mover para preparo" at bounding box center [310, 273] width 41 height 11
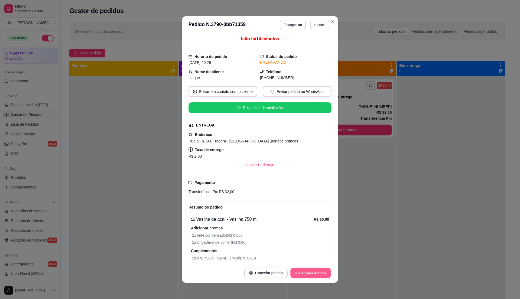
click at [325, 274] on button "Mover para entrega" at bounding box center [311, 273] width 41 height 11
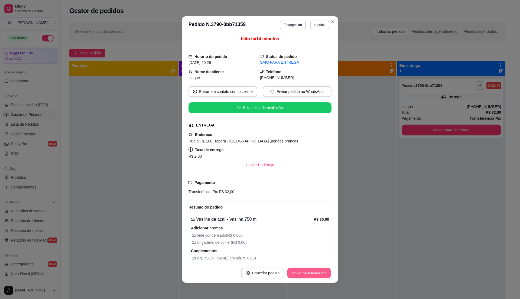
click at [305, 274] on button "Mover para finalizado" at bounding box center [310, 273] width 44 height 11
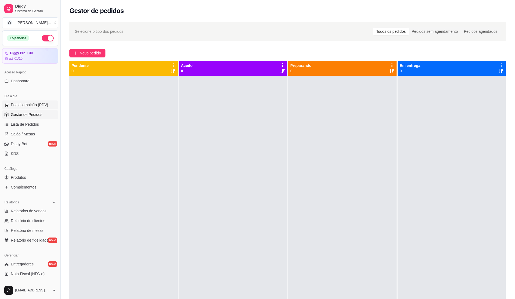
click at [42, 106] on span "Pedidos balcão (PDV)" at bounding box center [29, 104] width 37 height 5
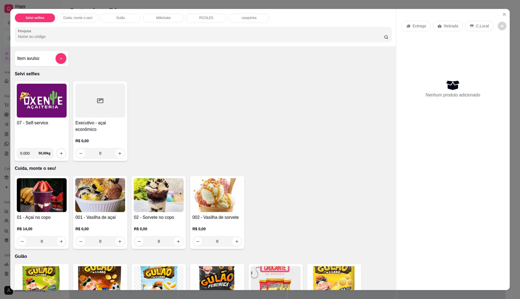
click at [47, 125] on h4 "07 - Self-service" at bounding box center [42, 123] width 50 height 7
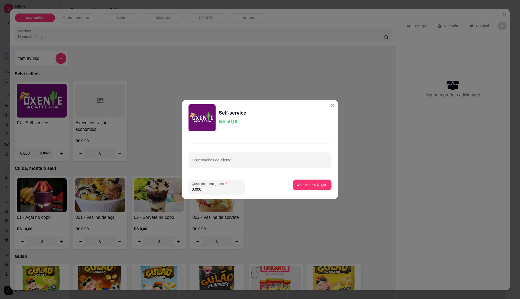
click at [216, 187] on input "0.000" at bounding box center [217, 189] width 50 height 5
click at [216, 187] on input "0" at bounding box center [217, 189] width 50 height 5
type input "0.37"
click at [306, 185] on p "Adicionar R$ 18,50" at bounding box center [311, 184] width 32 height 5
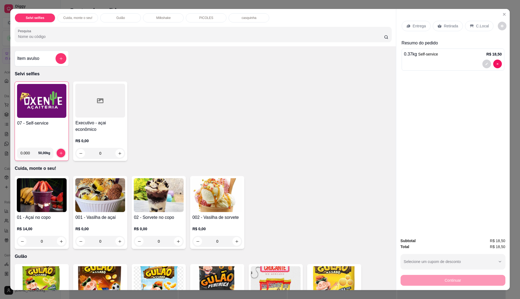
click at [480, 26] on p "C.Local" at bounding box center [483, 25] width 13 height 5
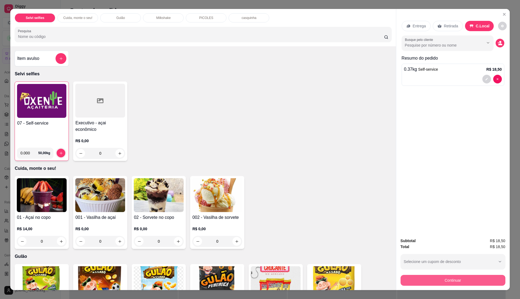
click at [468, 277] on button "Continuar" at bounding box center [453, 280] width 105 height 11
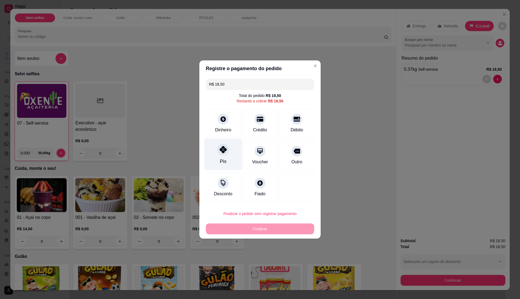
click at [218, 158] on div "Pix" at bounding box center [223, 155] width 38 height 32
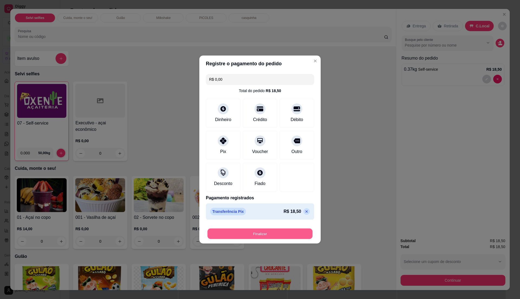
click at [269, 233] on button "Finalizar" at bounding box center [260, 234] width 105 height 11
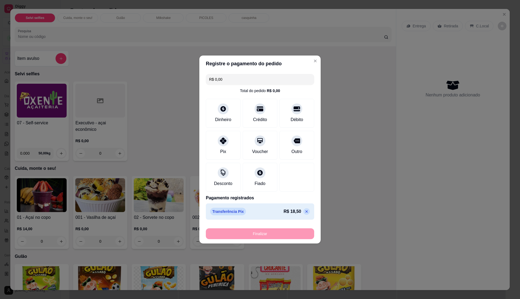
type input "-R$ 18,50"
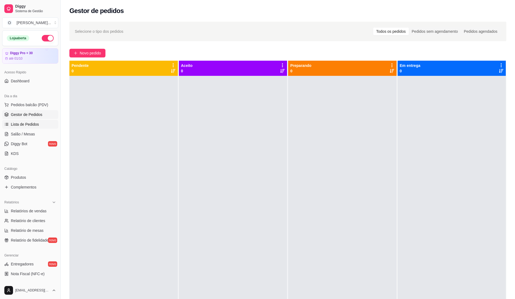
click at [26, 124] on span "Lista de Pedidos" at bounding box center [25, 124] width 28 height 5
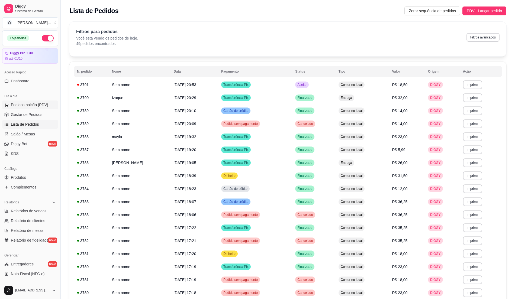
click at [33, 102] on button "Pedidos balcão (PDV)" at bounding box center [30, 105] width 56 height 9
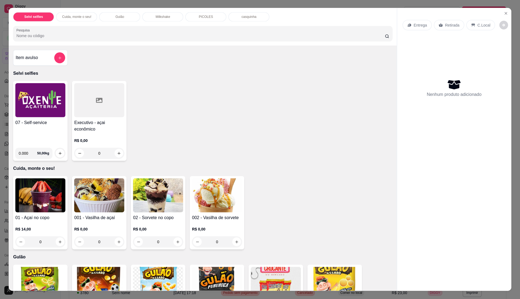
click at [32, 113] on img at bounding box center [40, 100] width 50 height 34
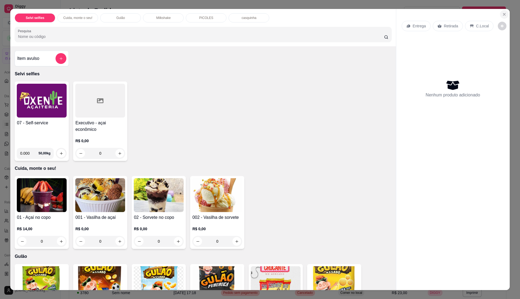
click at [503, 15] on icon "Close" at bounding box center [505, 14] width 4 height 4
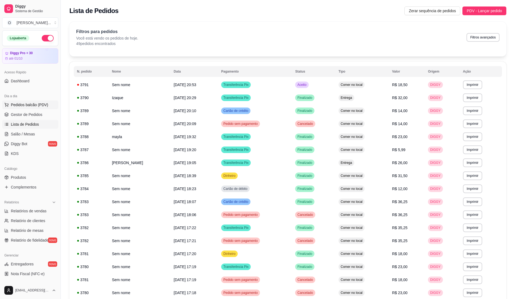
click at [31, 104] on span "Pedidos balcão (PDV)" at bounding box center [29, 104] width 37 height 5
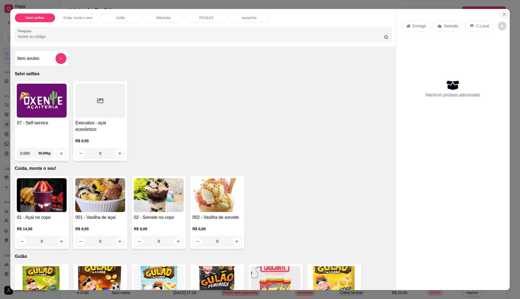
click at [500, 14] on button "Close" at bounding box center [504, 14] width 9 height 9
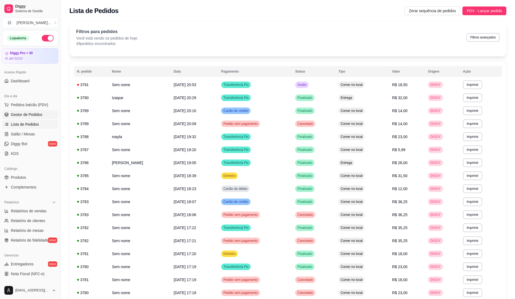
click at [20, 112] on link "Gestor de Pedidos" at bounding box center [30, 114] width 56 height 9
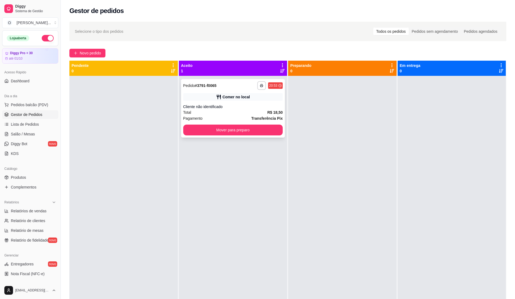
click at [258, 112] on div "Total R$ 18,50" at bounding box center [233, 113] width 100 height 6
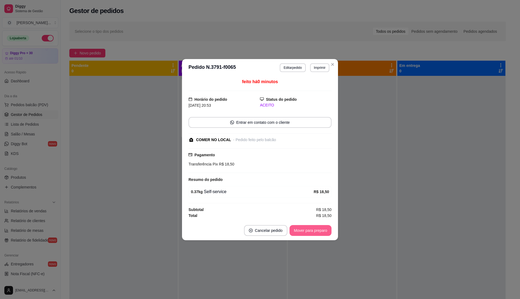
click at [315, 230] on button "Mover para preparo" at bounding box center [311, 230] width 42 height 11
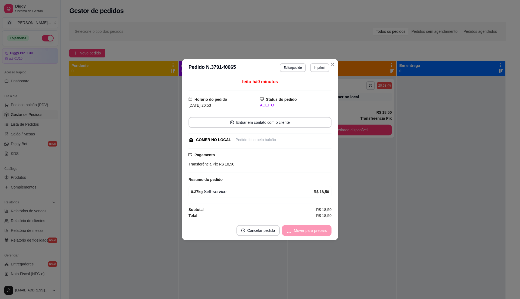
click at [315, 230] on div "Mover para preparo" at bounding box center [307, 230] width 50 height 11
click at [315, 230] on button "Mover para retirada disponível" at bounding box center [302, 230] width 60 height 11
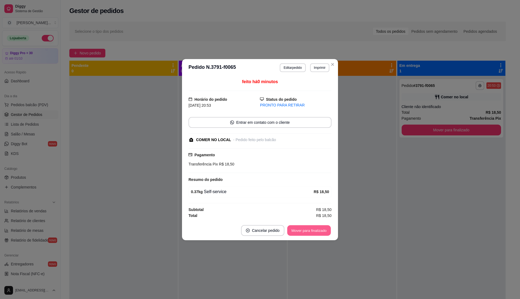
click at [315, 230] on button "Mover para finalizado" at bounding box center [310, 230] width 44 height 11
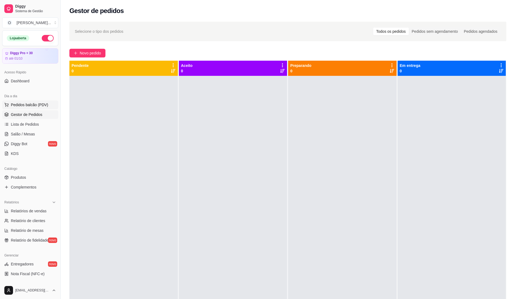
click at [19, 105] on span "Pedidos balcão (PDV)" at bounding box center [29, 104] width 37 height 5
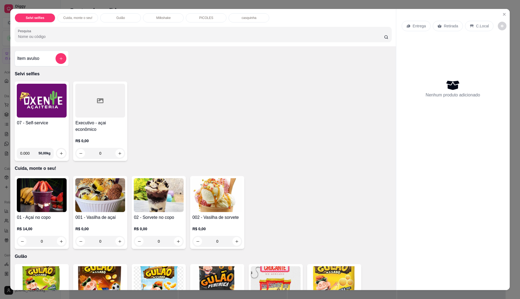
click at [37, 124] on h4 "07 - Self-service" at bounding box center [42, 123] width 50 height 7
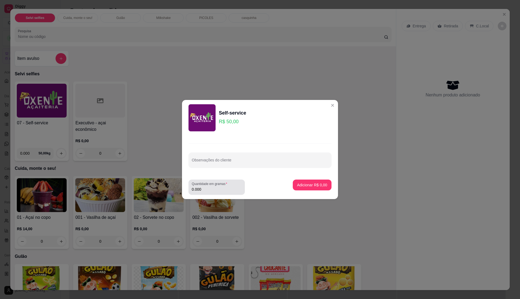
click at [206, 190] on input "0.000" at bounding box center [217, 189] width 50 height 5
type input "0.175"
click at [301, 183] on p "Adicionar R$ 8,75" at bounding box center [312, 184] width 29 height 5
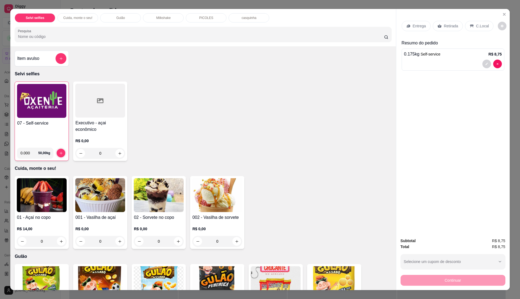
click at [477, 26] on p "C.Local" at bounding box center [483, 25] width 13 height 5
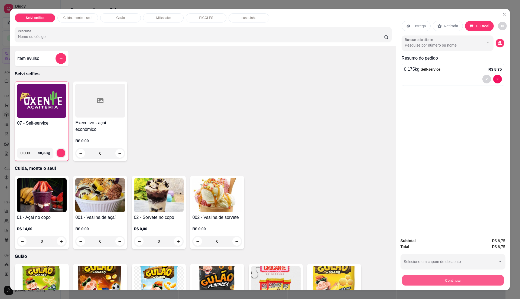
click at [430, 283] on button "Continuar" at bounding box center [453, 280] width 102 height 11
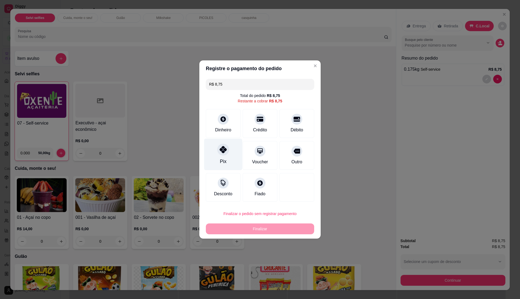
click at [217, 151] on div at bounding box center [223, 150] width 12 height 12
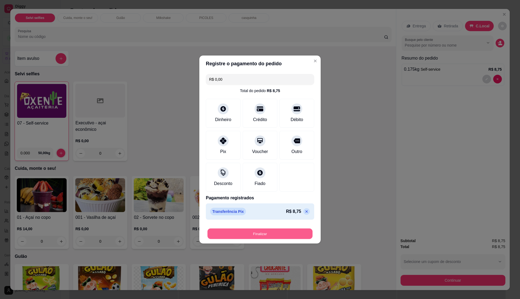
click at [252, 235] on button "Finalizar" at bounding box center [260, 234] width 105 height 11
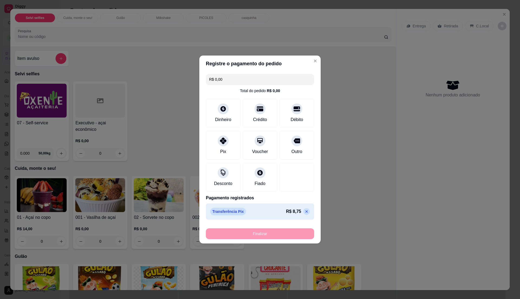
type input "-R$ 8,75"
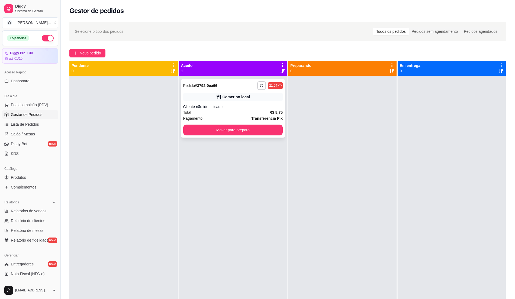
click at [236, 108] on div "Cliente não identificado" at bounding box center [233, 106] width 100 height 5
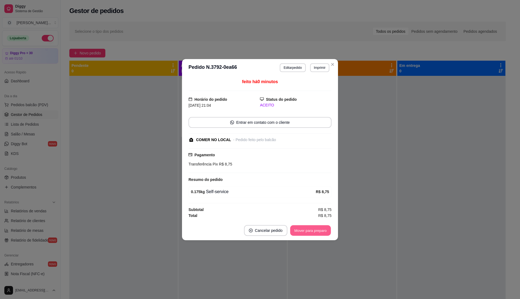
click at [317, 228] on button "Mover para preparo" at bounding box center [310, 230] width 41 height 11
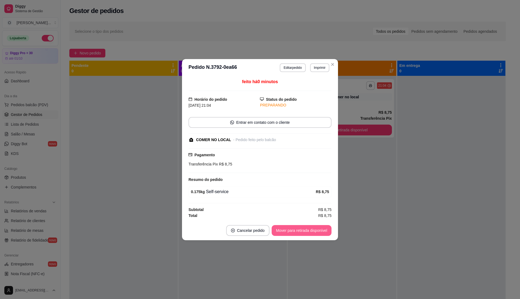
click at [317, 228] on button "Mover para retirada disponível" at bounding box center [302, 230] width 60 height 11
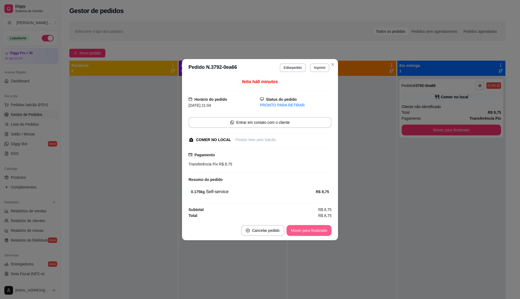
click at [317, 230] on button "Mover para finalizado" at bounding box center [309, 230] width 45 height 11
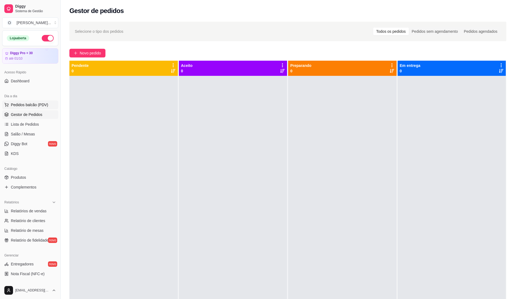
drag, startPoint x: 27, startPoint y: 105, endPoint x: 29, endPoint y: 103, distance: 3.3
click at [27, 105] on span "Pedidos balcão (PDV)" at bounding box center [29, 104] width 37 height 5
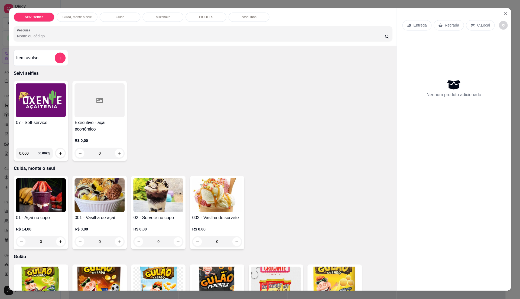
click at [29, 103] on img at bounding box center [41, 100] width 50 height 34
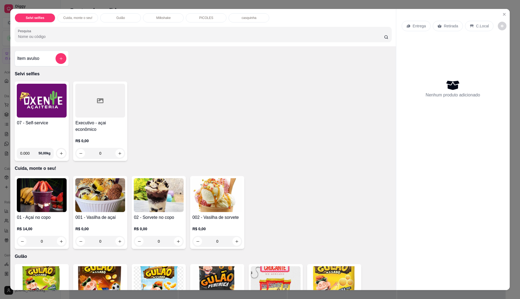
click at [22, 113] on img at bounding box center [42, 101] width 50 height 34
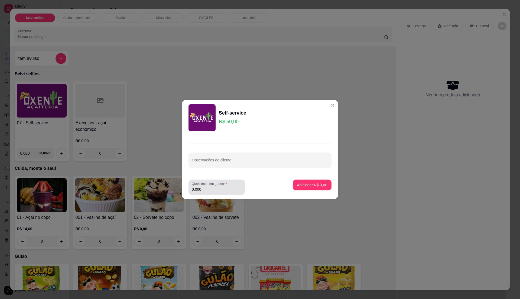
click at [221, 186] on div "0.000" at bounding box center [217, 187] width 50 height 11
click at [222, 186] on div "0.000" at bounding box center [217, 187] width 50 height 11
click at [206, 188] on input "0.000" at bounding box center [217, 189] width 50 height 5
type input "0.315"
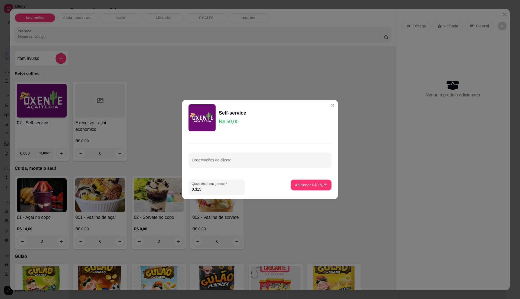
click at [206, 188] on input "0.315" at bounding box center [217, 189] width 50 height 5
click at [301, 189] on button "Adicionar R$ 15,75" at bounding box center [311, 185] width 41 height 11
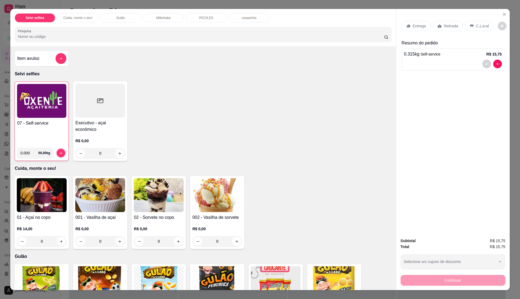
click at [482, 25] on p "C.Local" at bounding box center [483, 25] width 13 height 5
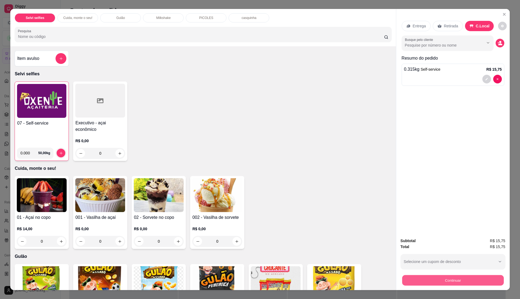
click at [407, 278] on button "Continuar" at bounding box center [453, 280] width 102 height 11
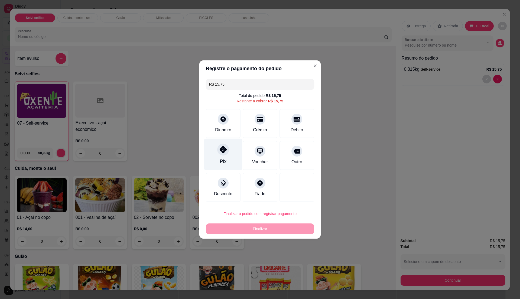
click at [212, 161] on div "Pix" at bounding box center [223, 155] width 38 height 32
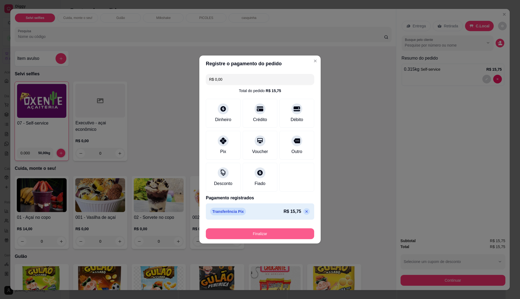
click at [274, 231] on button "Finalizar" at bounding box center [260, 234] width 108 height 11
type input "-R$ 15,75"
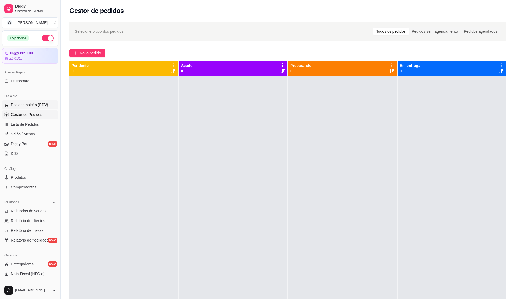
click at [41, 104] on span "Pedidos balcão (PDV)" at bounding box center [29, 104] width 37 height 5
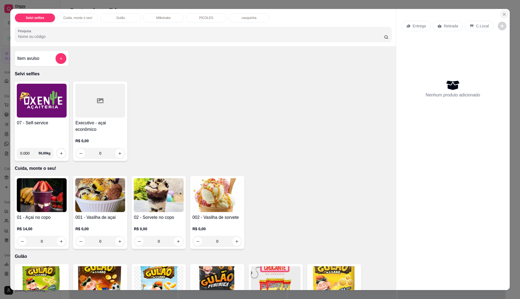
click at [503, 12] on icon "Close" at bounding box center [505, 14] width 4 height 4
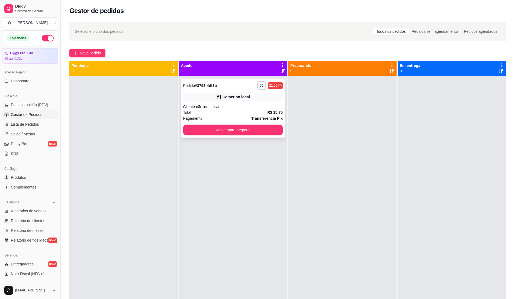
click at [233, 113] on div "Total R$ 15,75" at bounding box center [233, 113] width 100 height 6
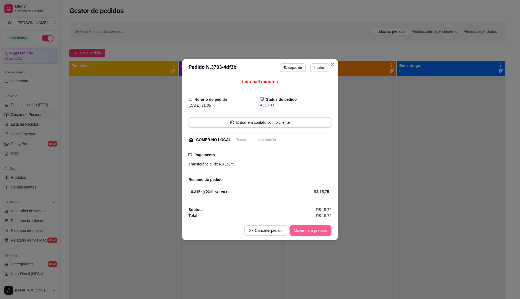
click at [314, 235] on button "Mover para preparo" at bounding box center [311, 230] width 42 height 11
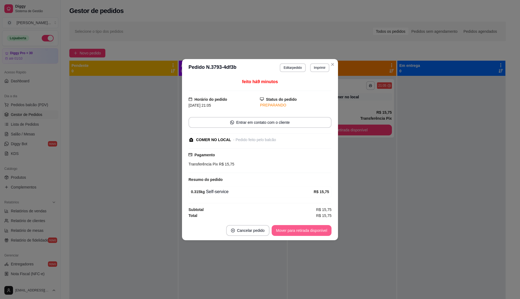
click at [313, 235] on button "Mover para retirada disponível" at bounding box center [302, 230] width 60 height 11
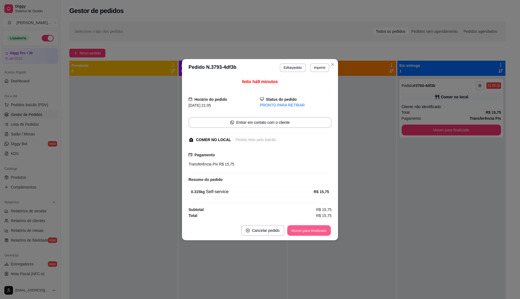
click at [313, 232] on button "Mover para finalizado" at bounding box center [310, 230] width 44 height 11
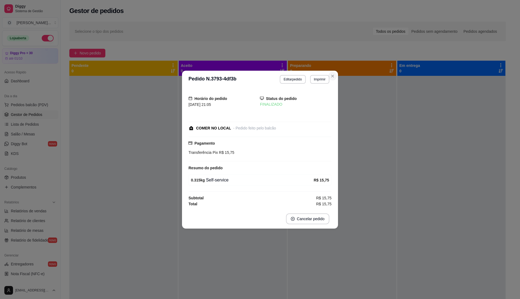
click at [338, 75] on section "**********" at bounding box center [260, 150] width 156 height 158
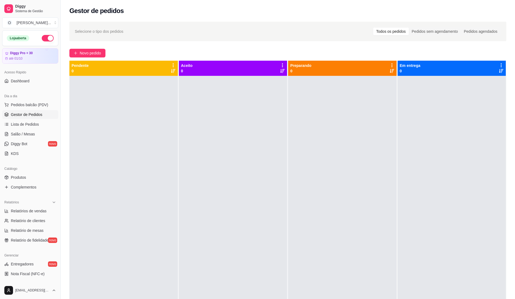
click at [42, 37] on button "button" at bounding box center [48, 38] width 12 height 7
click at [43, 213] on span "Relatórios de vendas" at bounding box center [29, 210] width 36 height 5
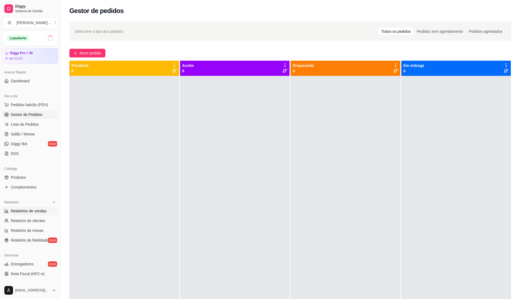
select select "ALL"
select select "0"
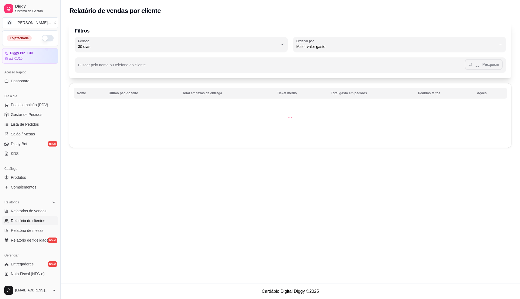
select select "30"
select select "HIGHEST_TOTAL_SPENT_WITH_ORDERS"
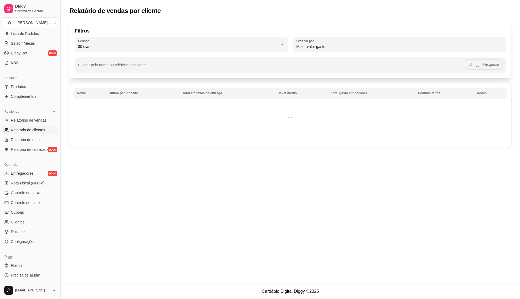
click at [29, 128] on span "Relatório de clientes" at bounding box center [28, 129] width 34 height 5
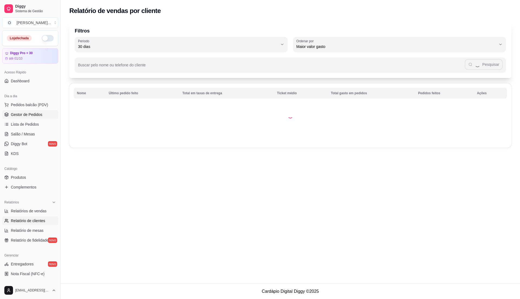
click at [25, 119] on link "Gestor de Pedidos" at bounding box center [30, 114] width 56 height 9
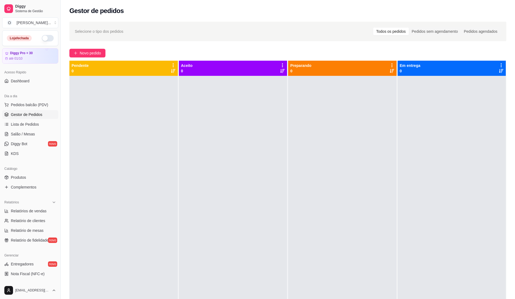
click at [48, 117] on link "Gestor de Pedidos" at bounding box center [30, 114] width 56 height 9
